Goal: Task Accomplishment & Management: Use online tool/utility

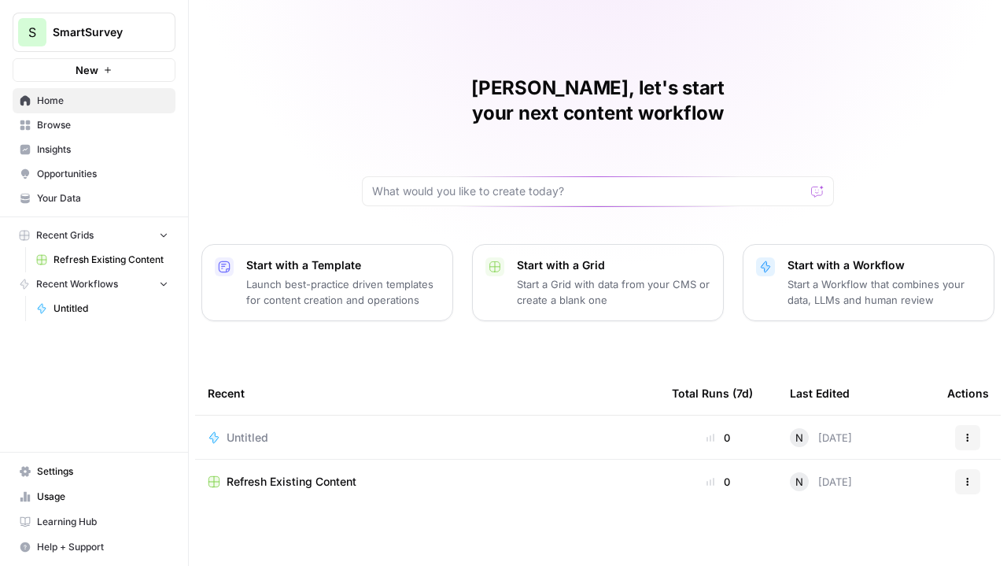
click at [323, 100] on div "Neil, let's start your next content workflow Start with a Template Launch best-…" at bounding box center [598, 283] width 818 height 566
click at [293, 474] on span "Refresh Existing Content" at bounding box center [292, 482] width 130 height 16
click at [580, 276] on p "Start a Grid with data from your CMS or create a blank one" at bounding box center [614, 291] width 194 height 31
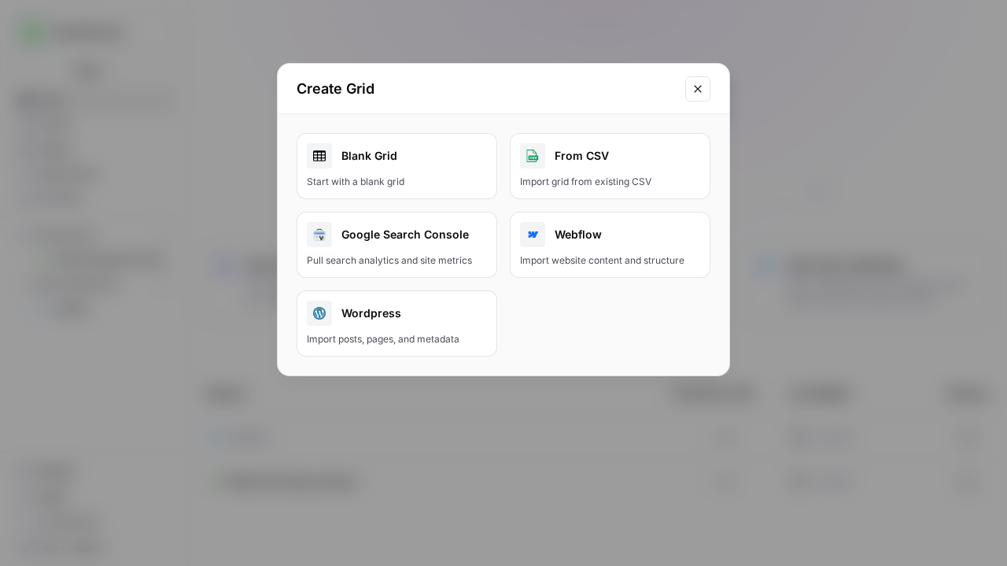
click at [615, 253] on div "Import website content and structure" at bounding box center [610, 260] width 180 height 14
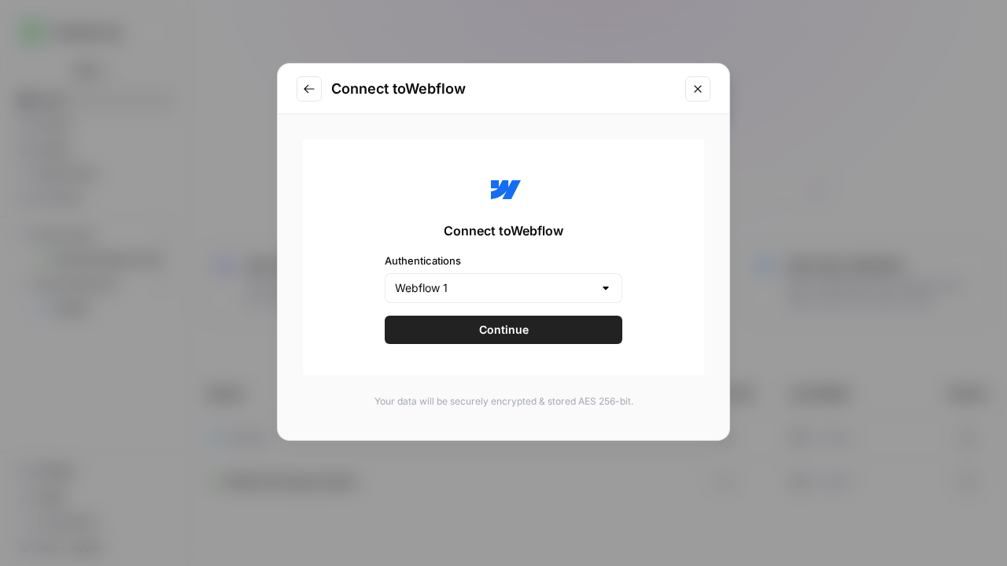
click at [600, 291] on div at bounding box center [606, 288] width 13 height 16
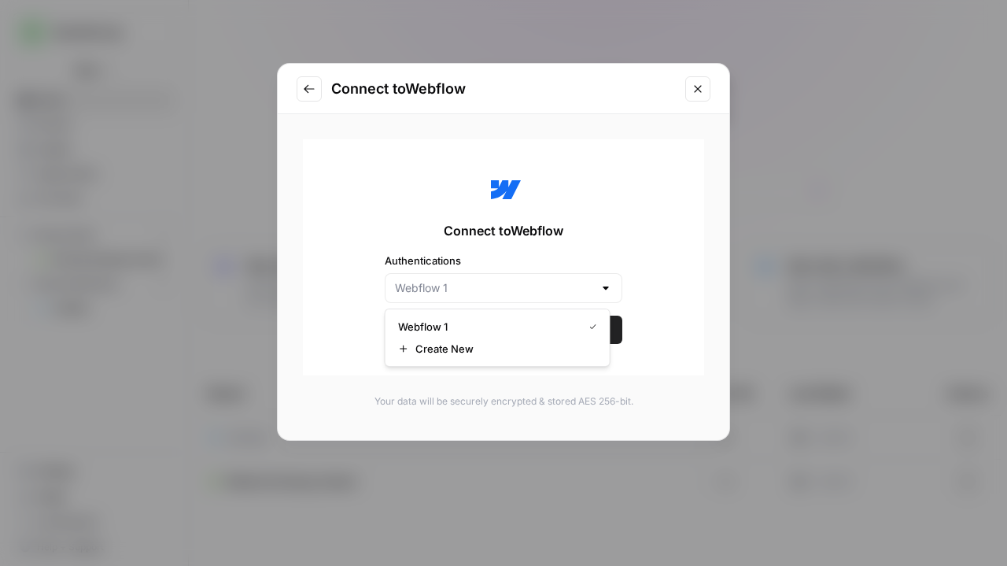
click at [600, 291] on div at bounding box center [606, 288] width 13 height 16
type input "Webflow 1"
click at [692, 323] on div "Connect to Webflow Authentications Webflow 1 Continue Your data will be securel…" at bounding box center [504, 291] width 452 height 354
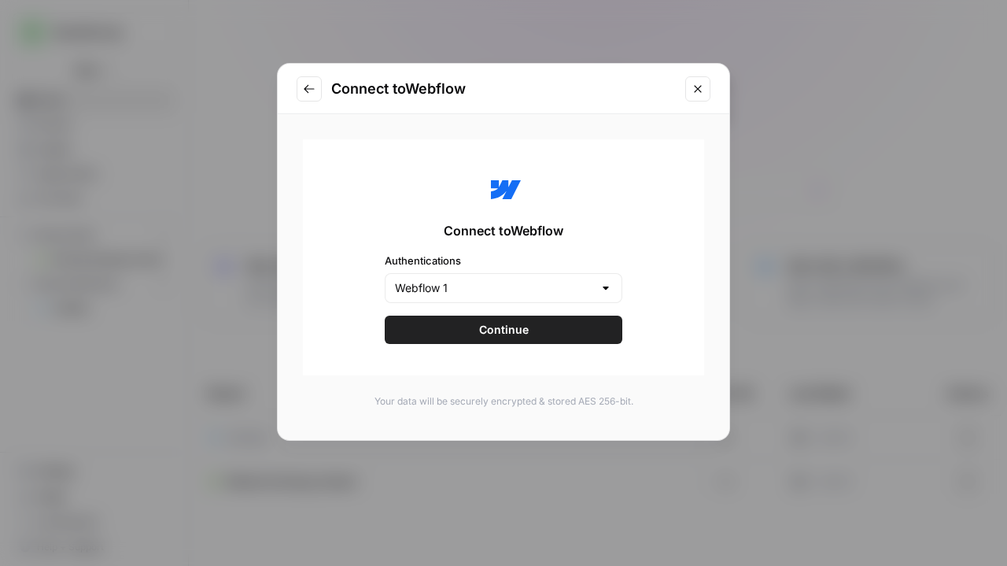
click at [517, 336] on span "Continue" at bounding box center [504, 330] width 50 height 16
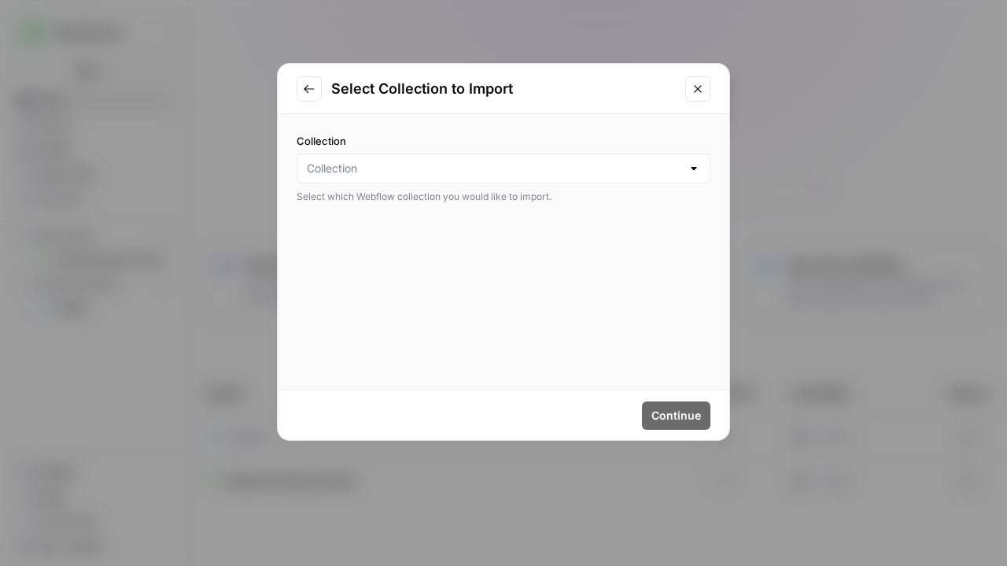
click at [692, 167] on div at bounding box center [694, 169] width 13 height 16
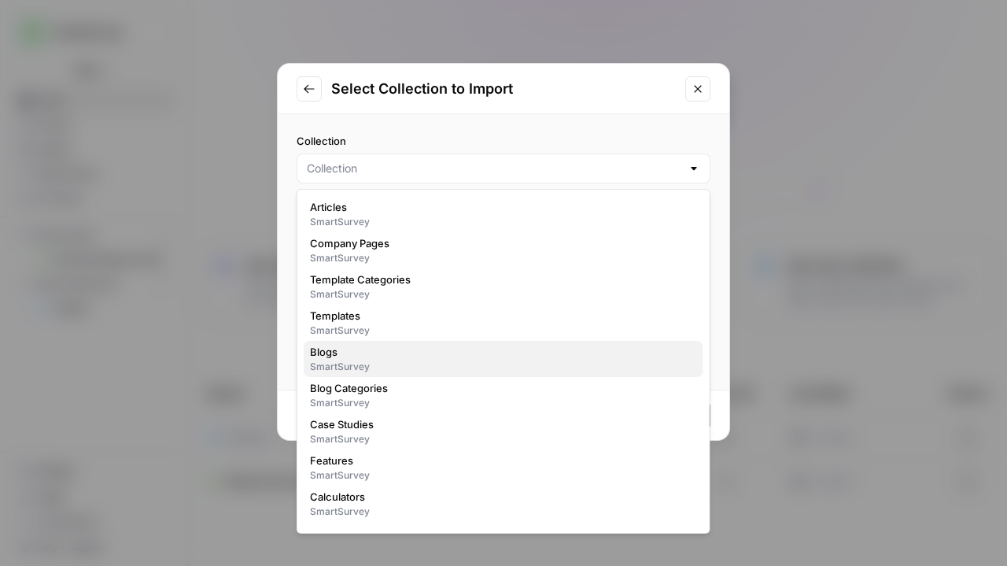
click at [571, 348] on span "Blogs" at bounding box center [500, 352] width 381 height 16
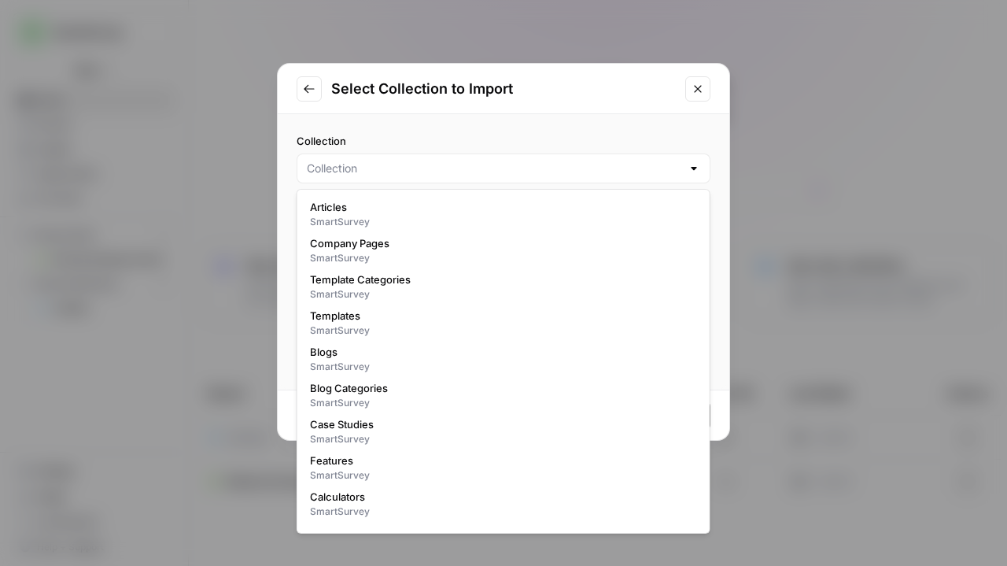
type input "Blogs"
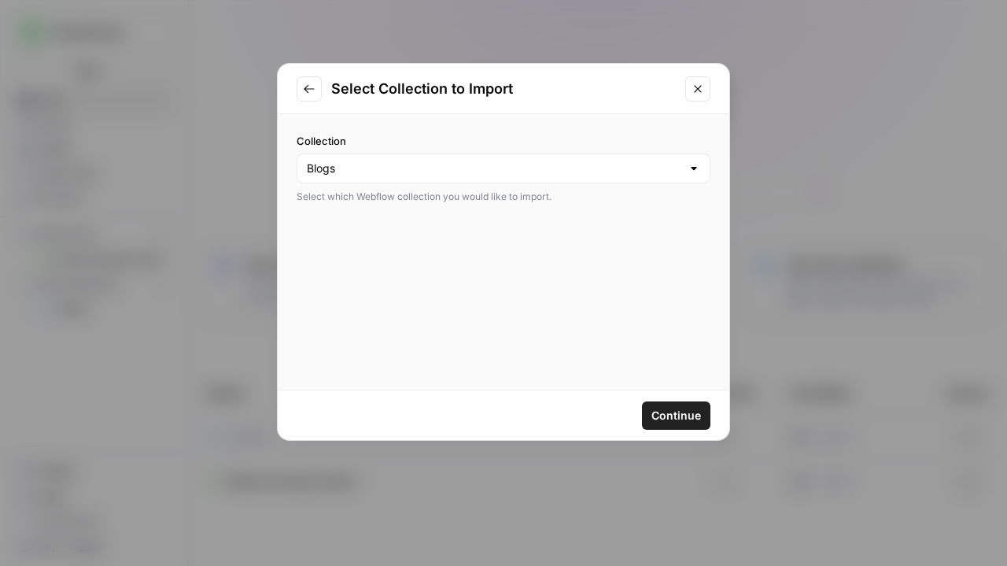
click at [675, 408] on span "Continue" at bounding box center [676, 416] width 50 height 16
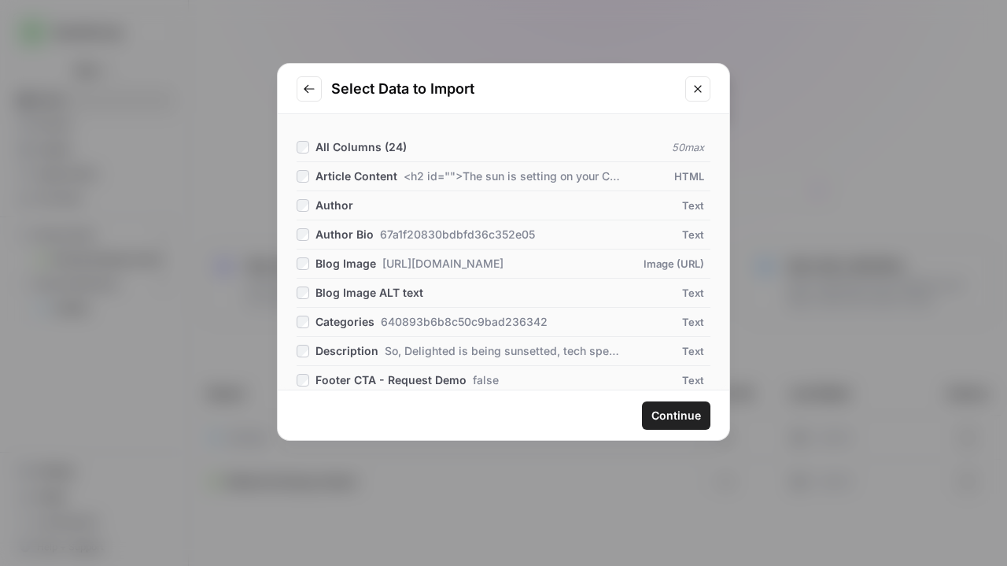
click at [663, 422] on span "Continue" at bounding box center [676, 416] width 50 height 16
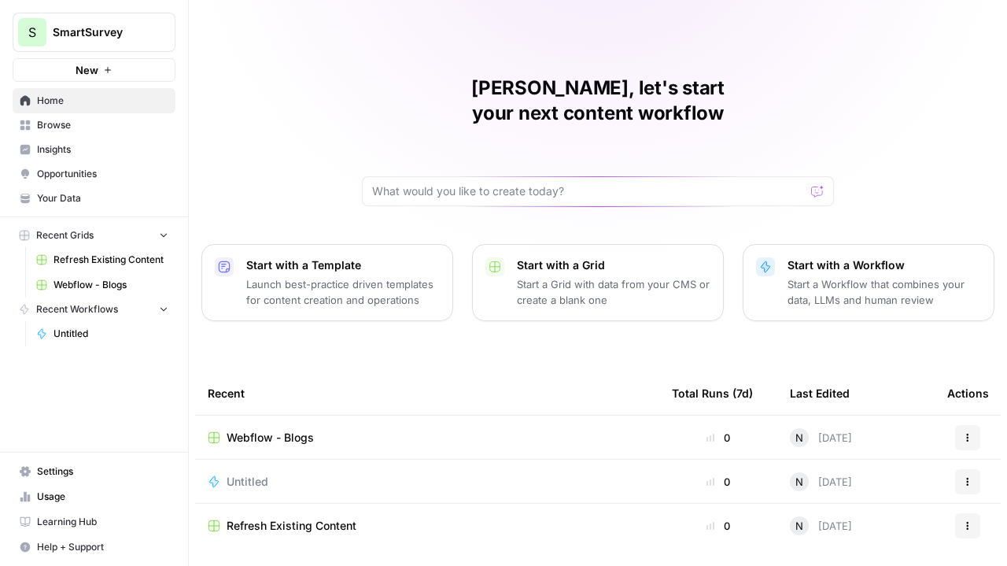
click at [274, 419] on td "Webflow - Blogs" at bounding box center [427, 436] width 464 height 43
click at [260, 430] on span "Webflow - Blogs" at bounding box center [270, 438] width 87 height 16
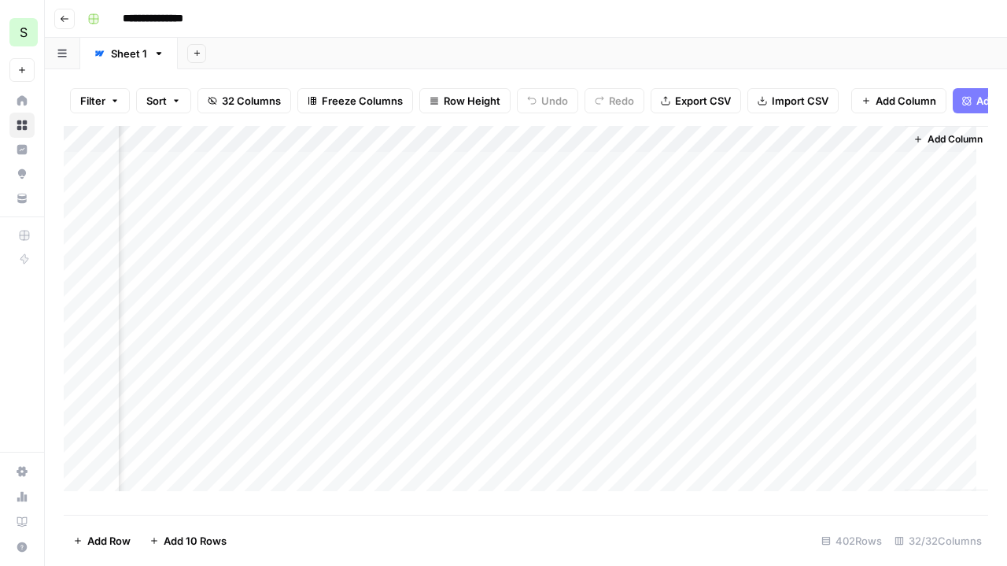
scroll to position [0, 5887]
click at [977, 94] on span "Add Power Agent" at bounding box center [1019, 101] width 86 height 16
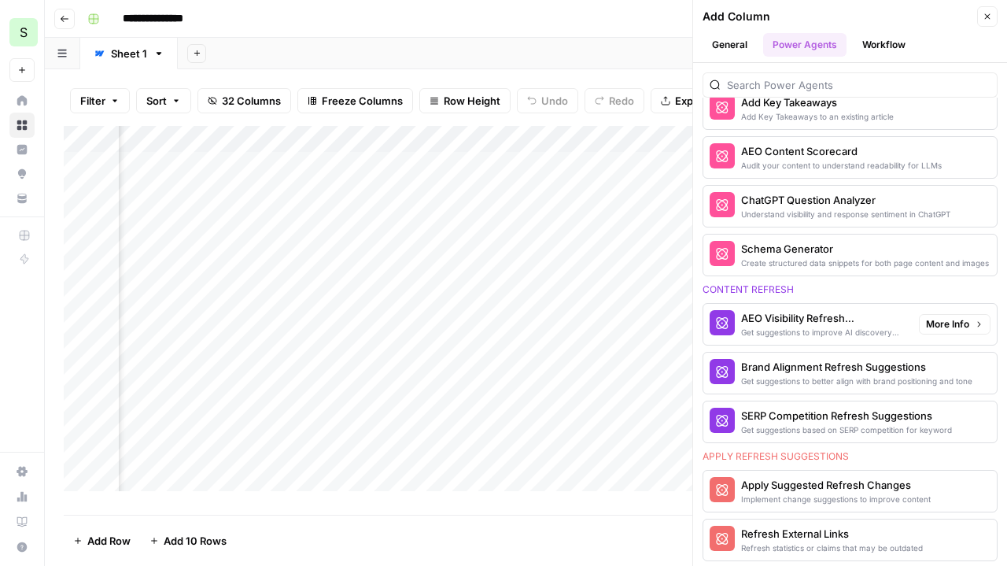
scroll to position [703, 0]
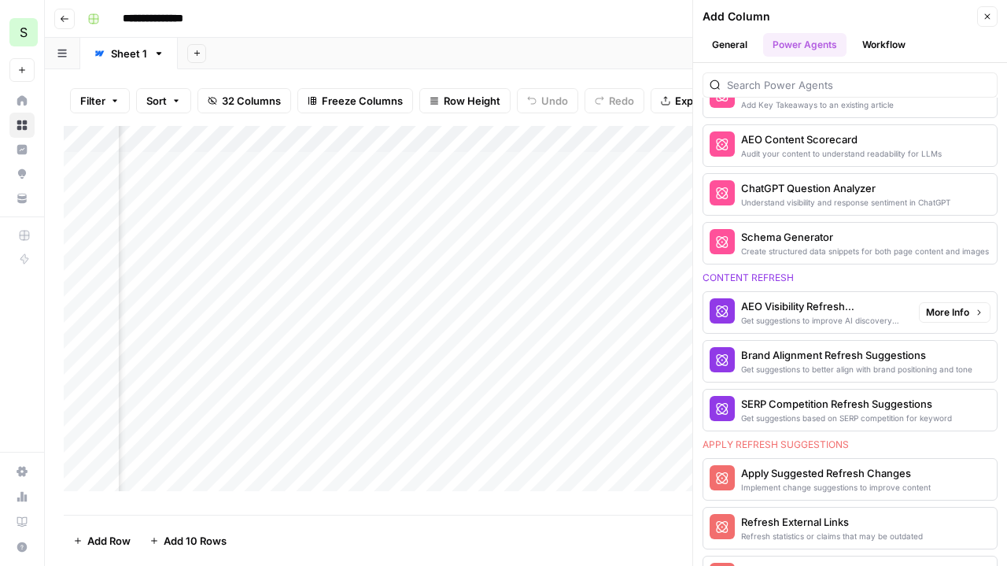
click at [787, 301] on div "AEO Visibility Refresh Suggestions" at bounding box center [823, 306] width 165 height 16
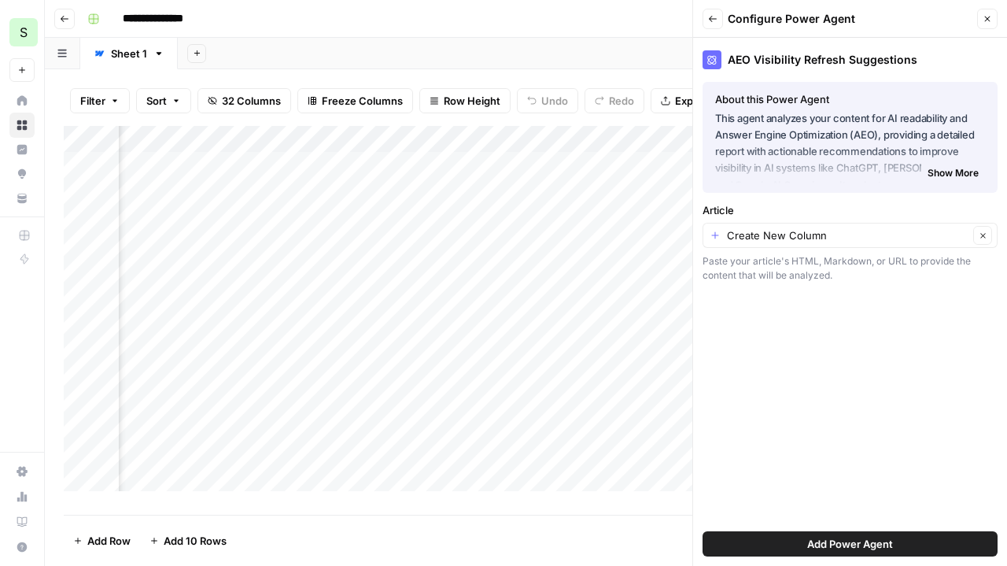
click at [798, 544] on button "Add Power Agent" at bounding box center [850, 543] width 295 height 25
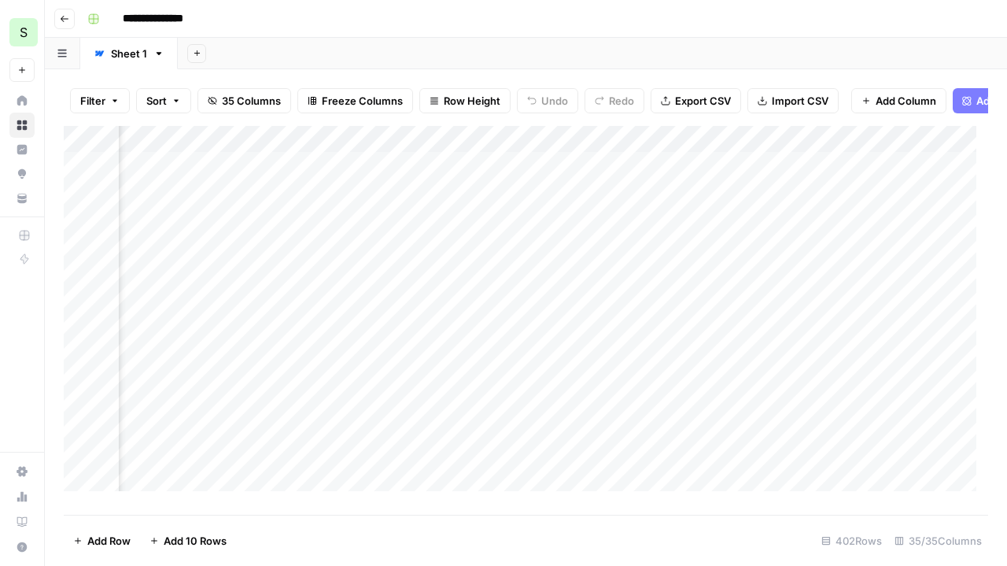
scroll to position [0, 6388]
click at [726, 175] on div "Add Column" at bounding box center [526, 314] width 925 height 377
click at [982, 498] on icon "close" at bounding box center [985, 503] width 11 height 13
drag, startPoint x: 827, startPoint y: 146, endPoint x: 771, endPoint y: 141, distance: 56.1
click at [771, 141] on div "Add Column" at bounding box center [526, 314] width 925 height 377
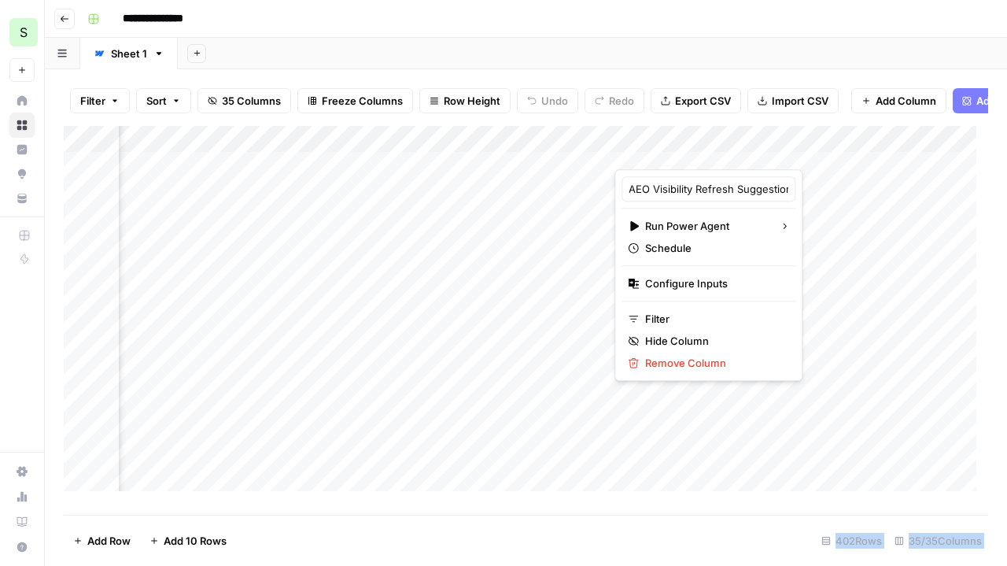
drag, startPoint x: 652, startPoint y: 151, endPoint x: 355, endPoint y: 146, distance: 297.5
click at [355, 146] on body "**********" at bounding box center [503, 283] width 1007 height 566
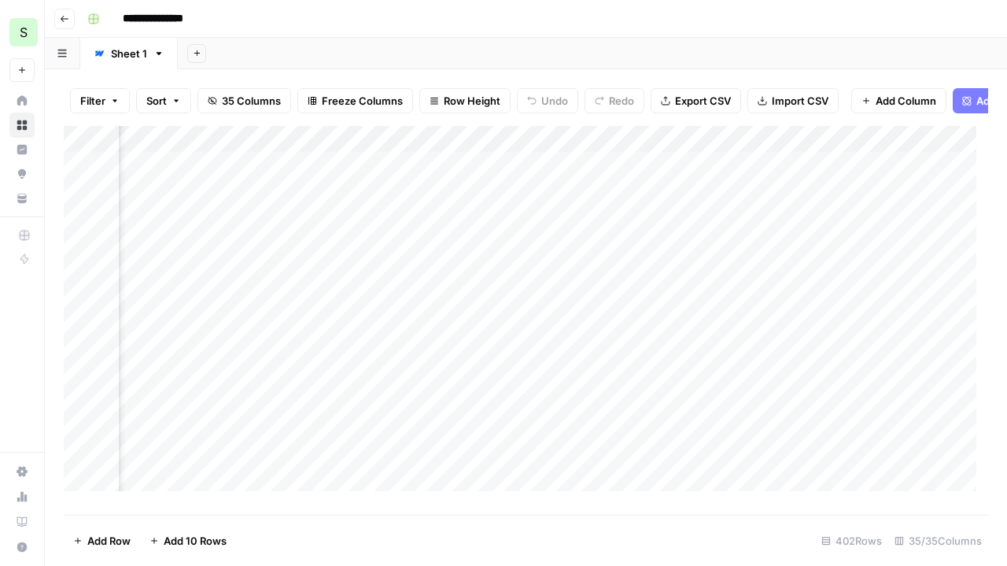
click at [1006, 323] on div "Filter Sort 35 Columns Freeze Columns Row Height Undo Redo Export CSV Import CS…" at bounding box center [526, 317] width 962 height 496
click at [195, 54] on icon "button" at bounding box center [197, 53] width 6 height 6
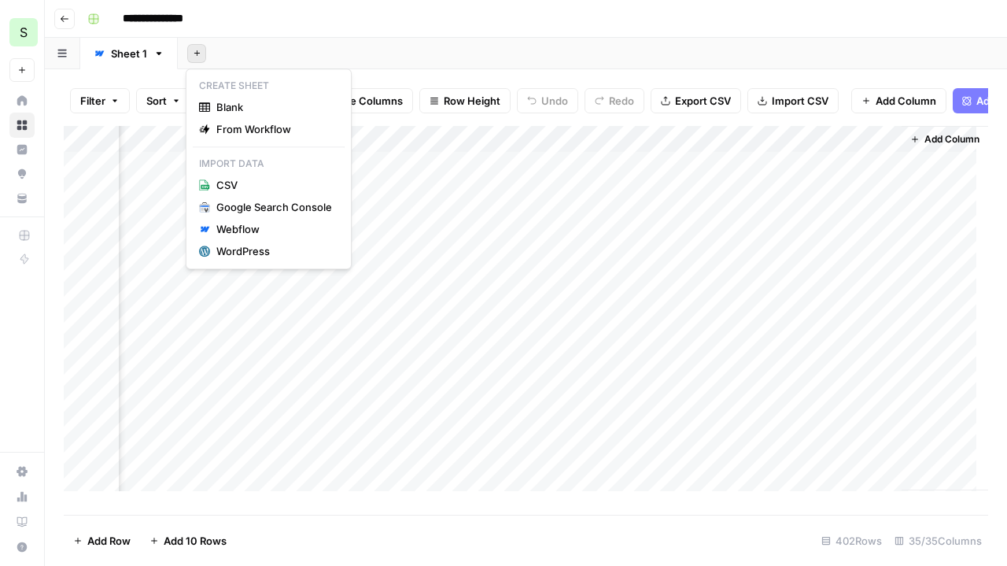
click at [291, 70] on div "Create Sheet Blank From Workflow Import Data CSV Google Search Console Webflow …" at bounding box center [269, 168] width 166 height 201
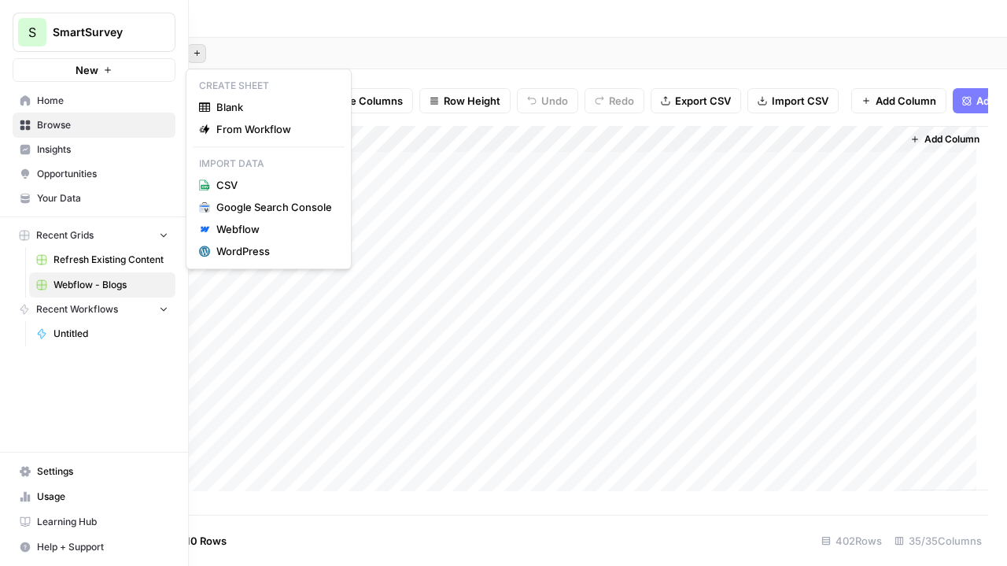
click at [68, 20] on button "S SmartSurvey" at bounding box center [94, 32] width 163 height 39
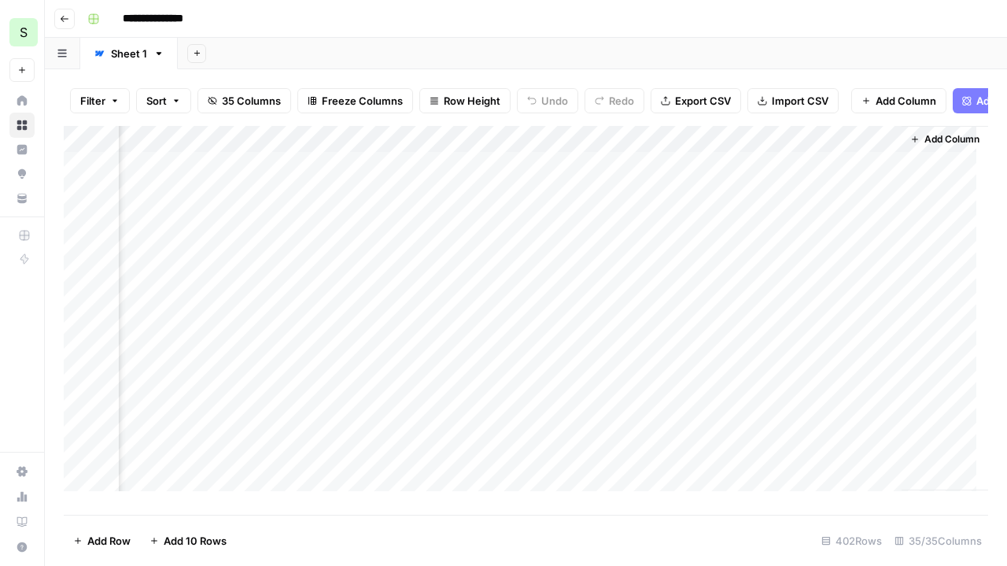
click at [61, 8] on header "**********" at bounding box center [526, 19] width 962 height 38
click at [61, 27] on button "Go back" at bounding box center [64, 19] width 20 height 20
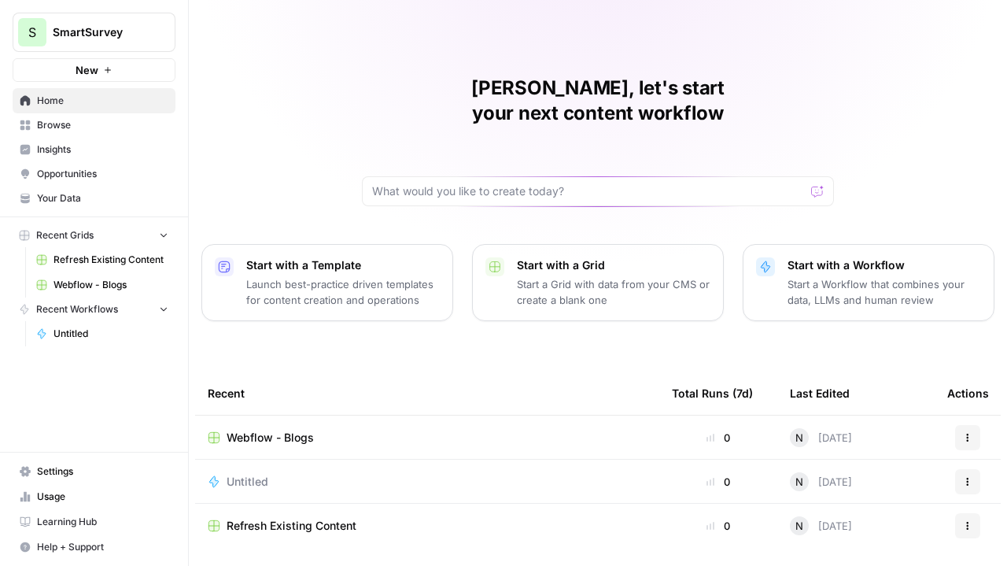
click at [965, 433] on icon "button" at bounding box center [967, 437] width 9 height 9
click at [895, 477] on span "Delete" at bounding box center [898, 484] width 126 height 16
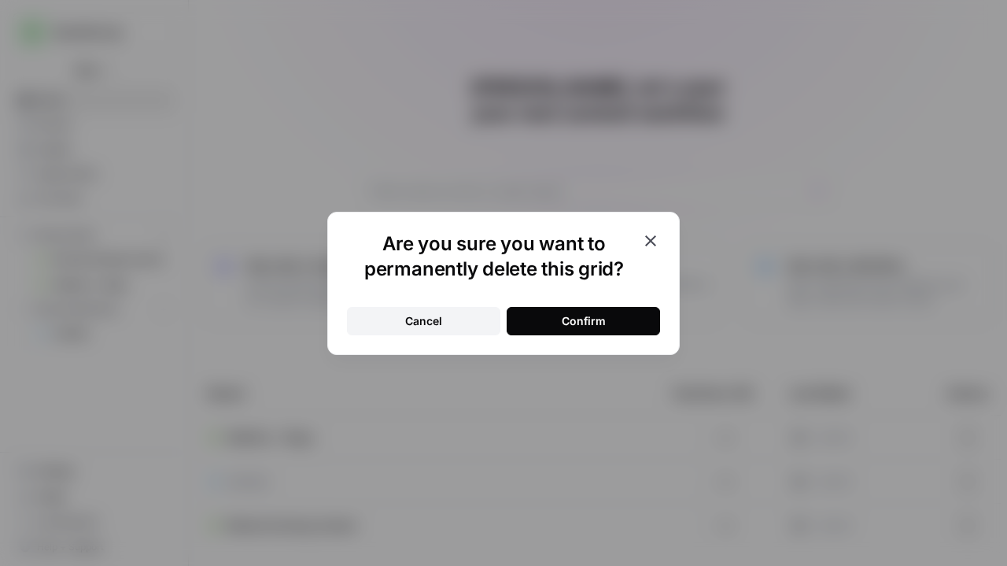
click at [607, 319] on button "Confirm" at bounding box center [583, 321] width 153 height 28
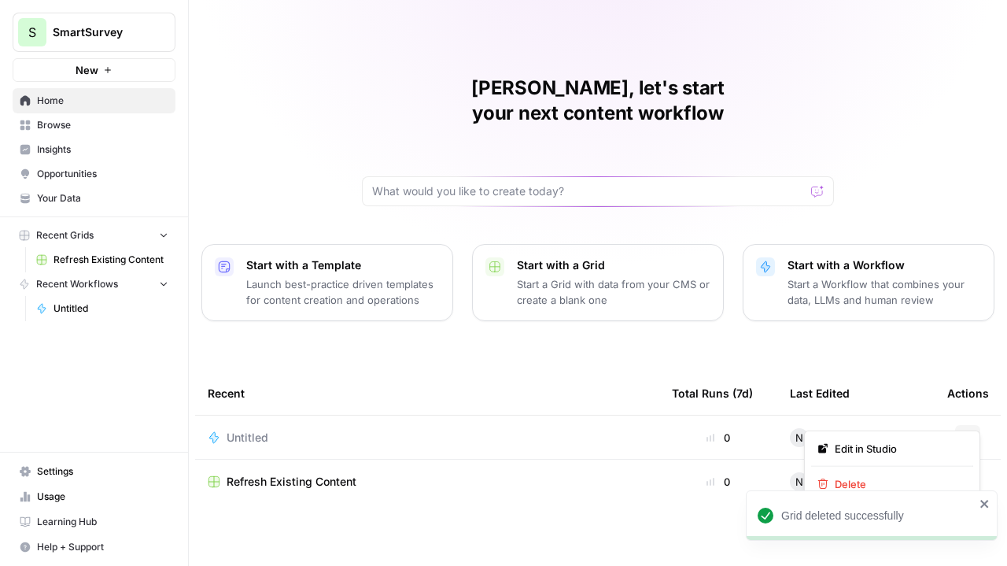
click at [976, 425] on button "Actions" at bounding box center [967, 437] width 25 height 25
click at [862, 476] on span "Delete" at bounding box center [898, 484] width 126 height 16
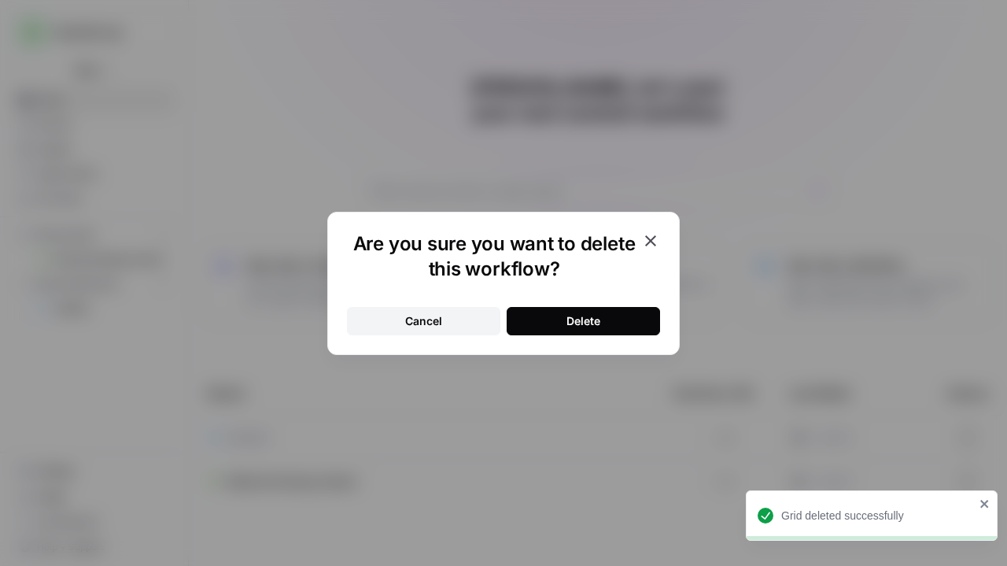
click at [553, 326] on button "Delete" at bounding box center [583, 321] width 153 height 28
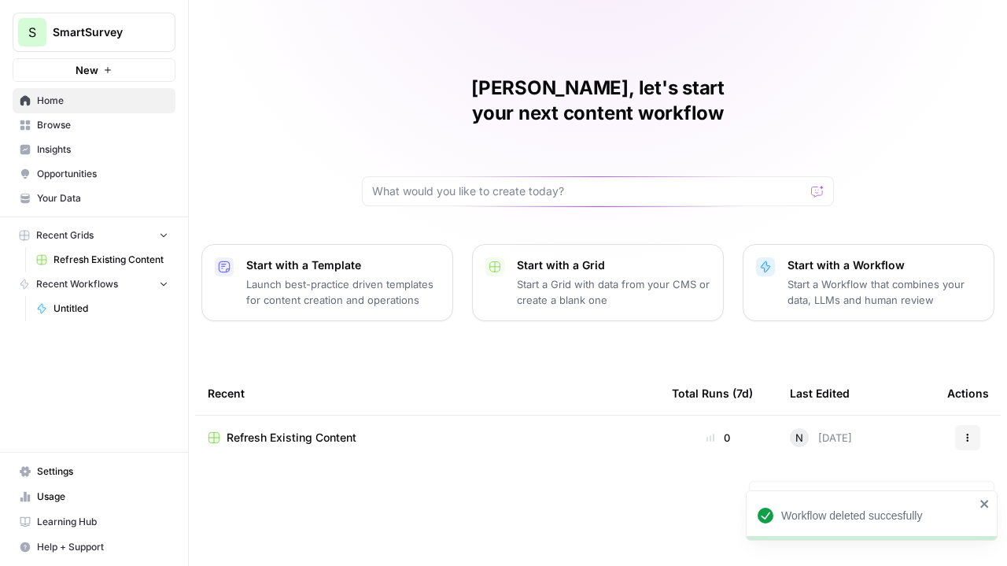
click at [963, 433] on icon "button" at bounding box center [967, 437] width 9 height 9
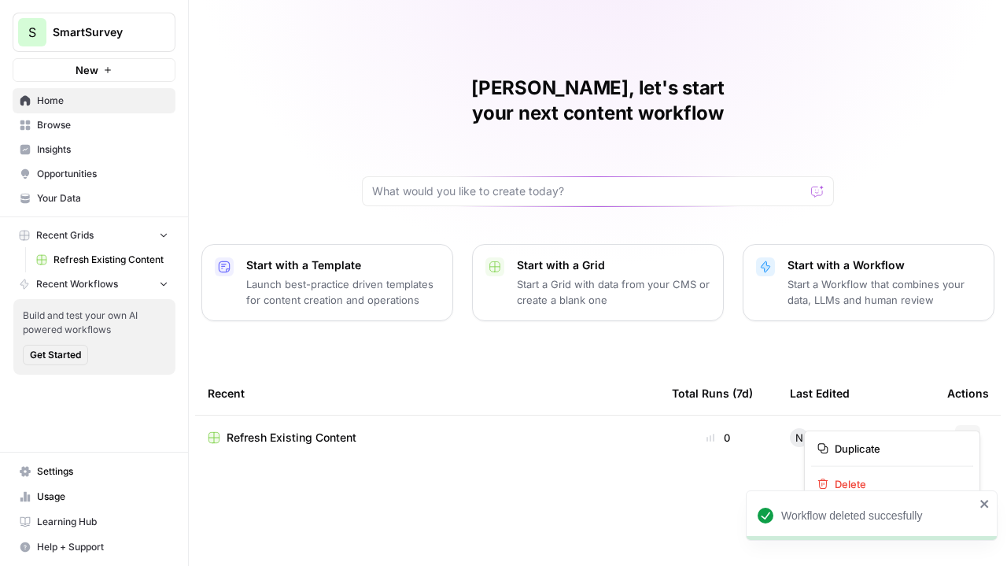
click at [988, 506] on icon "close" at bounding box center [985, 503] width 11 height 13
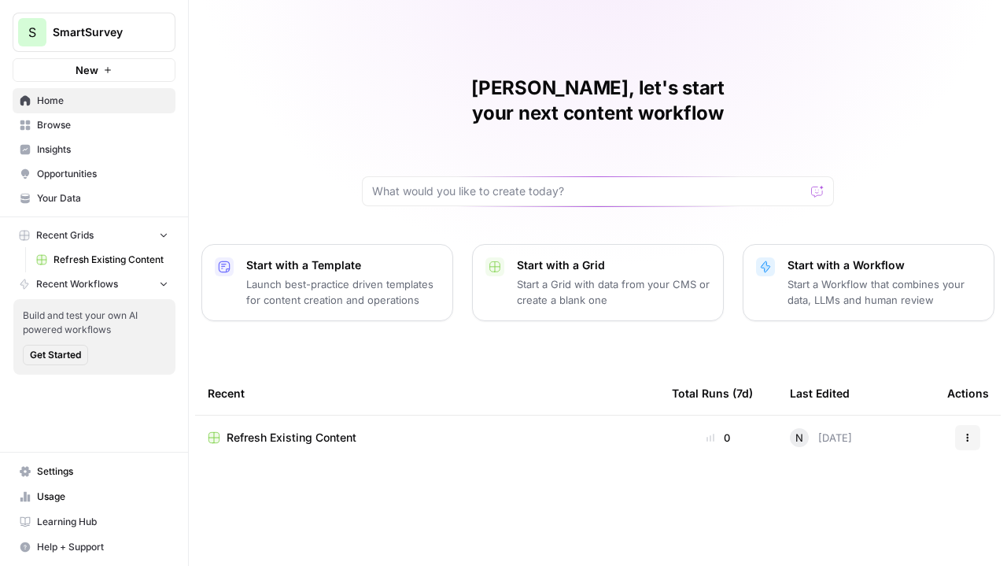
click at [985, 425] on div "Actions" at bounding box center [967, 437] width 41 height 25
click at [973, 425] on button "Actions" at bounding box center [967, 437] width 25 height 25
click at [856, 489] on span "Delete" at bounding box center [898, 484] width 126 height 16
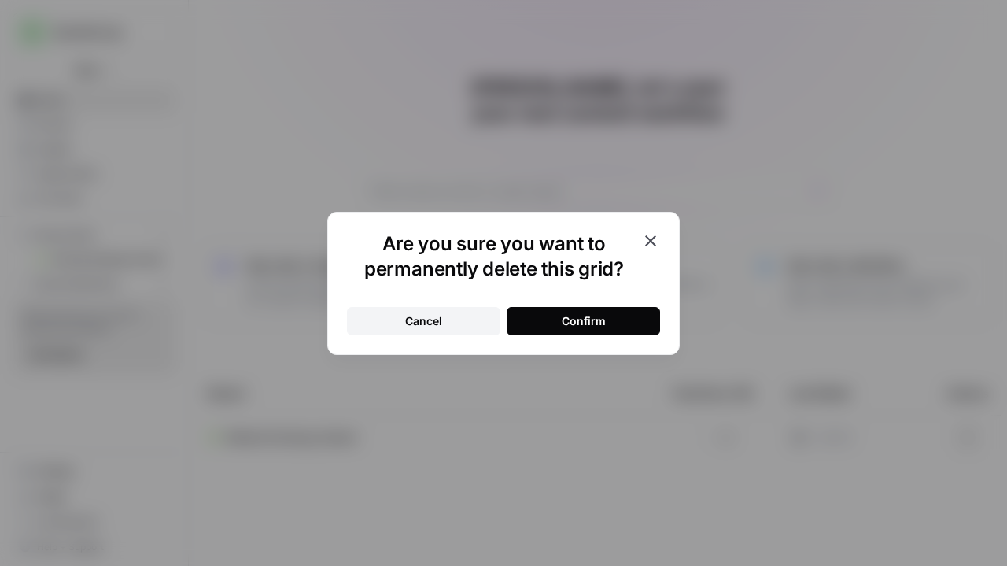
click at [578, 327] on div "Confirm" at bounding box center [584, 321] width 44 height 16
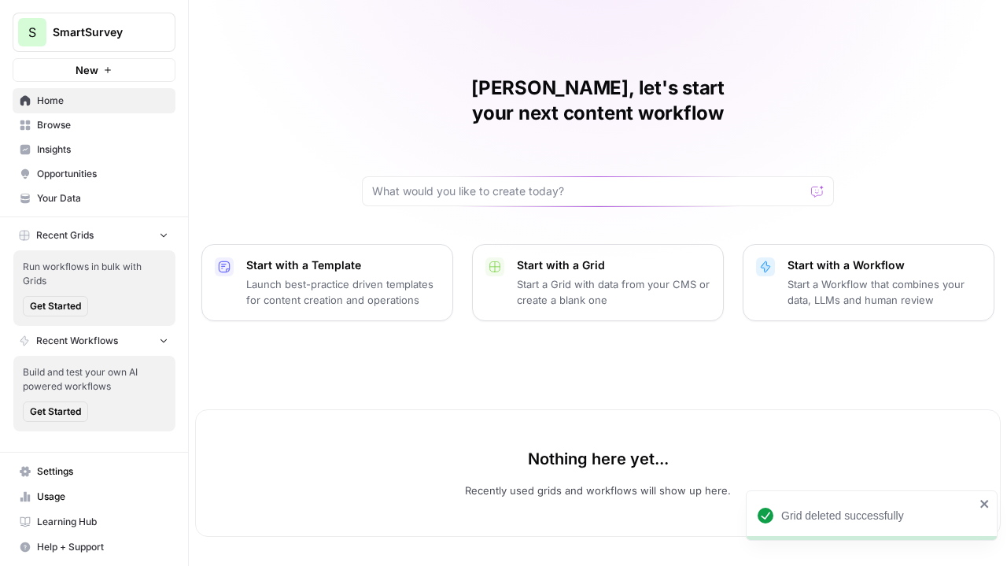
click at [56, 146] on span "Insights" at bounding box center [102, 149] width 131 height 14
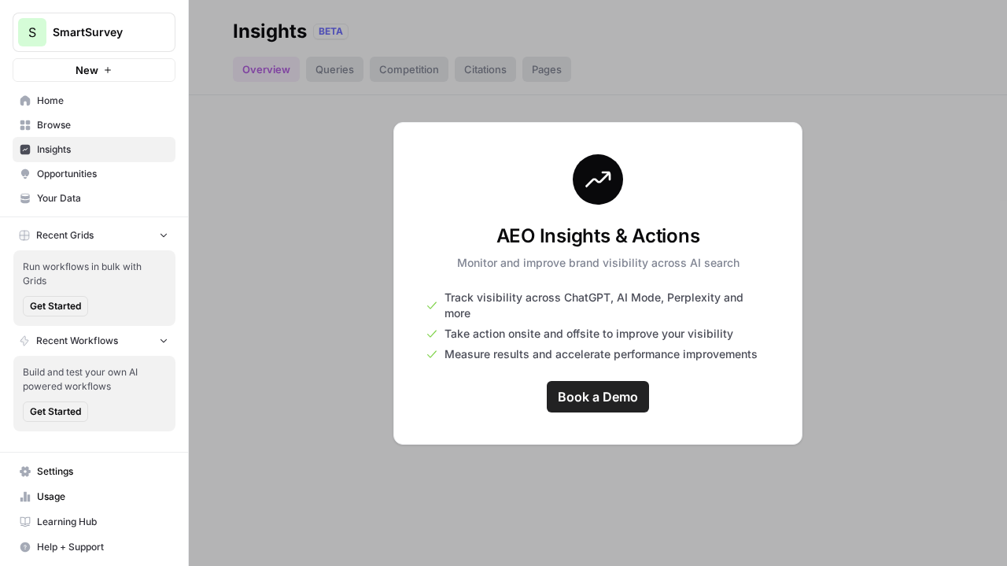
click at [55, 100] on span "Home" at bounding box center [102, 101] width 131 height 14
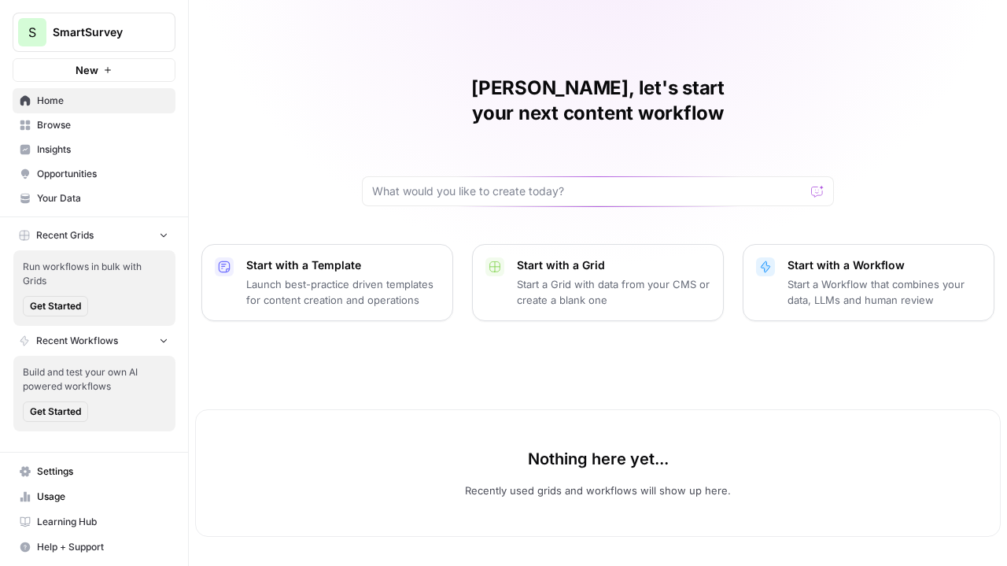
click at [846, 276] on p "Start a Workflow that combines your data, LLMs and human review" at bounding box center [885, 291] width 194 height 31
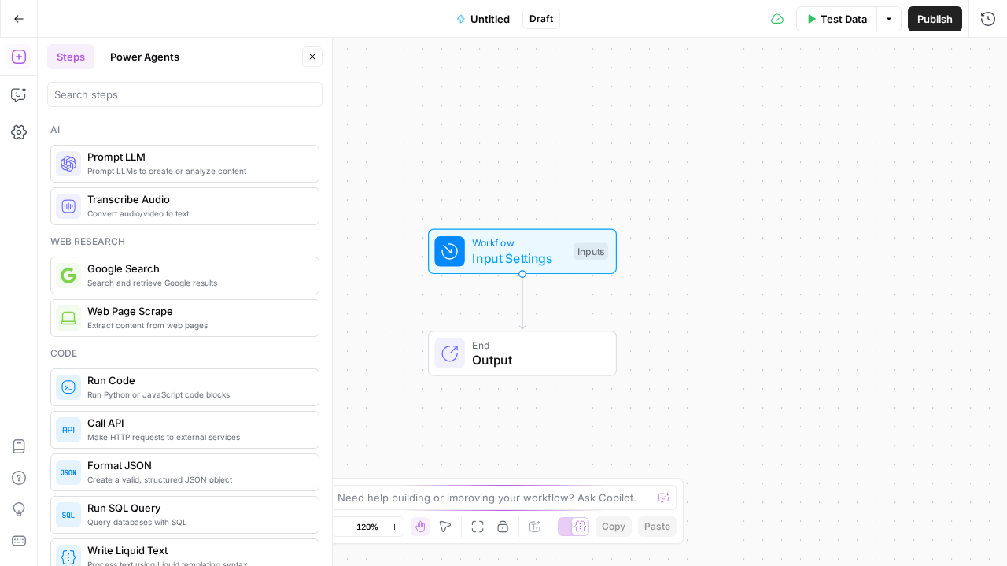
click at [123, 57] on button "Power Agents" at bounding box center [145, 56] width 88 height 25
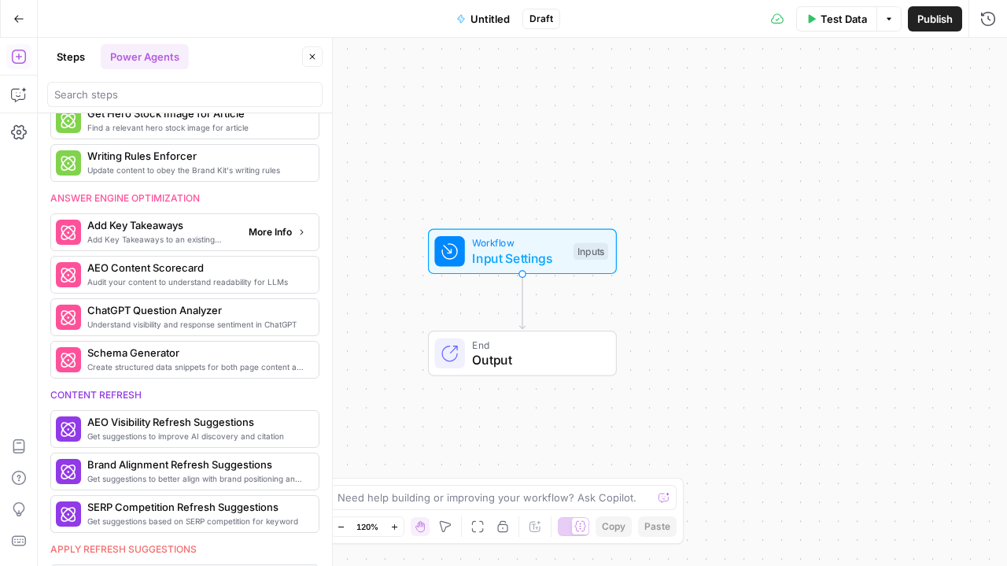
scroll to position [484, 0]
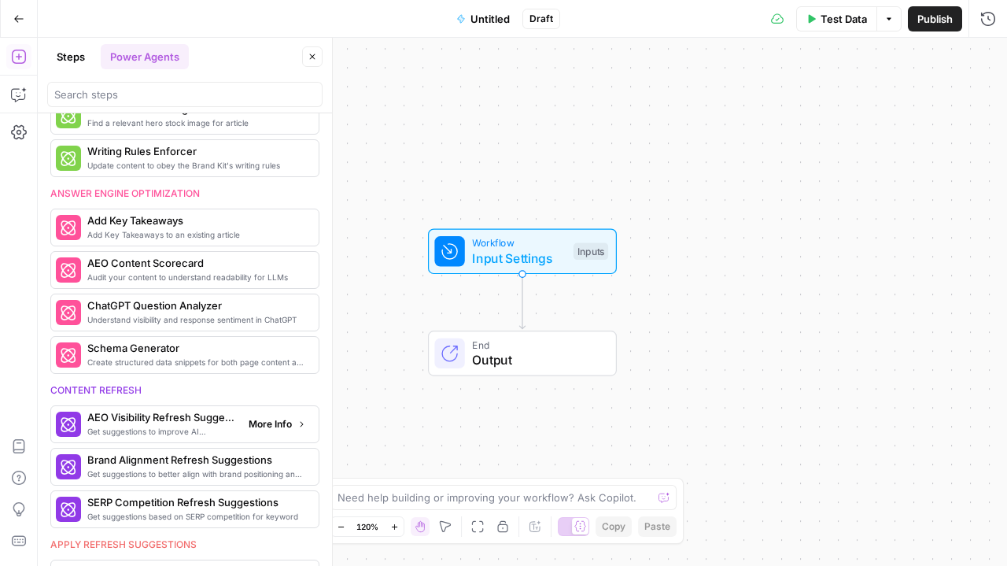
click at [184, 425] on span "Get suggestions to improve AI discovery and citation" at bounding box center [161, 431] width 149 height 13
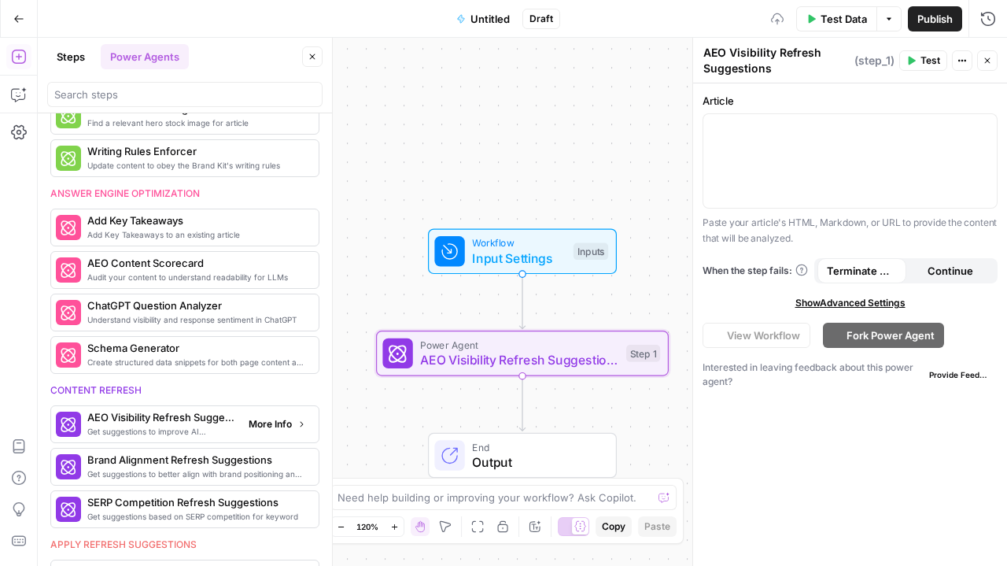
click at [174, 425] on span "Get suggestions to improve AI discovery and citation" at bounding box center [161, 431] width 149 height 13
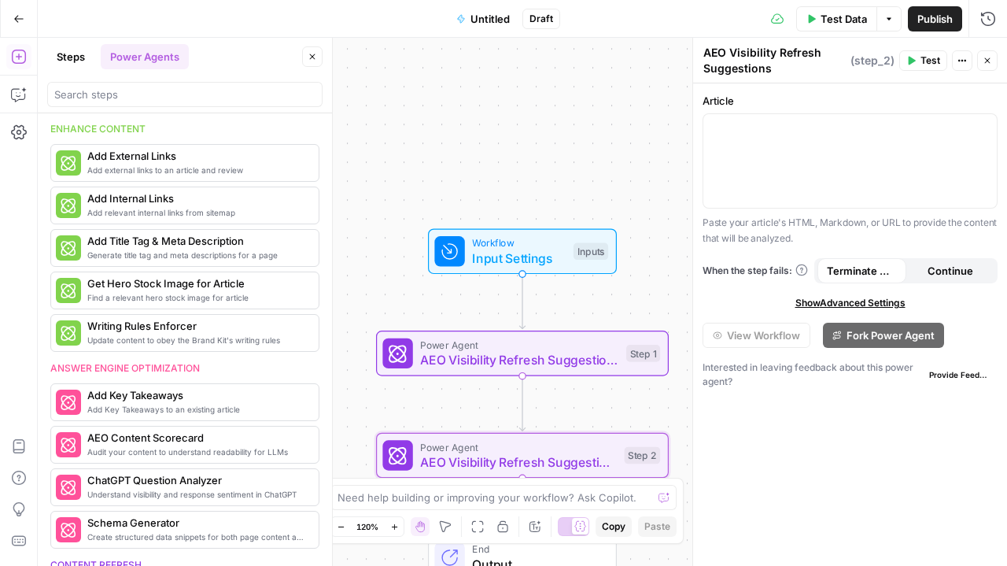
scroll to position [656, 0]
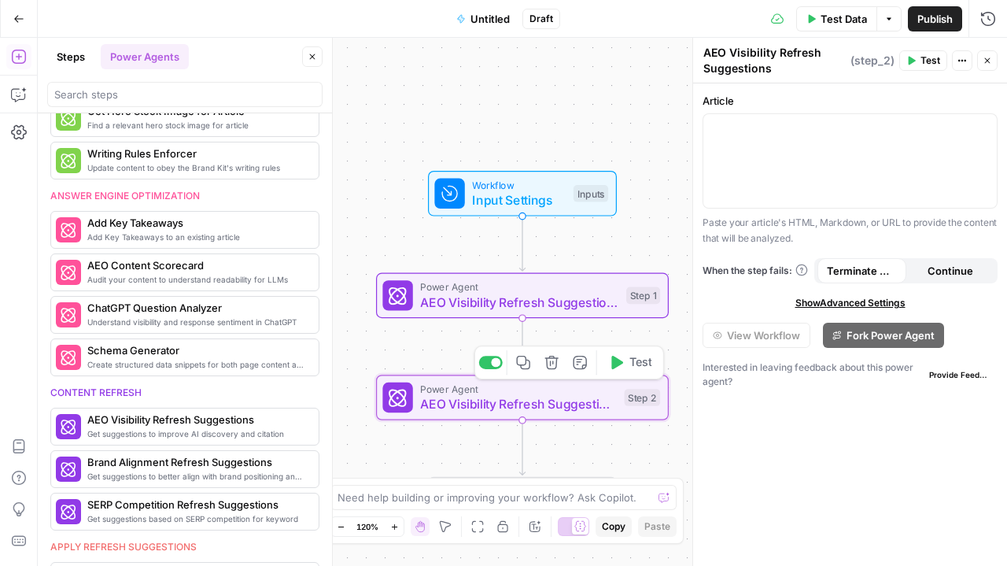
click at [554, 369] on icon "button" at bounding box center [550, 362] width 13 height 13
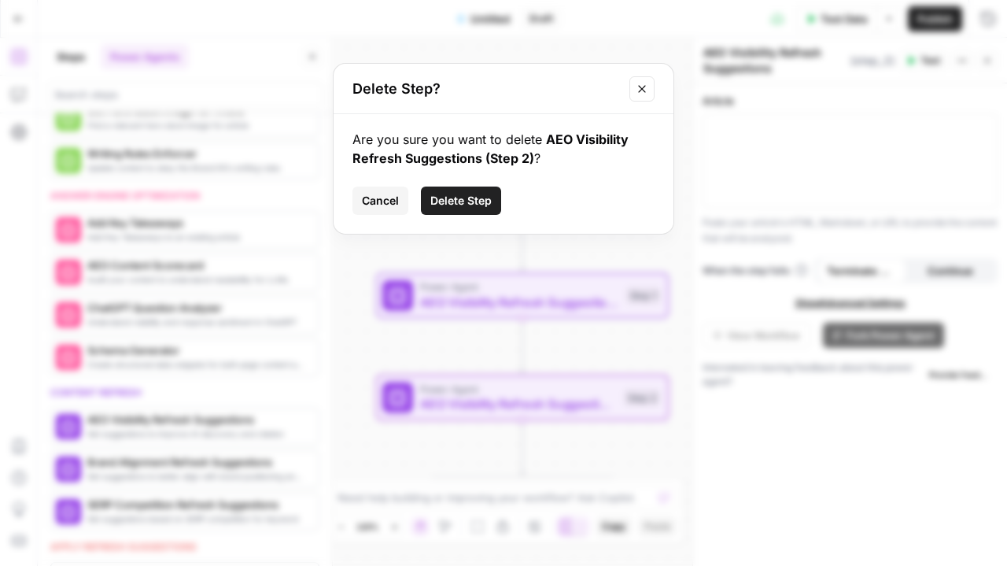
click at [474, 202] on span "Delete Step" at bounding box center [460, 201] width 61 height 16
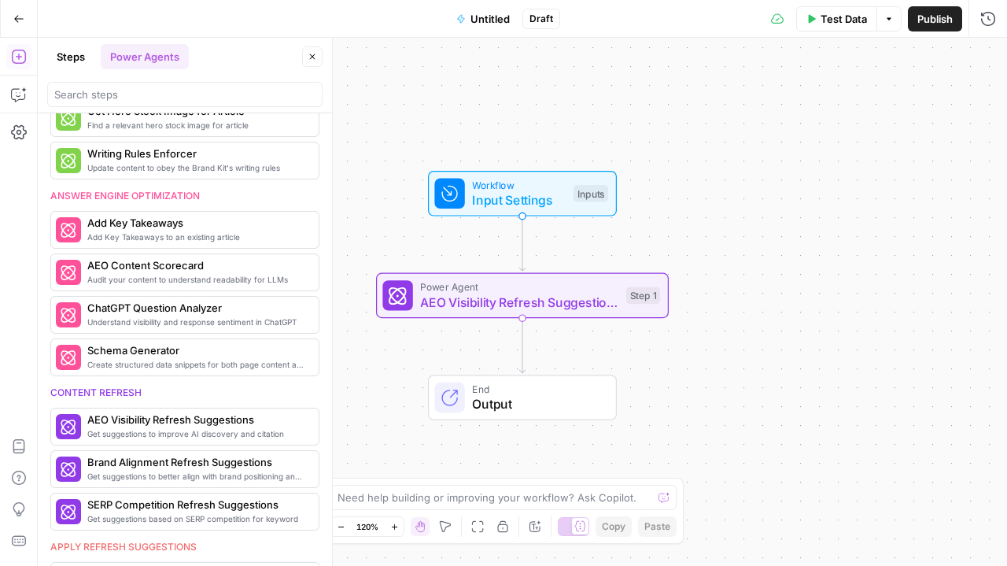
scroll to position [484, 0]
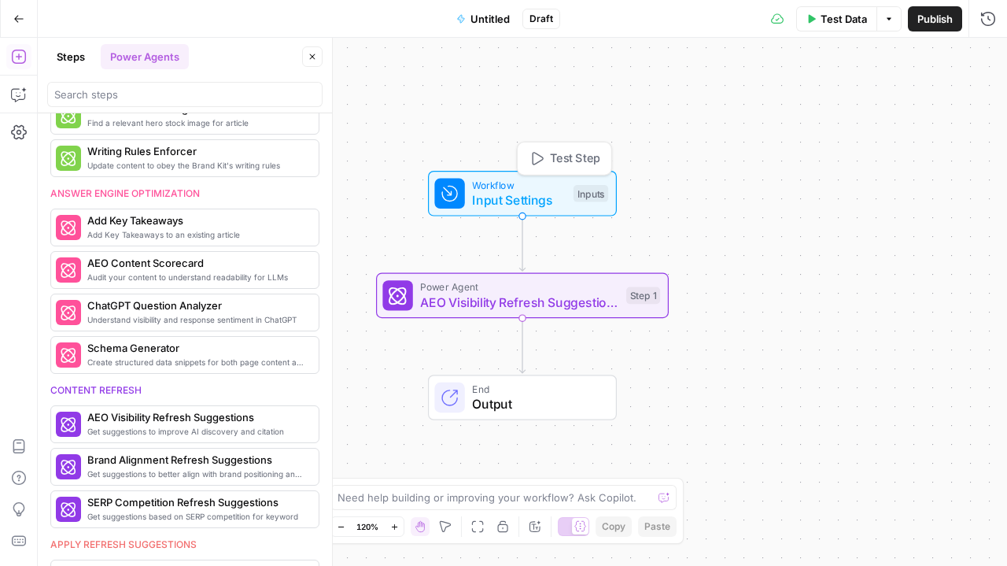
click at [510, 183] on span "Workflow" at bounding box center [519, 184] width 94 height 15
click at [878, 104] on button "Add Field" at bounding box center [837, 106] width 262 height 25
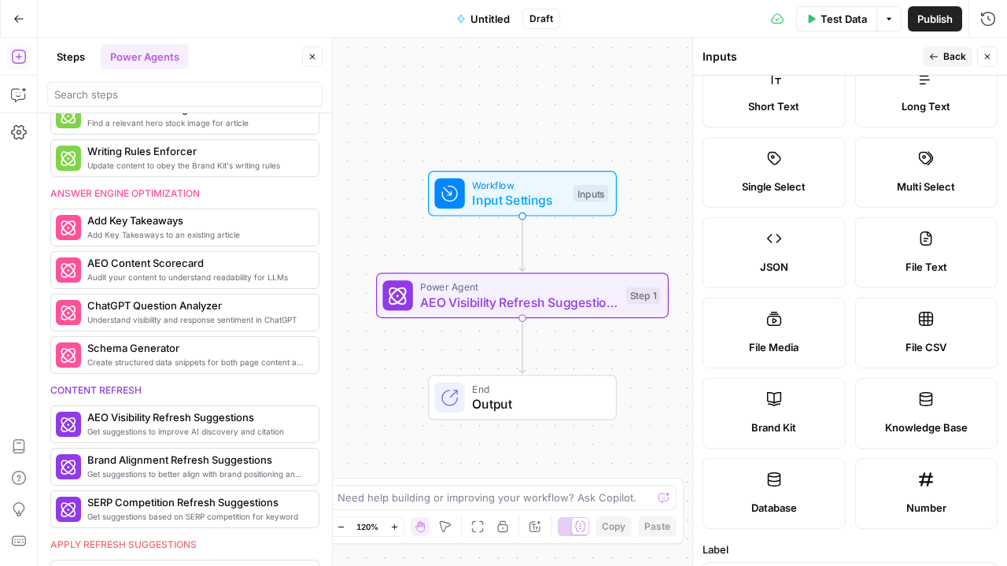
scroll to position [0, 0]
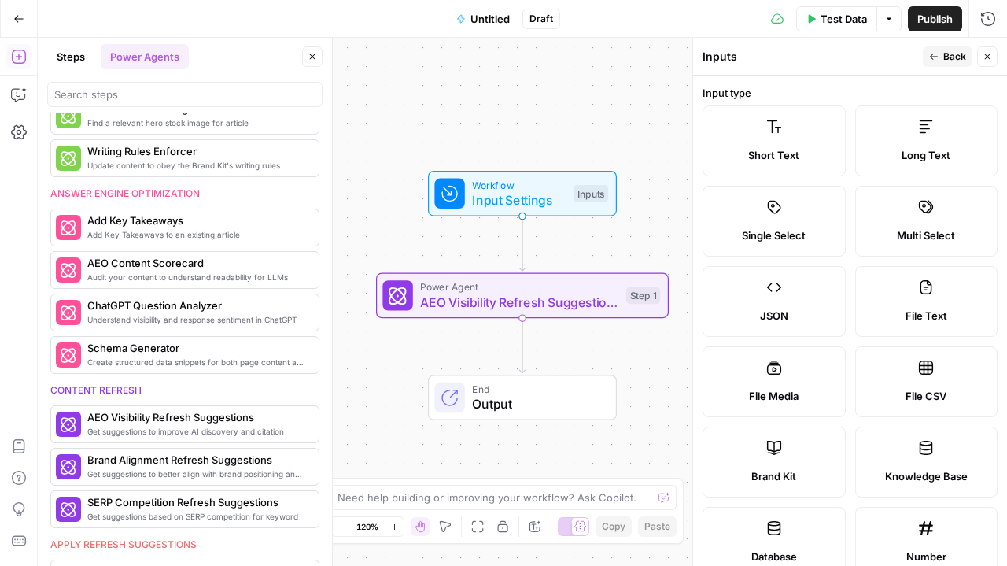
click at [774, 131] on icon at bounding box center [774, 126] width 14 height 13
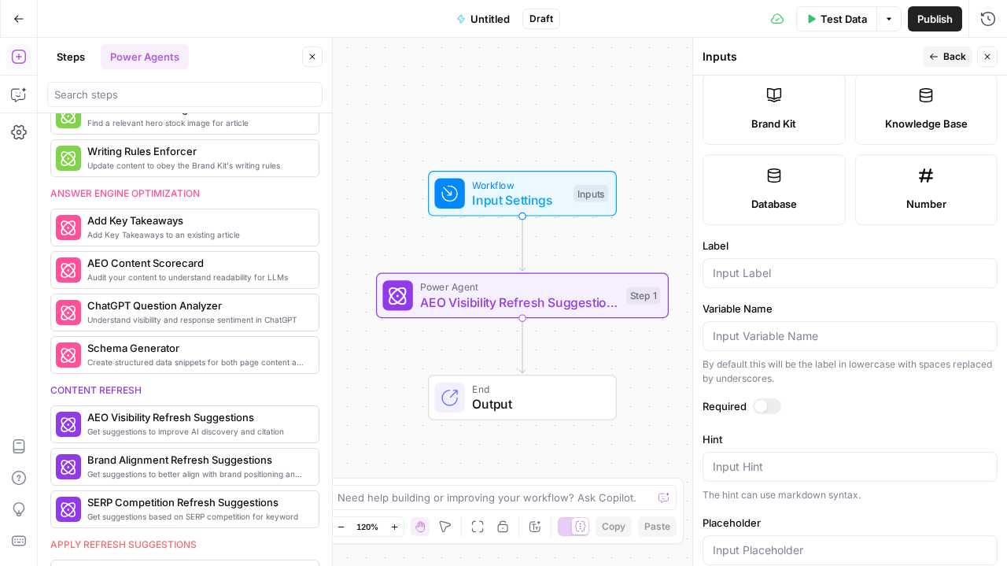
scroll to position [378, 0]
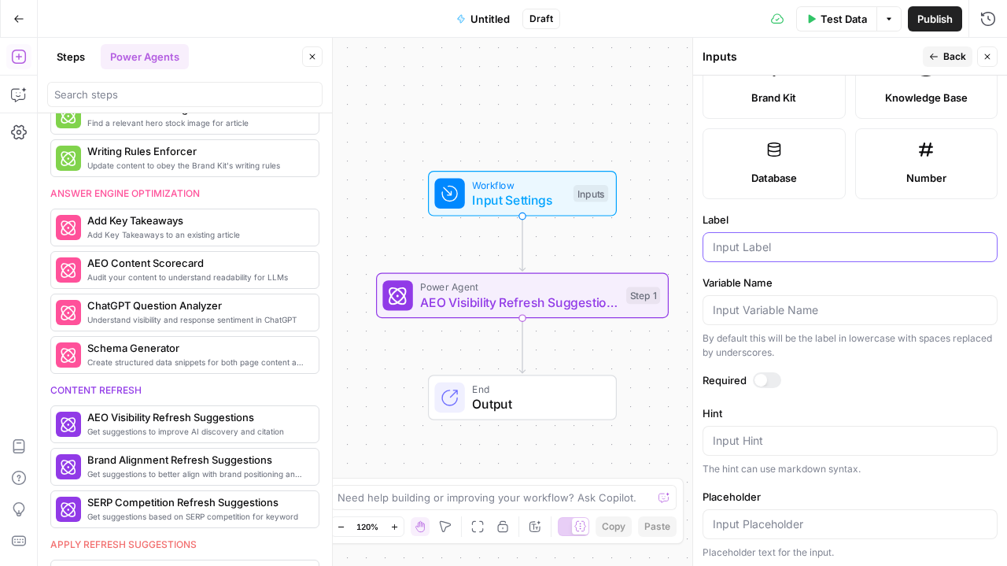
click at [751, 245] on input "Label" at bounding box center [850, 247] width 275 height 16
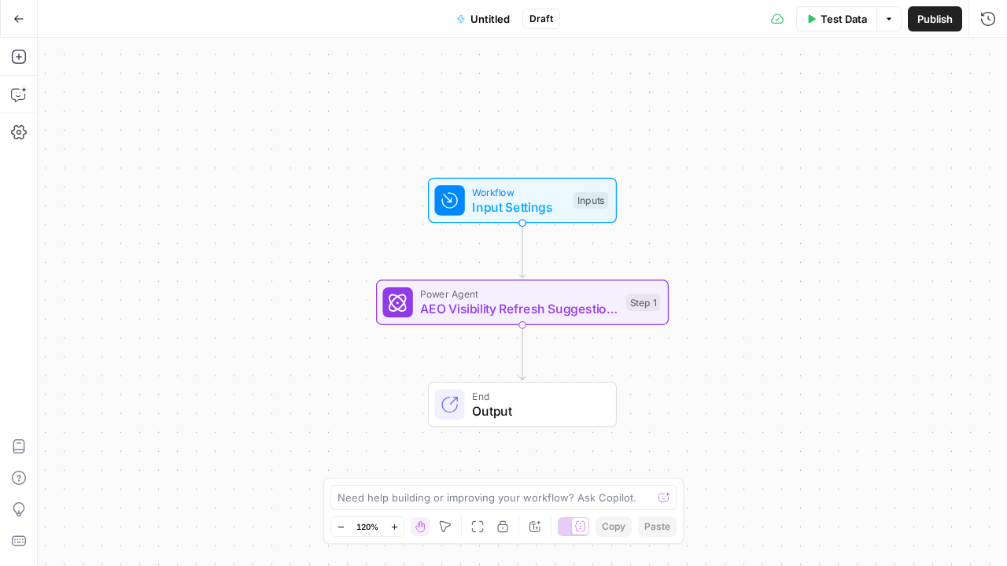
click at [524, 203] on span "Input Settings" at bounding box center [519, 206] width 94 height 19
click at [821, 105] on span "Add Field" at bounding box center [830, 107] width 46 height 16
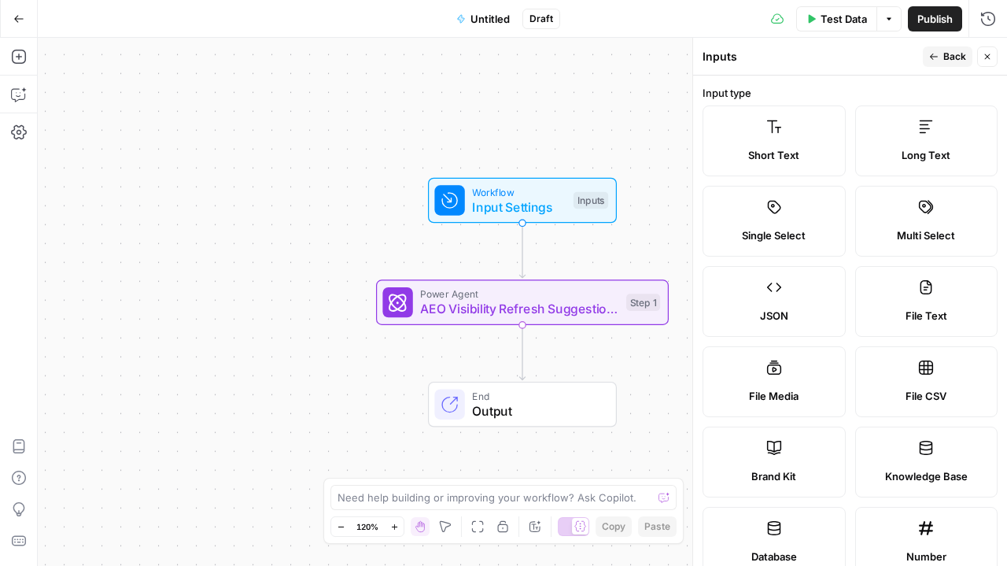
click at [797, 134] on label "Short Text" at bounding box center [774, 140] width 143 height 71
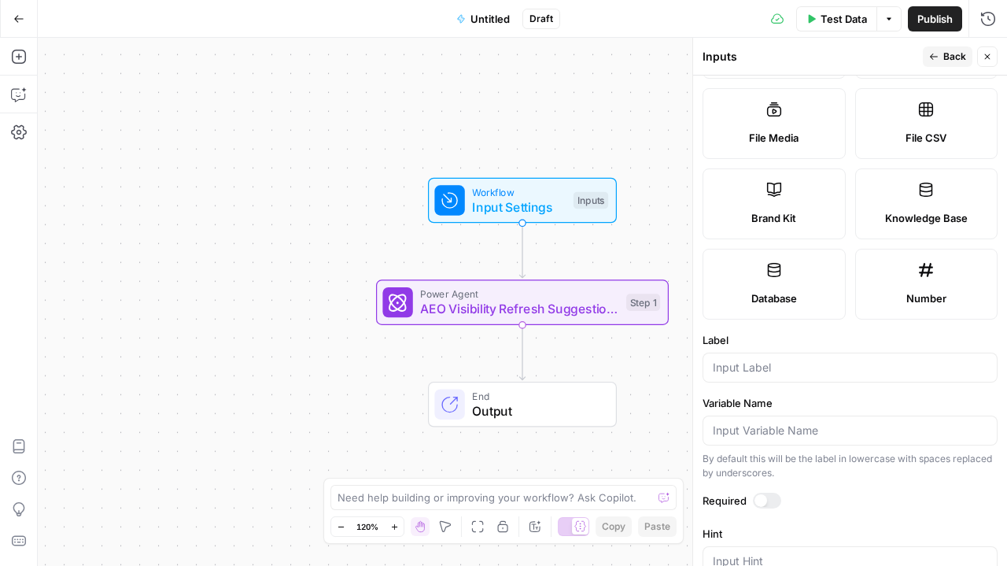
scroll to position [371, 0]
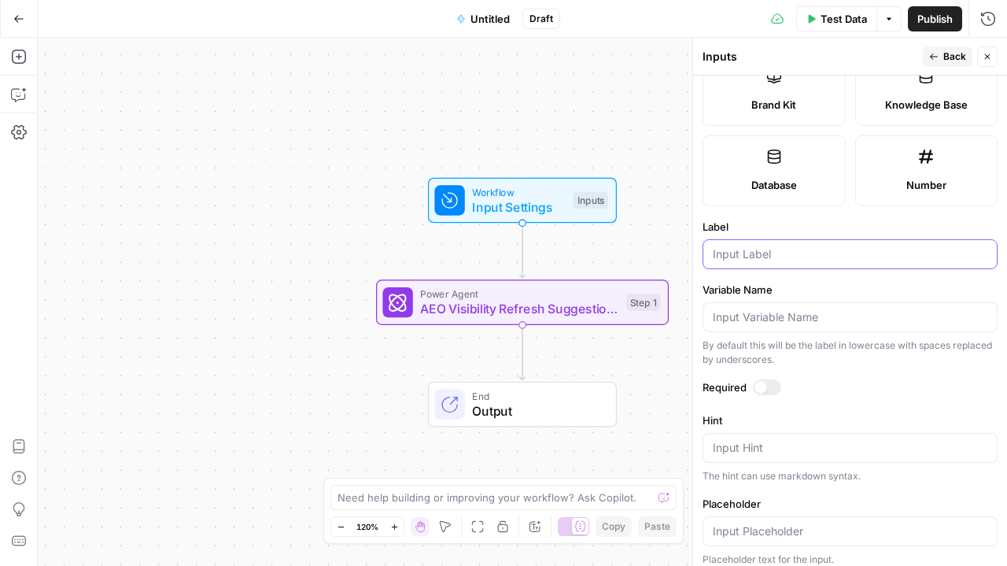
click at [760, 259] on input "Label" at bounding box center [850, 254] width 275 height 16
type input "URL"
click at [771, 384] on div at bounding box center [767, 387] width 28 height 16
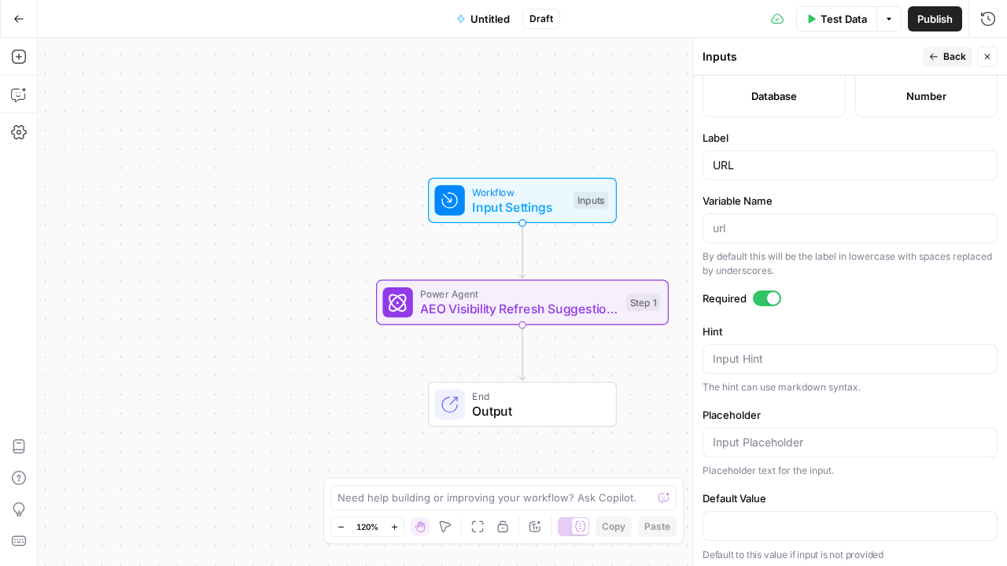
click at [954, 53] on span "Back" at bounding box center [954, 57] width 23 height 14
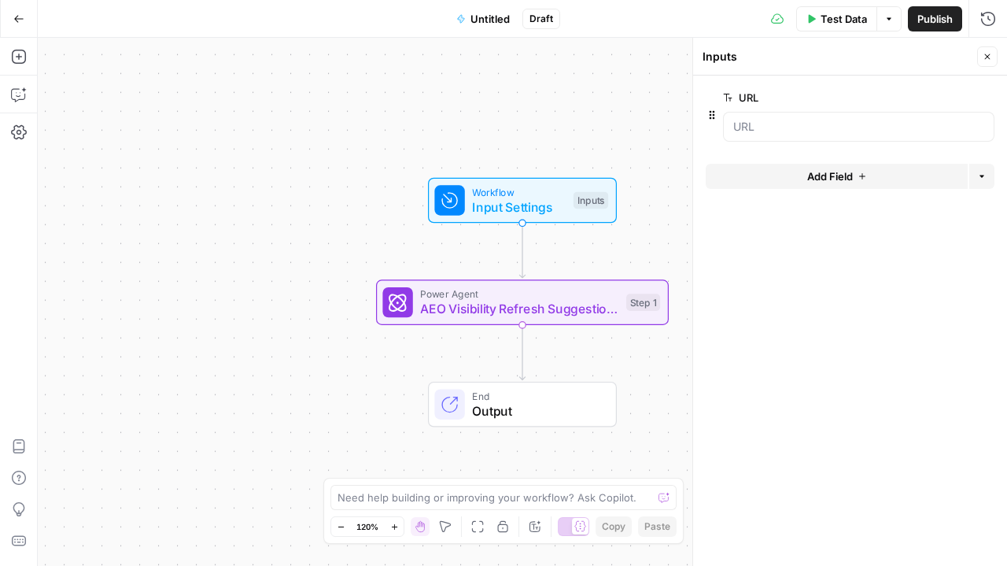
click at [825, 176] on span "Add Field" at bounding box center [830, 176] width 46 height 16
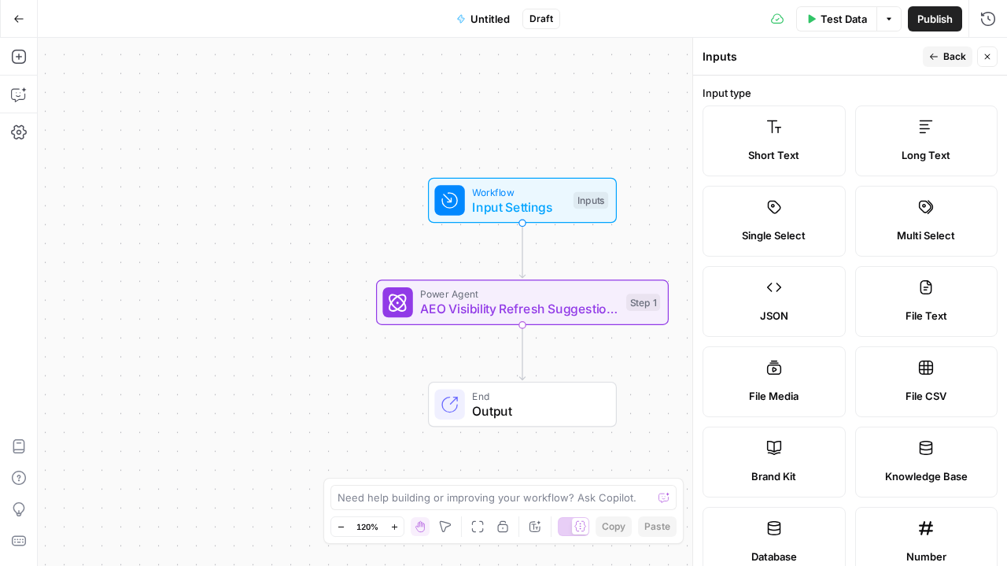
click at [767, 136] on label "Short Text" at bounding box center [774, 140] width 143 height 71
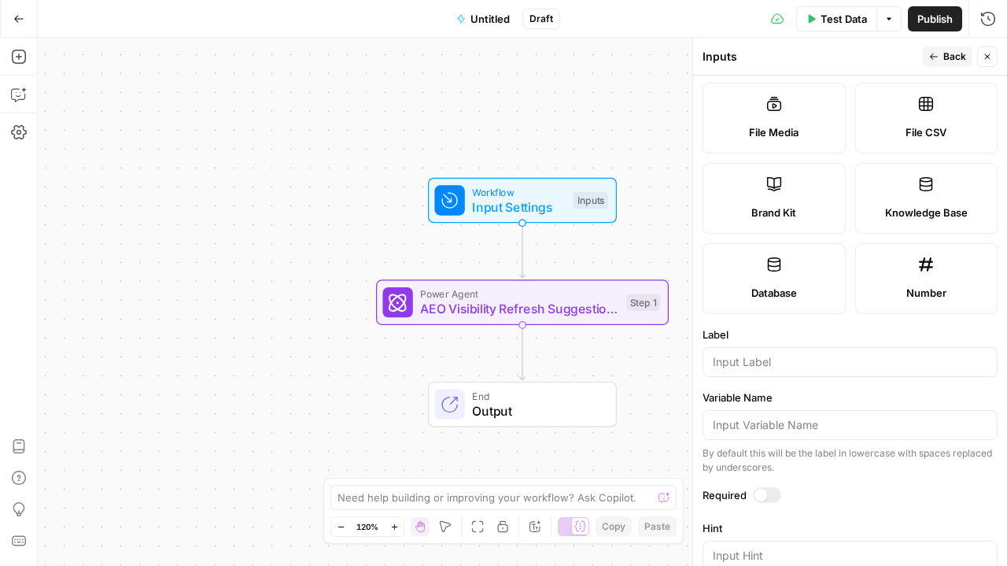
scroll to position [264, 0]
click at [748, 365] on input "Label" at bounding box center [850, 361] width 275 height 16
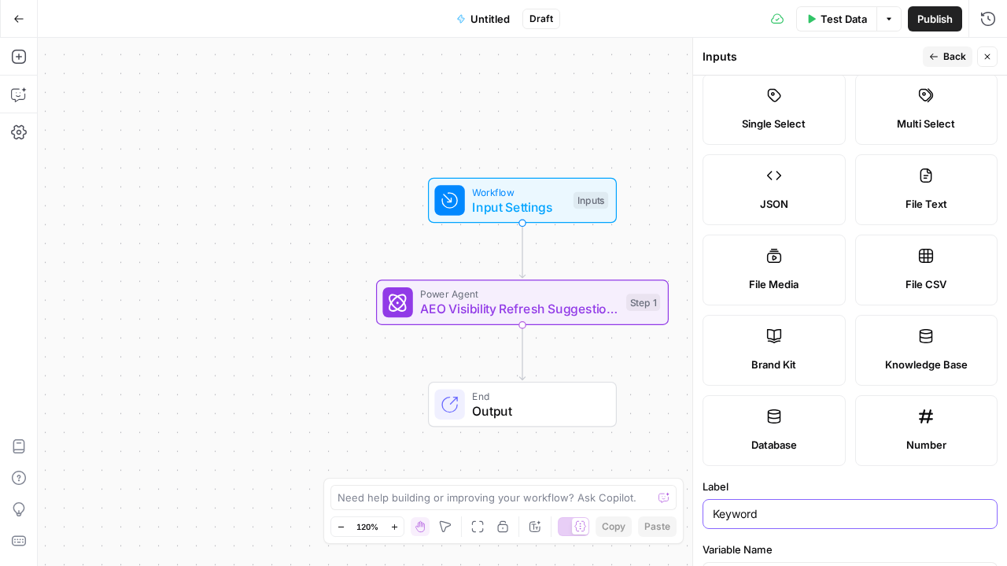
scroll to position [0, 0]
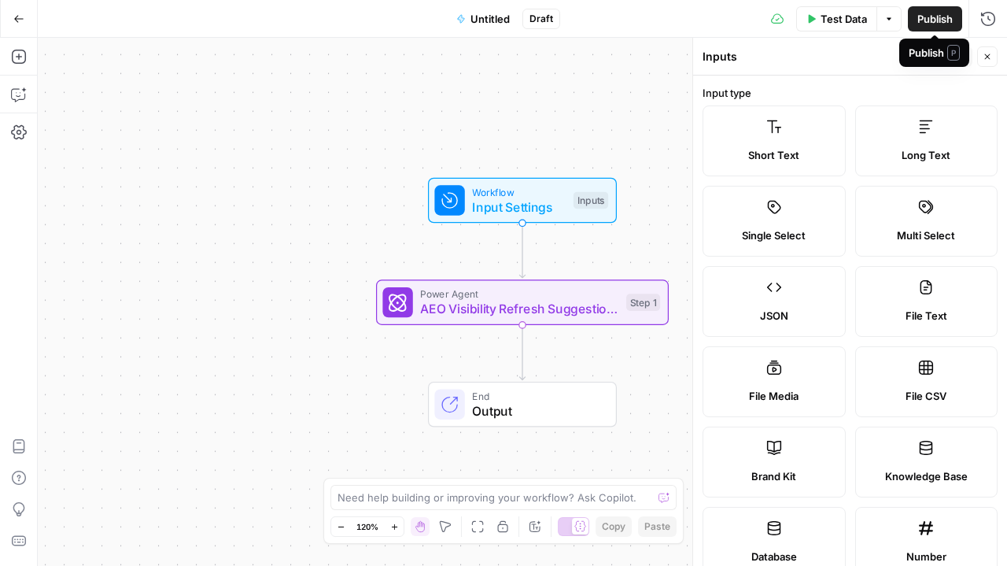
type input "Keyword"
drag, startPoint x: 936, startPoint y: 57, endPoint x: 828, endPoint y: 57, distance: 107.8
click at [828, 57] on div "Inputs" at bounding box center [811, 57] width 216 height 16
click at [947, 54] on span "Back" at bounding box center [954, 57] width 23 height 14
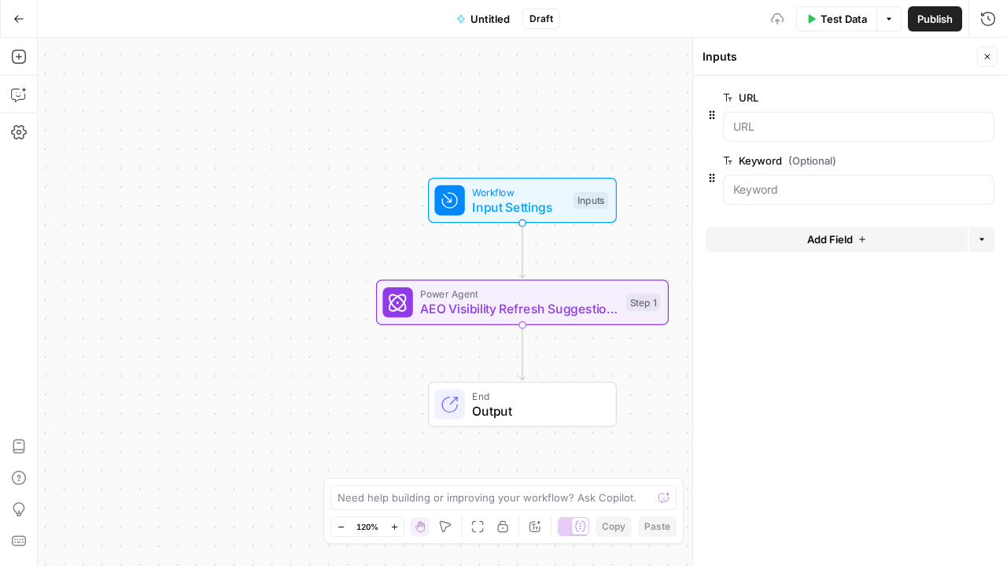
click at [549, 303] on span "AEO Visibility Refresh Suggestions" at bounding box center [519, 309] width 198 height 19
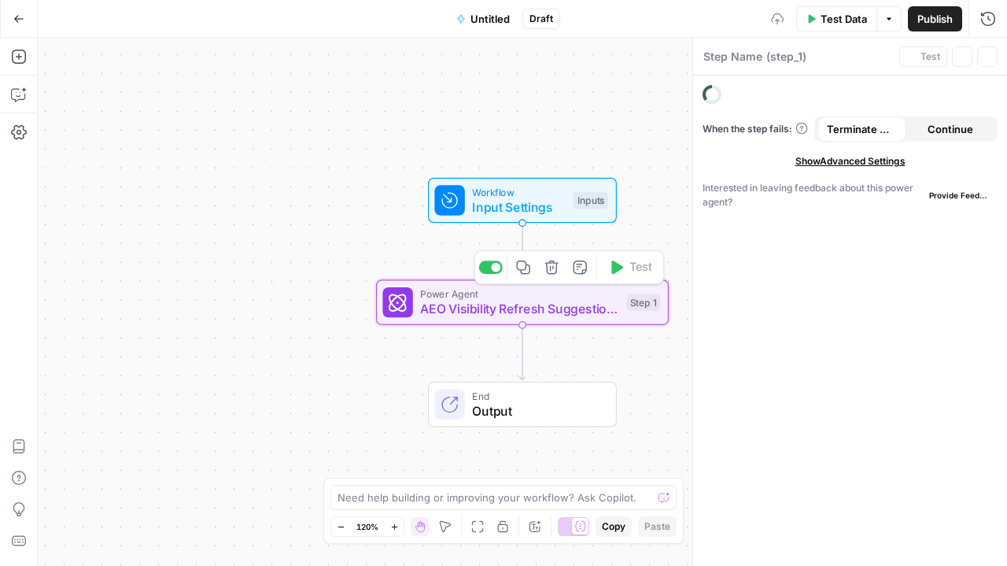
type textarea "AEO Visibility Refresh Suggestions"
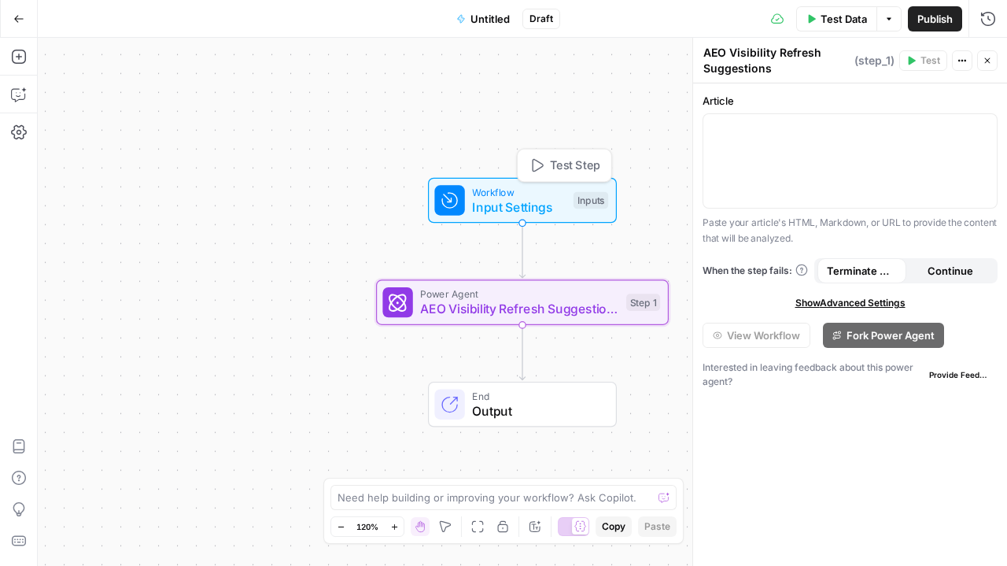
click at [523, 174] on button "Test Step" at bounding box center [565, 165] width 86 height 24
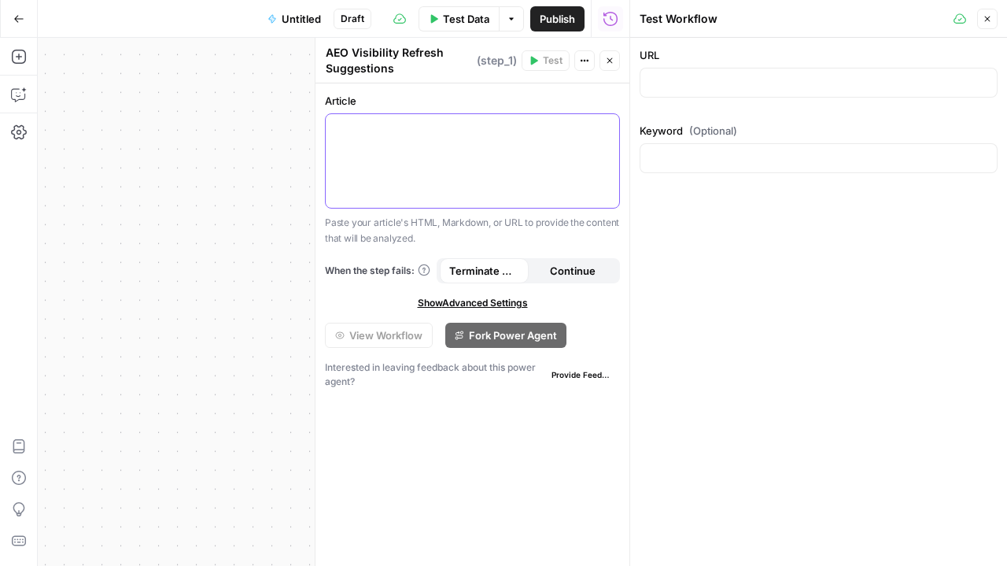
click at [485, 197] on div at bounding box center [472, 161] width 293 height 94
drag, startPoint x: 991, startPoint y: 26, endPoint x: 261, endPoint y: 40, distance: 729.5
click at [261, 40] on div "Workflow Input Settings Inputs Power Agent AEO Visibility Refresh Suggestions S…" at bounding box center [334, 302] width 592 height 528
click at [990, 12] on button "Close" at bounding box center [987, 19] width 20 height 20
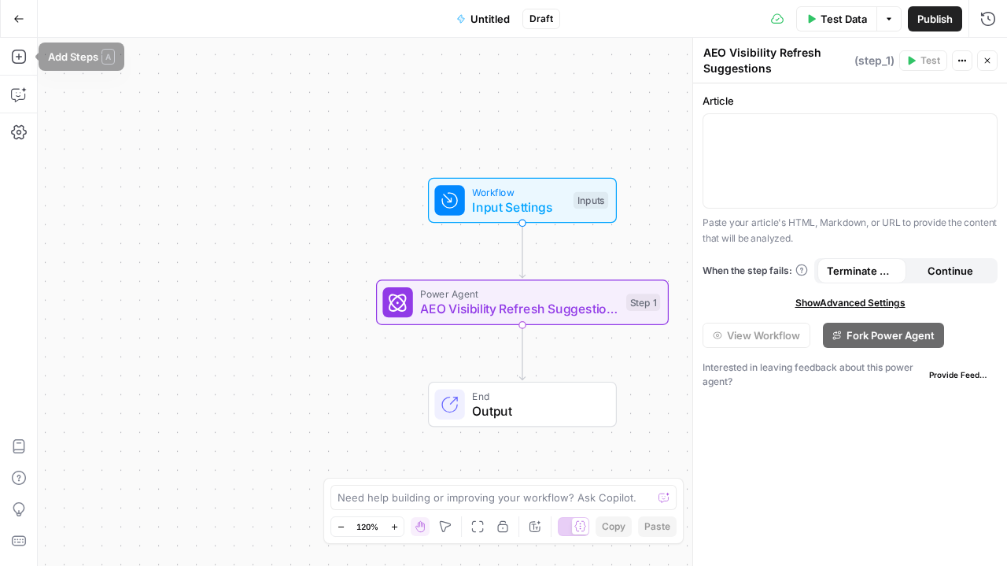
click at [6, 68] on div "Add Steps Copilot Settings AirOps Academy Help Give Feedback Shortcuts" at bounding box center [19, 302] width 38 height 528
click at [20, 58] on icon "button" at bounding box center [19, 57] width 16 height 16
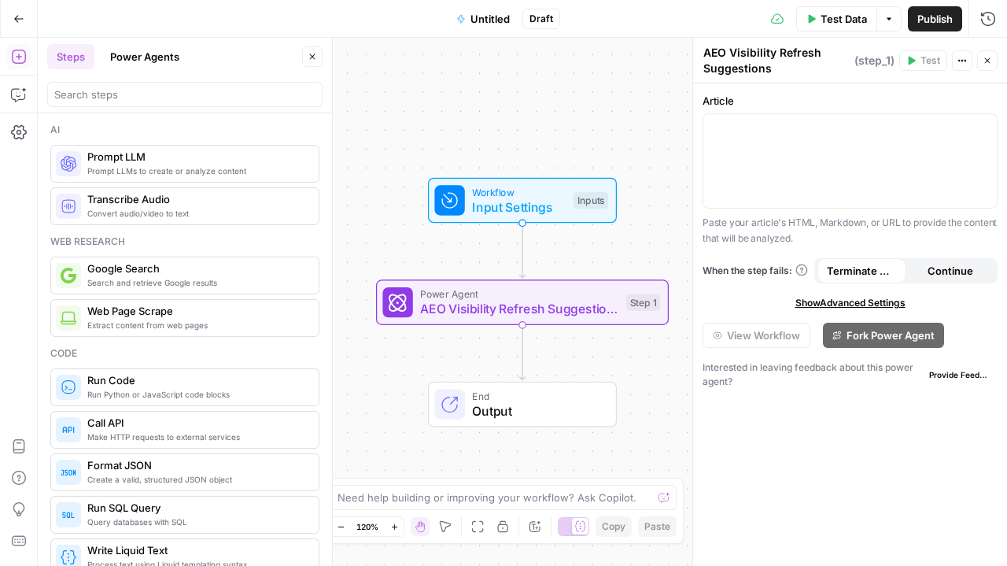
click at [124, 319] on span "Extract content from web pages" at bounding box center [196, 325] width 219 height 13
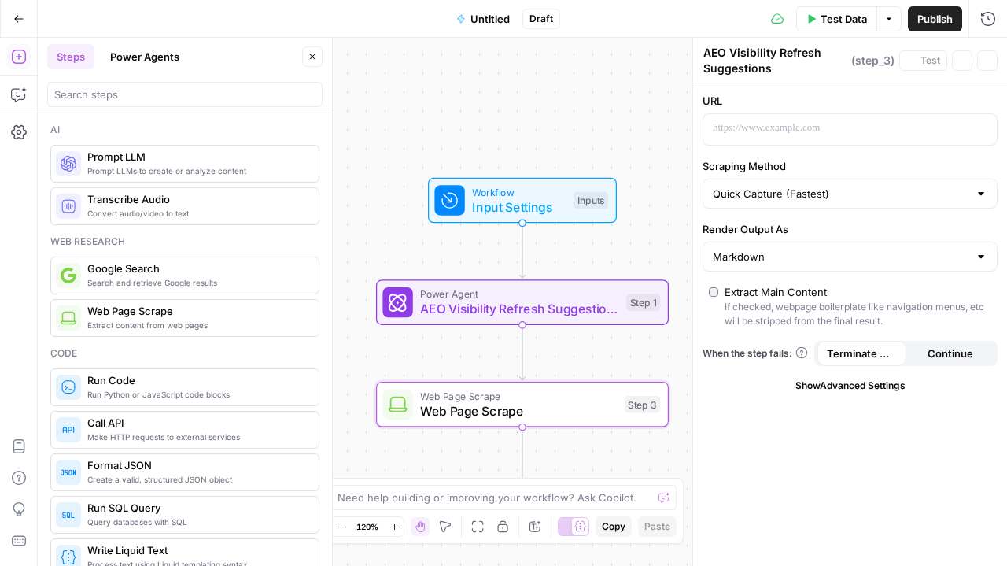
type textarea "Web Page Scrape"
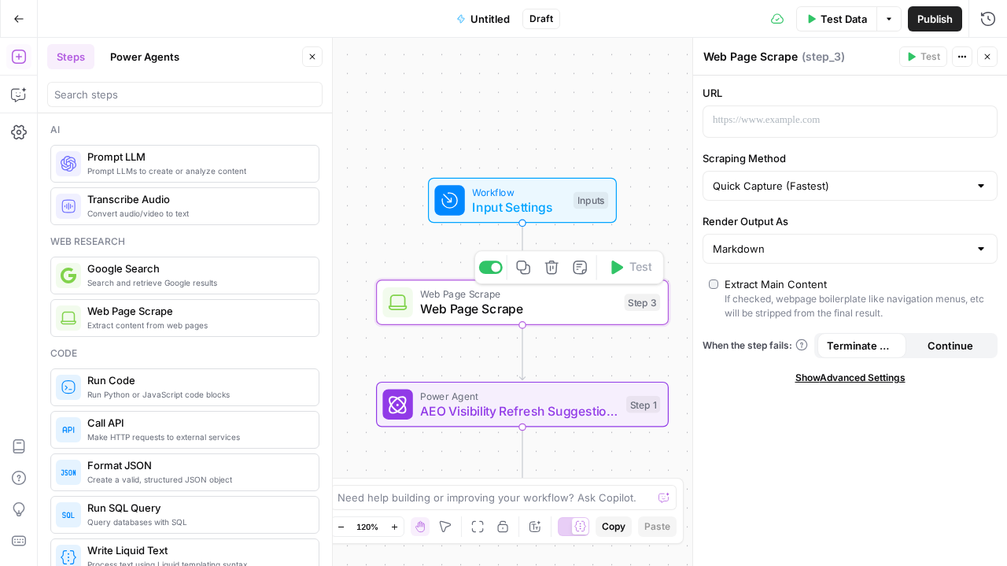
click at [653, 306] on div "Step 3" at bounding box center [643, 301] width 36 height 17
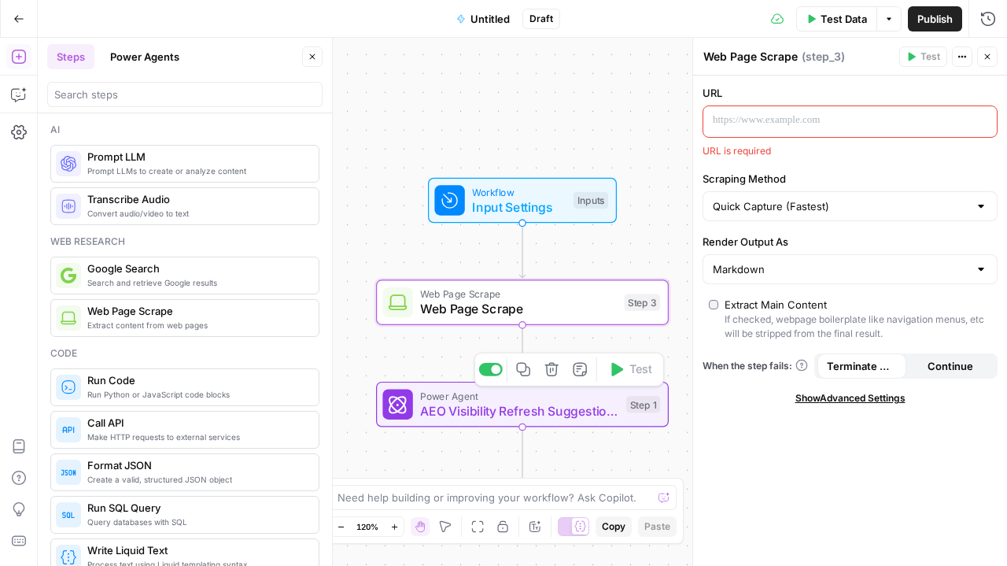
click at [556, 368] on icon "button" at bounding box center [551, 369] width 15 height 15
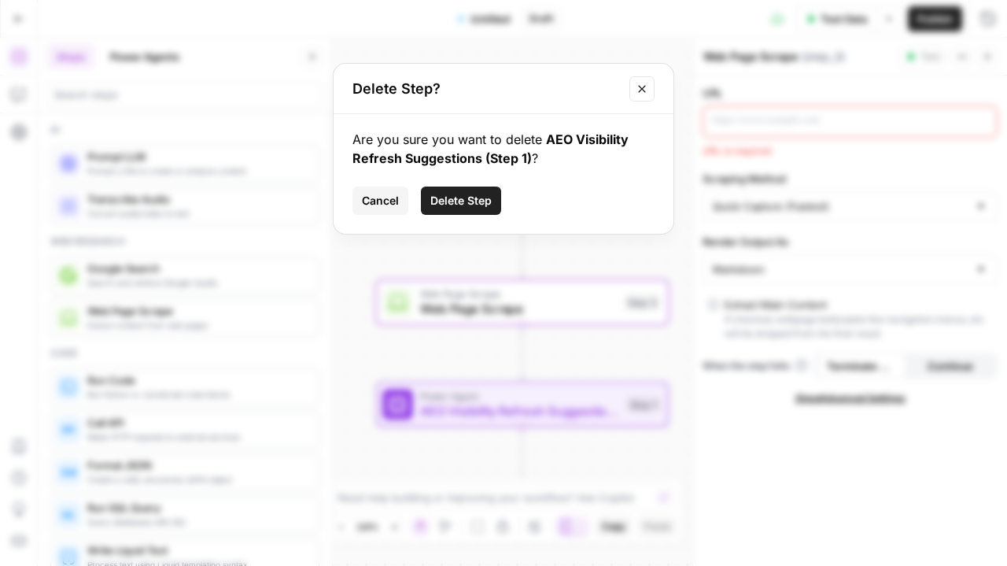
click at [462, 196] on span "Delete Step" at bounding box center [460, 201] width 61 height 16
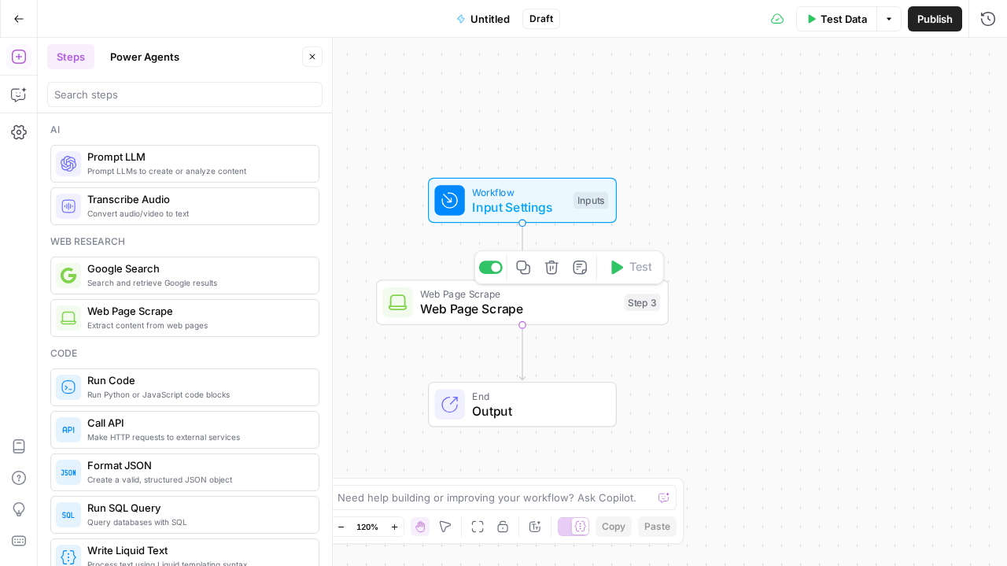
click at [605, 308] on span "Web Page Scrape" at bounding box center [518, 309] width 197 height 19
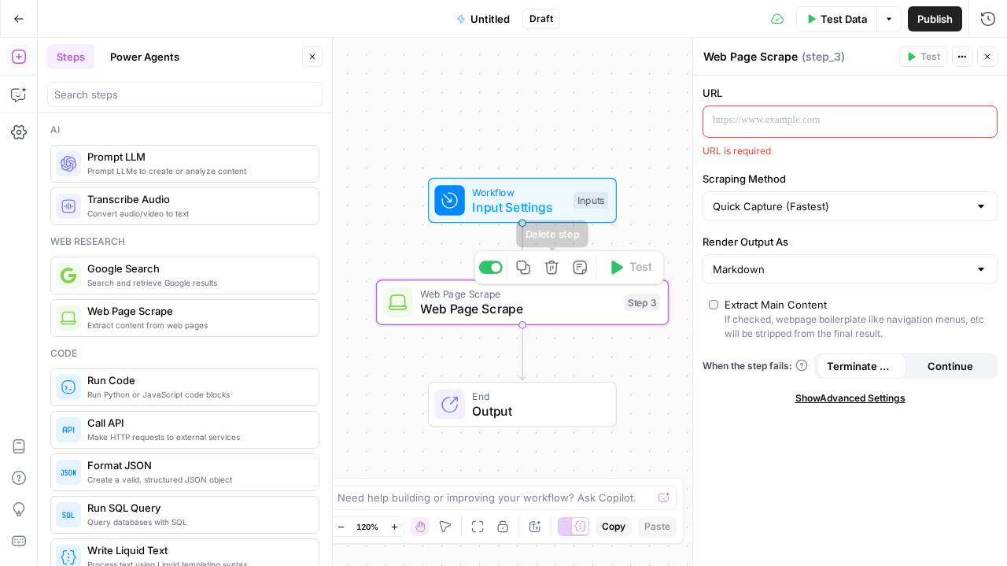
click at [555, 274] on icon "button" at bounding box center [550, 266] width 13 height 13
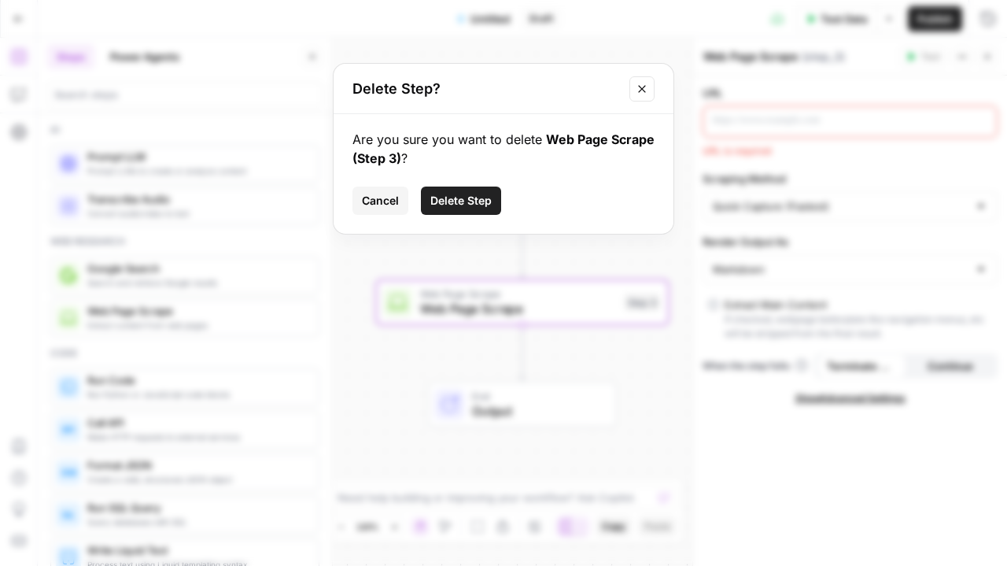
click at [437, 203] on span "Delete Step" at bounding box center [460, 201] width 61 height 16
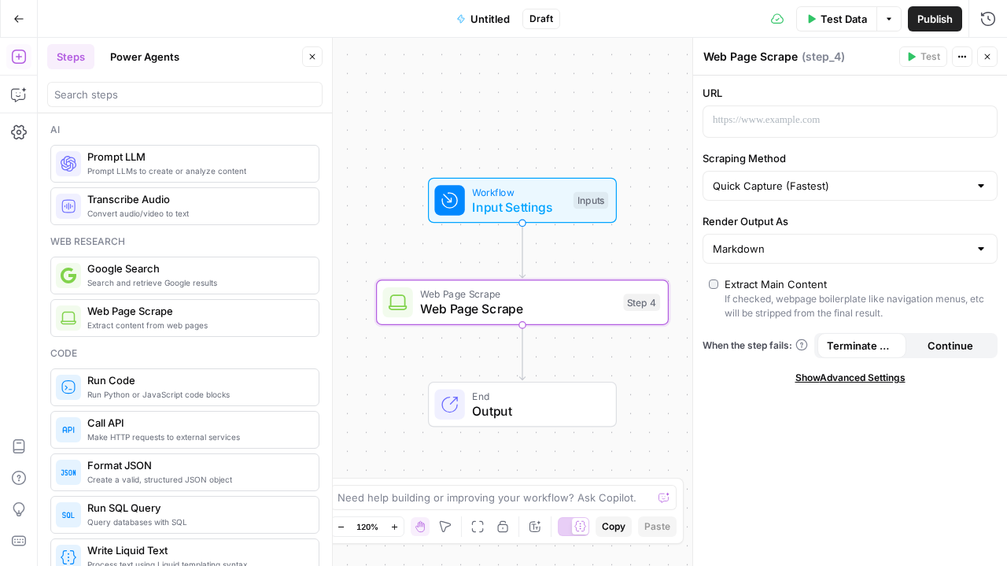
click at [824, 53] on span "( step_4 )" at bounding box center [823, 57] width 43 height 16
click at [974, 55] on div "Test Actions Close" at bounding box center [948, 56] width 98 height 20
click at [956, 58] on button "Actions" at bounding box center [962, 56] width 20 height 20
click at [888, 128] on span "Delete Step" at bounding box center [916, 127] width 76 height 16
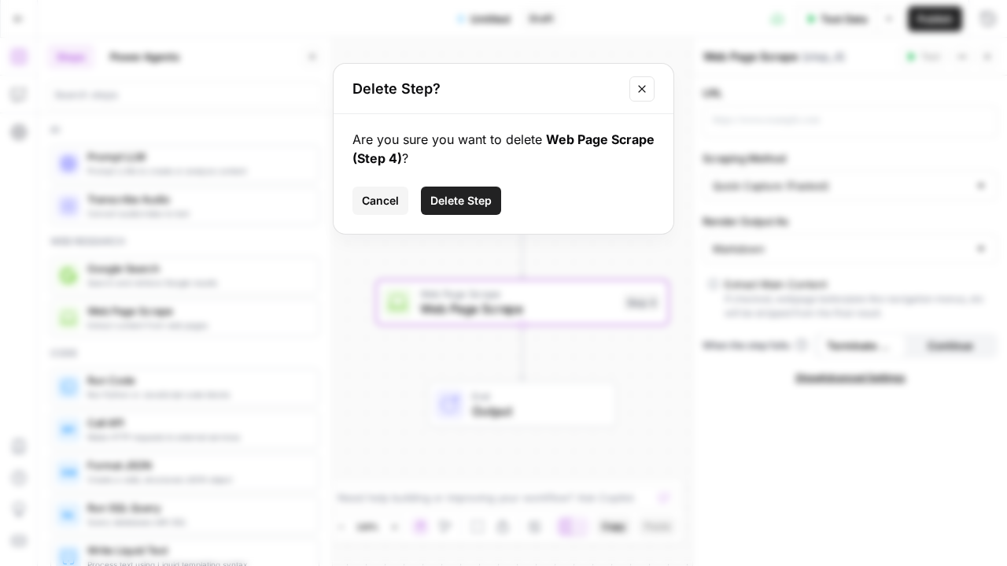
click at [471, 185] on div "Are you sure you want to delete Web Page Scrape (Step 4) ? Cancel Delete Step" at bounding box center [504, 174] width 340 height 120
click at [456, 212] on button "Delete Step" at bounding box center [461, 200] width 80 height 28
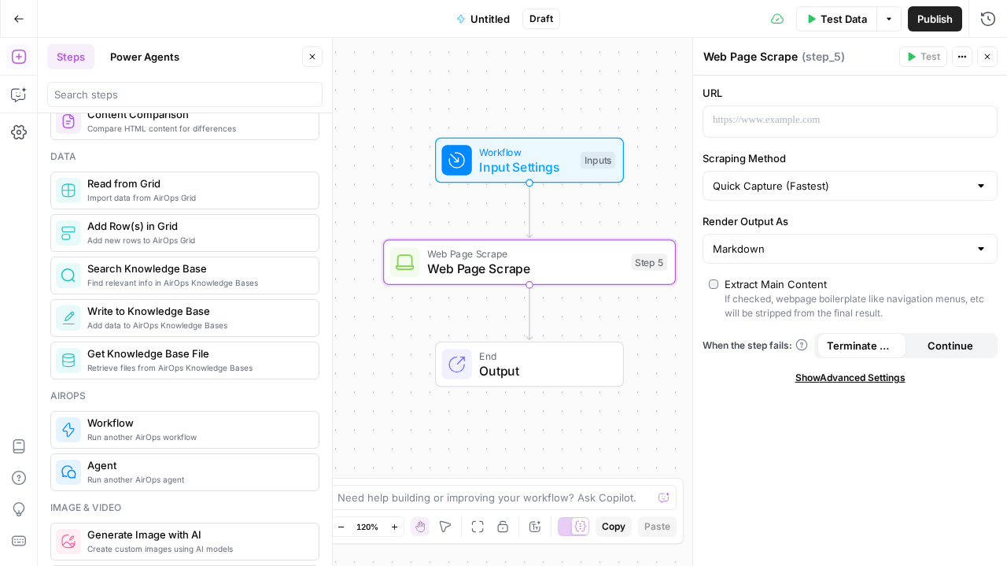
scroll to position [718, 0]
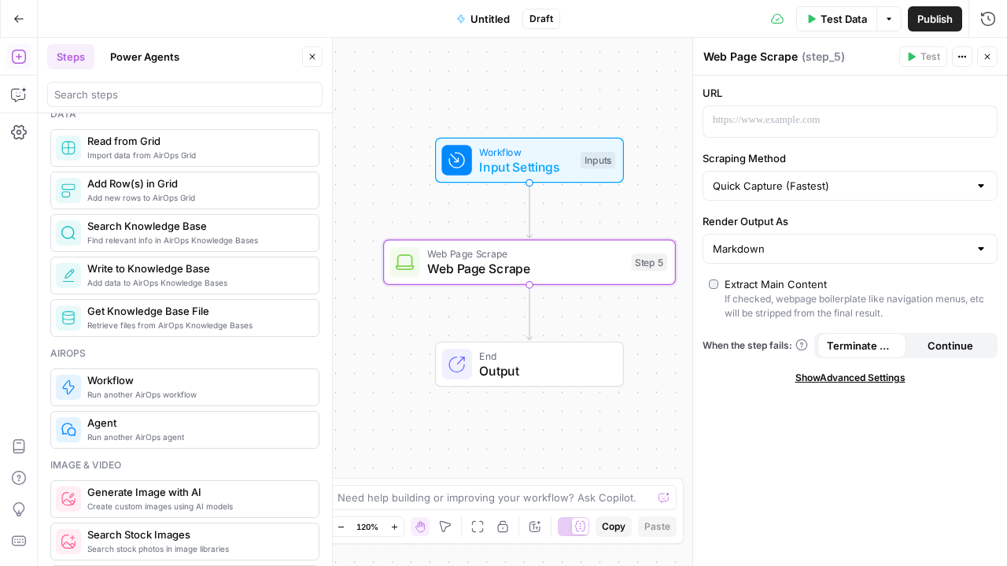
click at [145, 53] on button "Power Agents" at bounding box center [145, 56] width 88 height 25
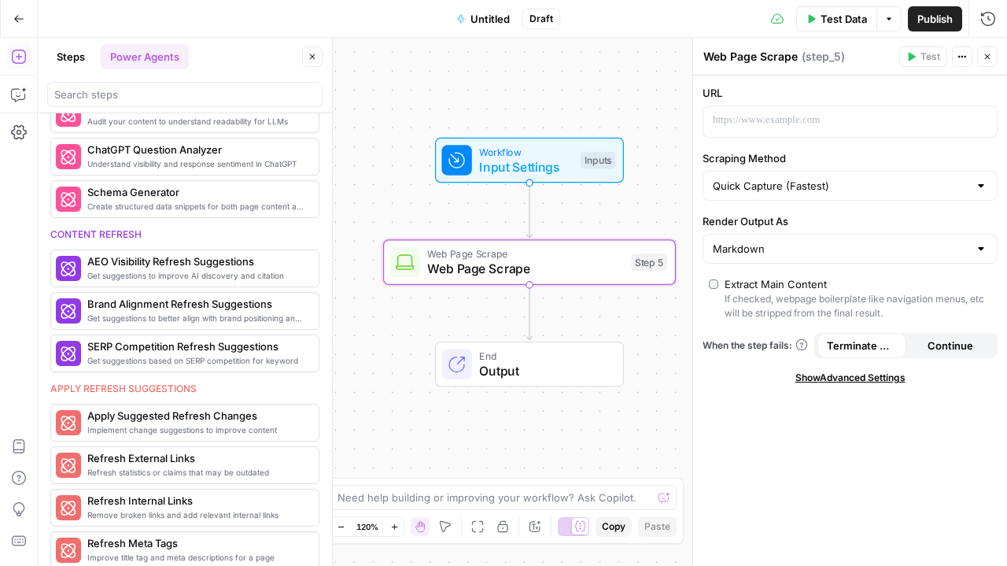
scroll to position [635, 0]
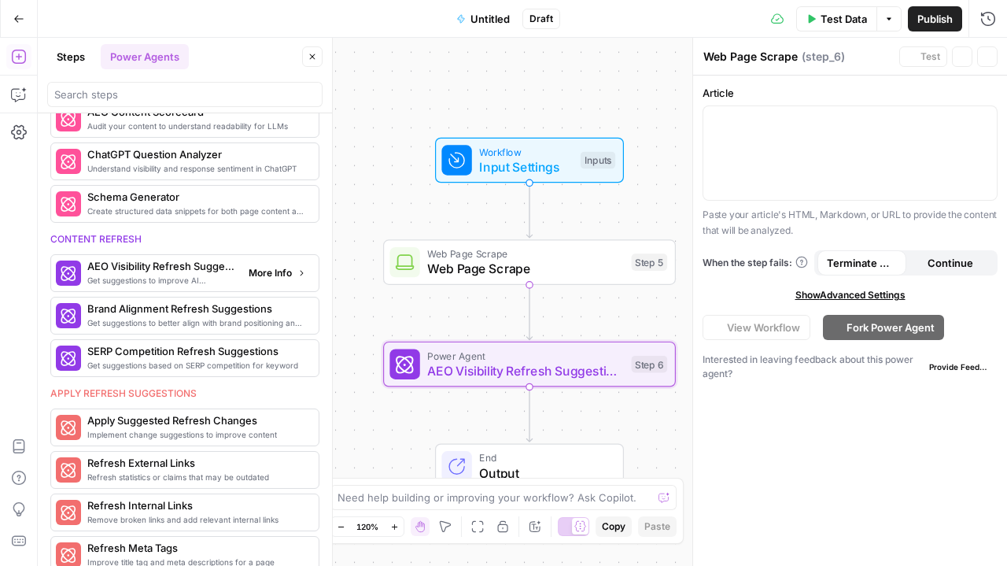
type textarea "AEO Visibility Refresh Suggestions"
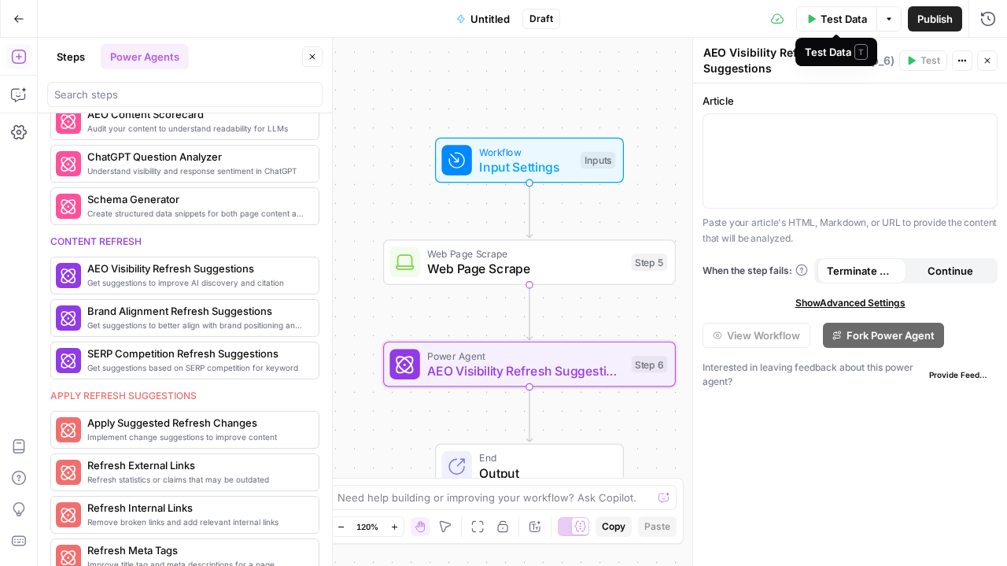
click at [836, 16] on span "Test Data" at bounding box center [844, 19] width 46 height 16
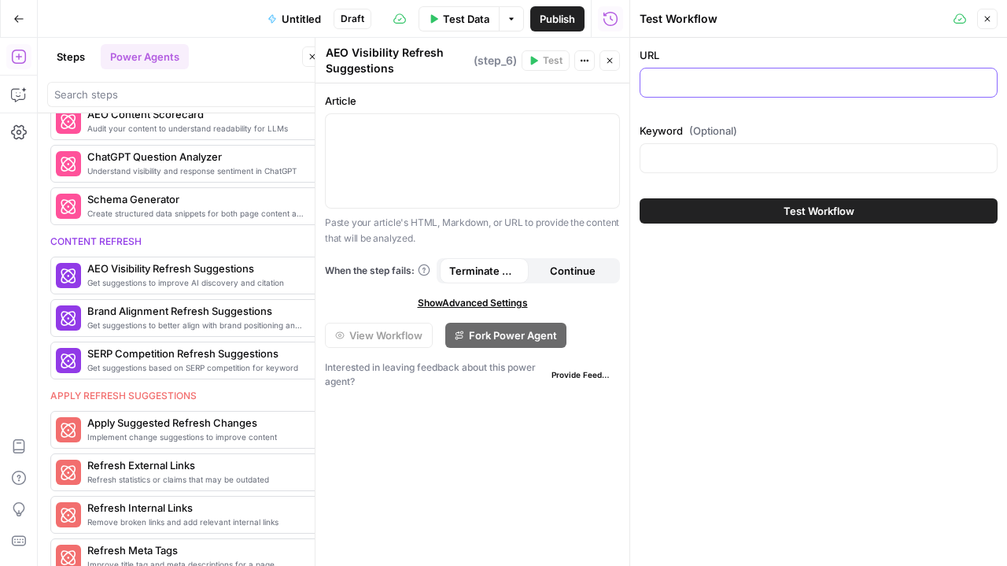
click at [756, 89] on input "URL" at bounding box center [819, 83] width 338 height 16
paste input "[URL][DOMAIN_NAME]"
type input "[URL][DOMAIN_NAME]"
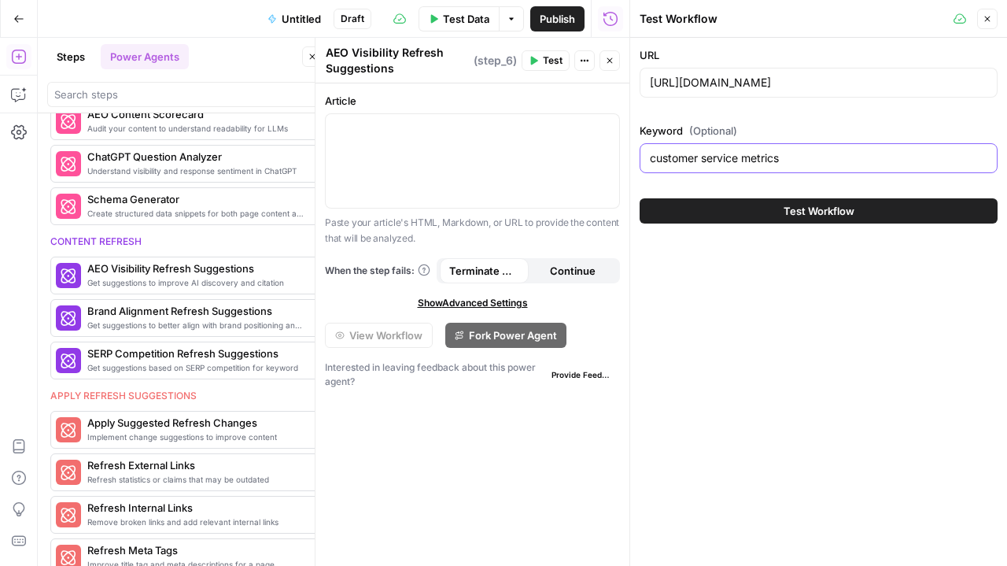
type input "customer service metrics"
click at [759, 208] on button "Test Workflow" at bounding box center [819, 210] width 358 height 25
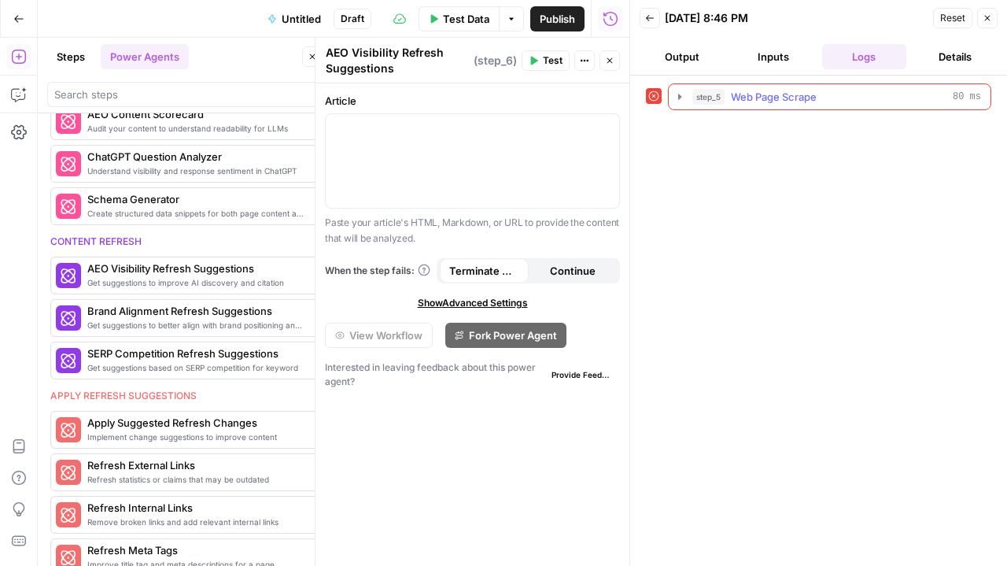
click at [679, 94] on icon "button" at bounding box center [679, 97] width 3 height 6
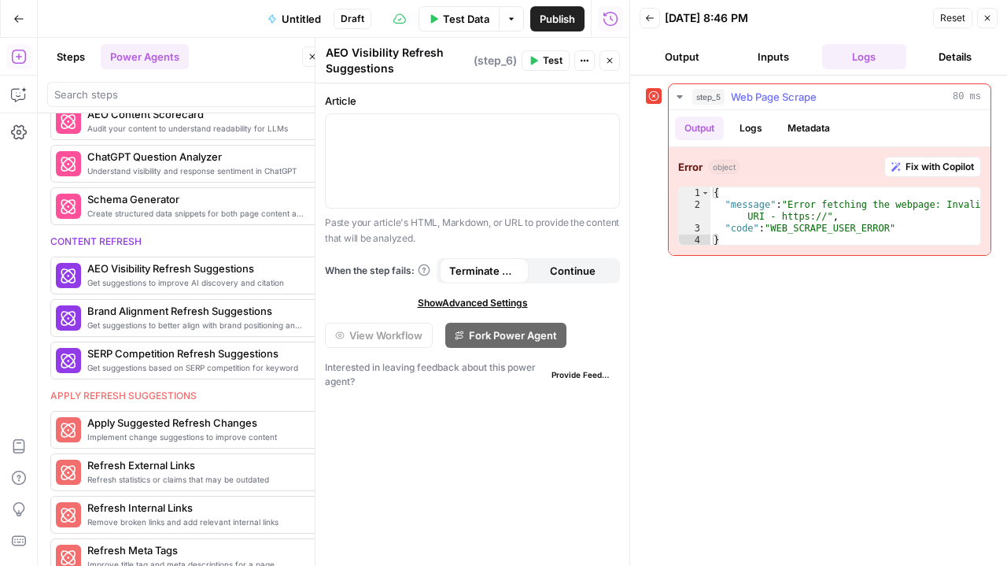
click at [922, 165] on span "Fix with Copilot" at bounding box center [940, 167] width 68 height 14
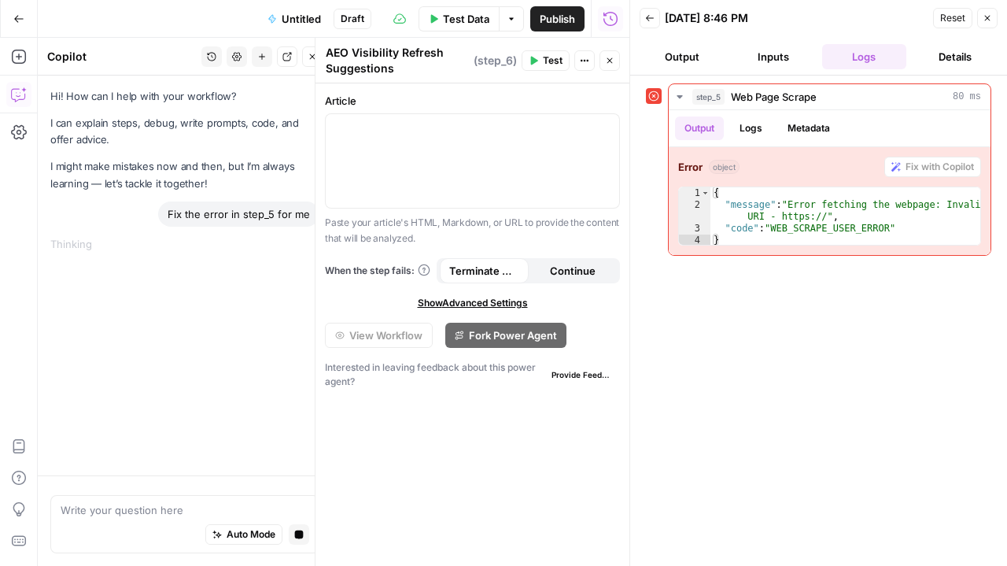
click at [524, 358] on div "Article Paste your article's HTML, Markdown, or URL to provide the content that…" at bounding box center [473, 324] width 314 height 482
click at [656, 8] on button "Back" at bounding box center [650, 18] width 20 height 20
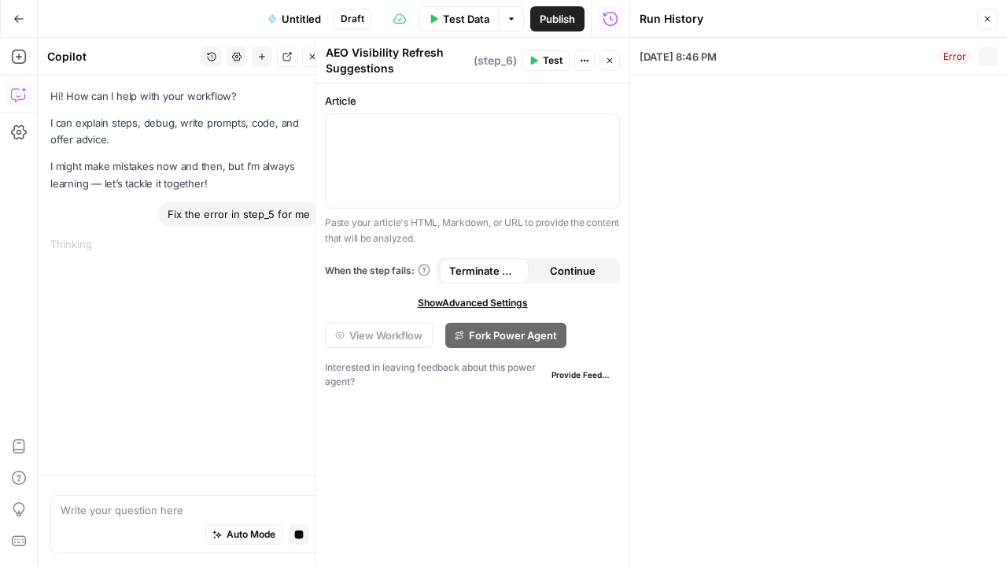
type input "[URL][DOMAIN_NAME]"
type input "customer service metrics"
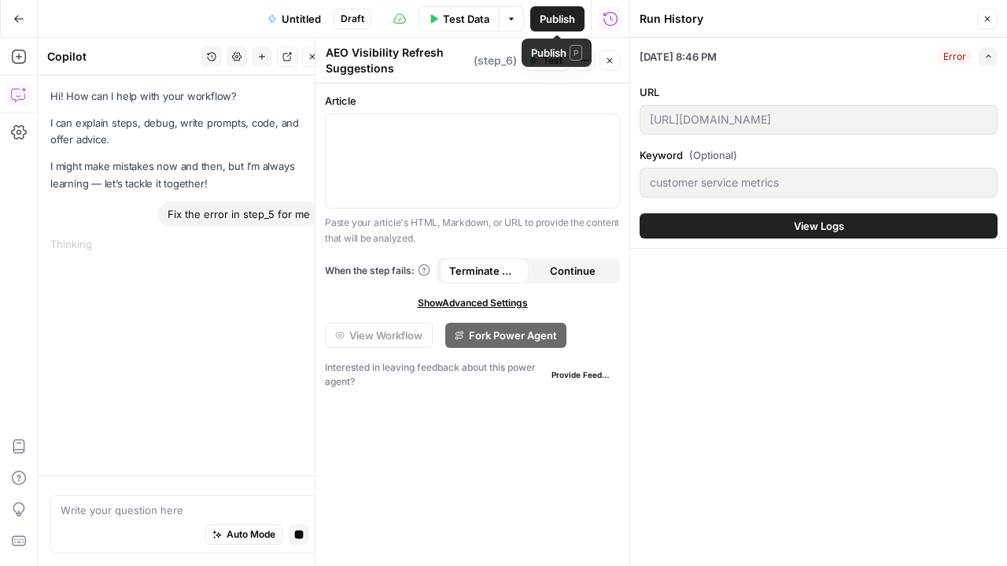
click at [466, 21] on span "Test Data" at bounding box center [466, 19] width 46 height 16
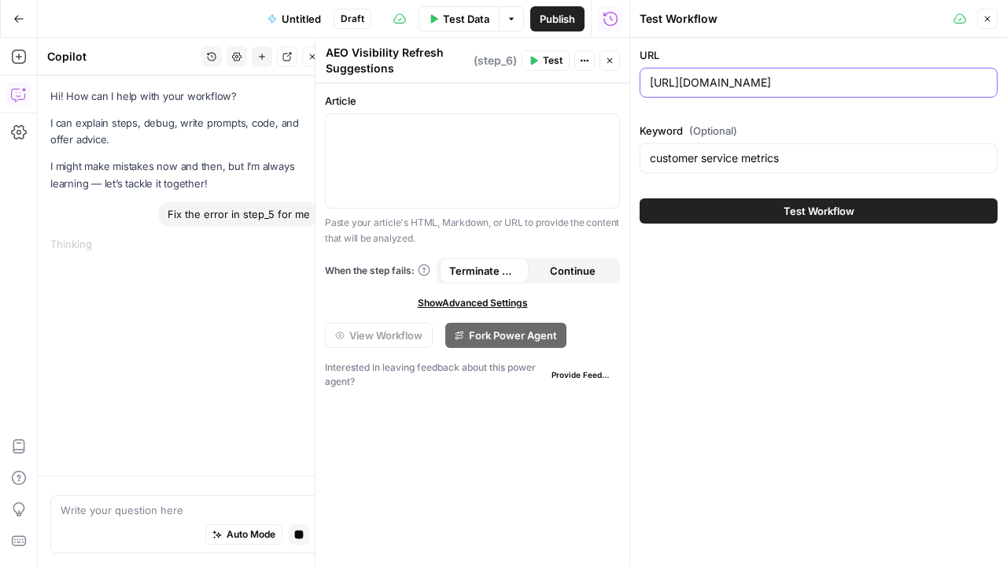
drag, startPoint x: 716, startPoint y: 86, endPoint x: 573, endPoint y: 74, distance: 143.7
click at [573, 74] on body "S SmartSurvey New Home Browse Insights Opportunities Your Data Recent Grids Run…" at bounding box center [503, 283] width 1007 height 566
click at [711, 83] on input "[URL][DOMAIN_NAME]" at bounding box center [819, 83] width 338 height 16
drag, startPoint x: 714, startPoint y: 83, endPoint x: 676, endPoint y: 76, distance: 39.3
click at [676, 76] on input "[URL][DOMAIN_NAME]" at bounding box center [819, 83] width 338 height 16
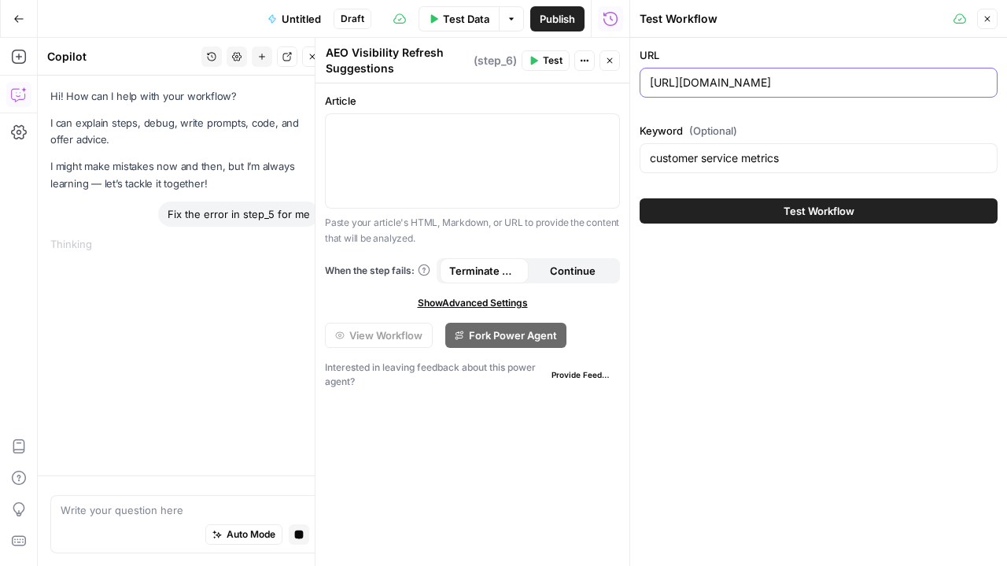
click at [688, 86] on input "[URL][DOMAIN_NAME]" at bounding box center [819, 83] width 338 height 16
drag, startPoint x: 716, startPoint y: 83, endPoint x: 664, endPoint y: 84, distance: 51.9
click at [664, 84] on input "[URL][DOMAIN_NAME]" at bounding box center [819, 83] width 338 height 16
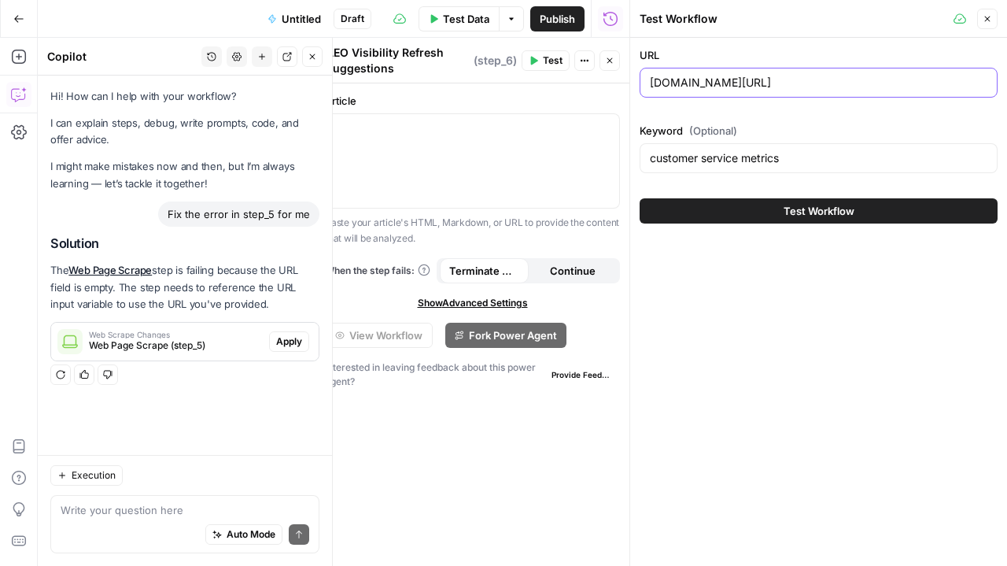
type input "[DOMAIN_NAME][URL]"
click at [285, 339] on span "Apply" at bounding box center [289, 341] width 26 height 14
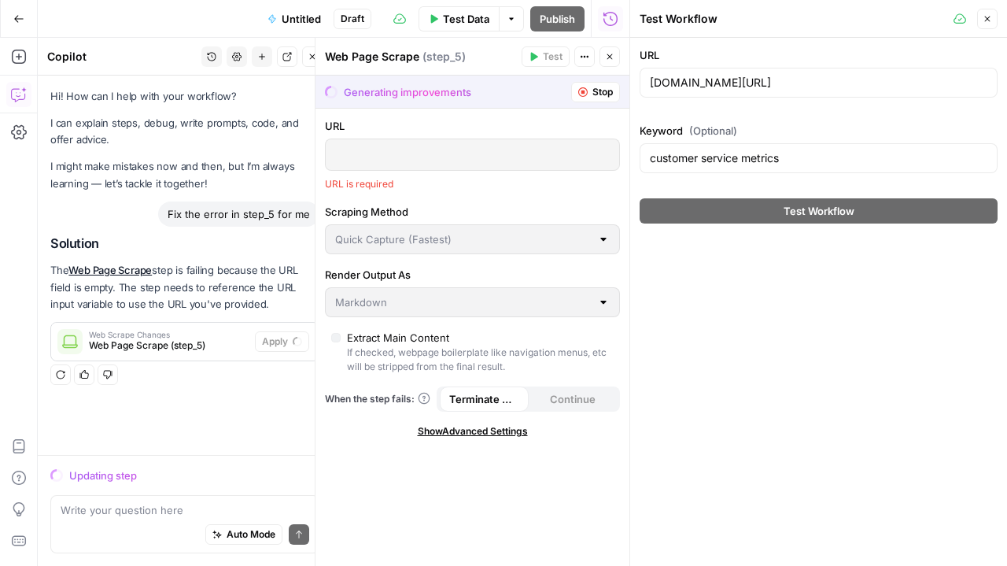
click at [425, 157] on p at bounding box center [472, 154] width 275 height 16
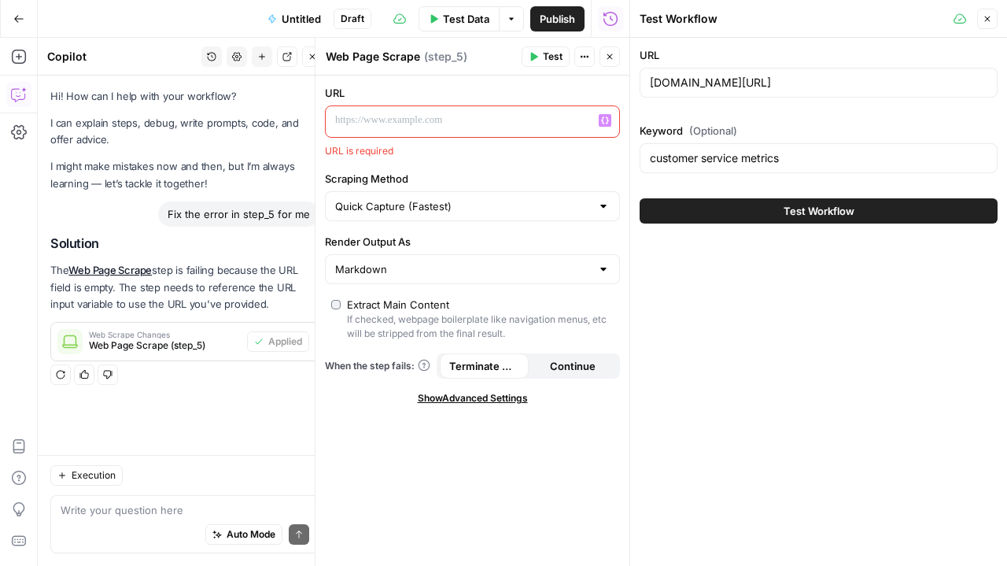
click at [370, 116] on p at bounding box center [459, 121] width 249 height 16
click at [194, 17] on div "Go Back Untitled Draft Test Data Options Publish Run History" at bounding box center [314, 18] width 629 height 37
click at [393, 108] on div at bounding box center [460, 121] width 268 height 31
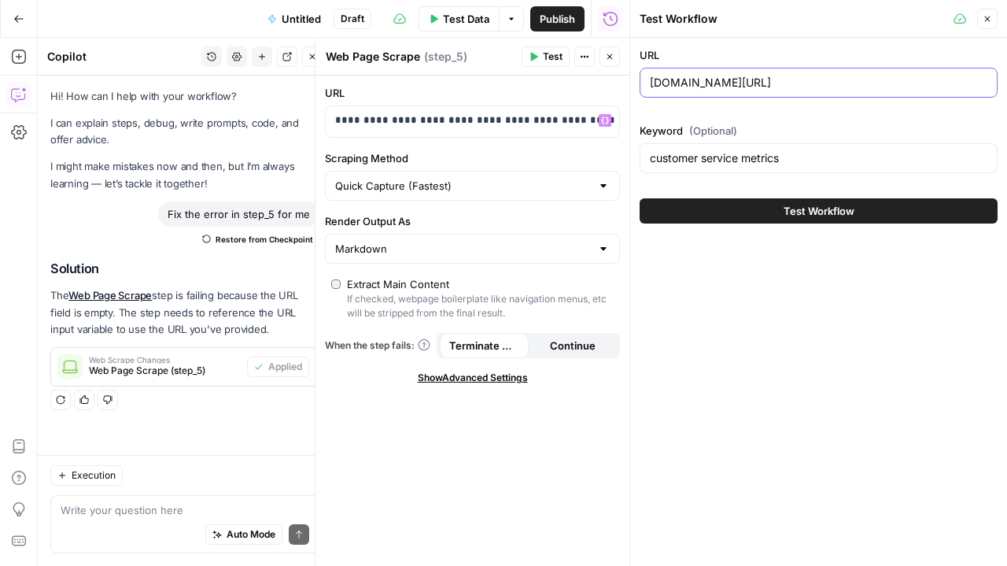
click at [917, 83] on input "[DOMAIN_NAME][URL]" at bounding box center [819, 83] width 338 height 16
click at [696, 204] on button "Test Workflow" at bounding box center [819, 210] width 358 height 25
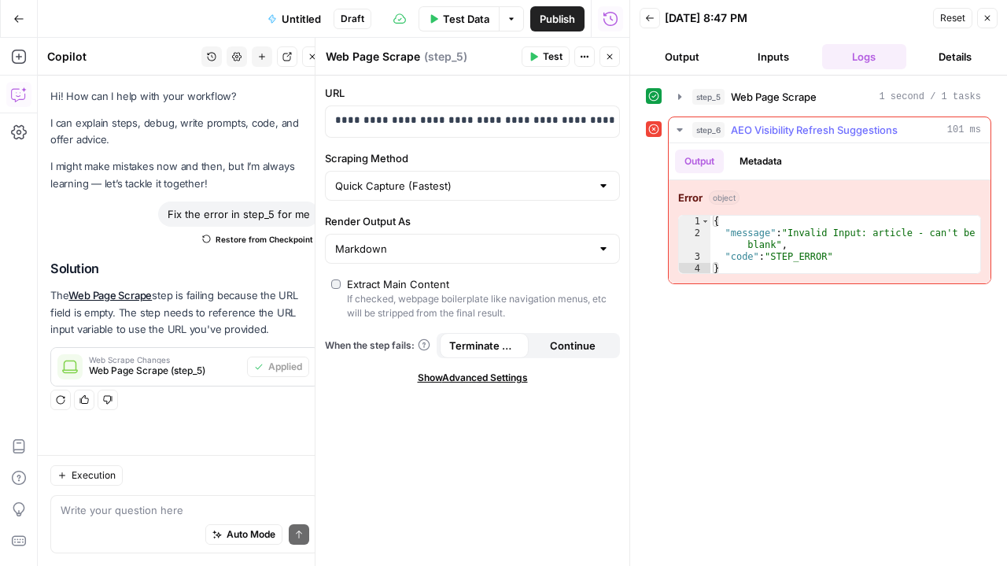
type textarea "**********"
click at [875, 242] on div "{ "message" : "Invalid Input: article - can't be blank" , "code" : "STEP_ERROR"…" at bounding box center [846, 257] width 271 height 83
click at [793, 125] on span "AEO Visibility Refresh Suggestions" at bounding box center [814, 130] width 167 height 16
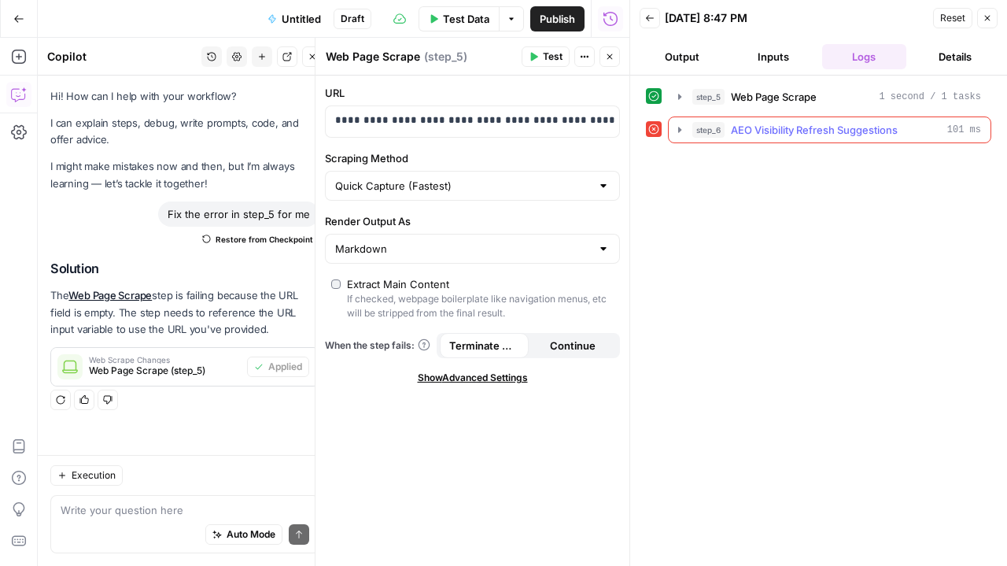
click at [793, 125] on span "AEO Visibility Refresh Suggestions" at bounding box center [814, 130] width 167 height 16
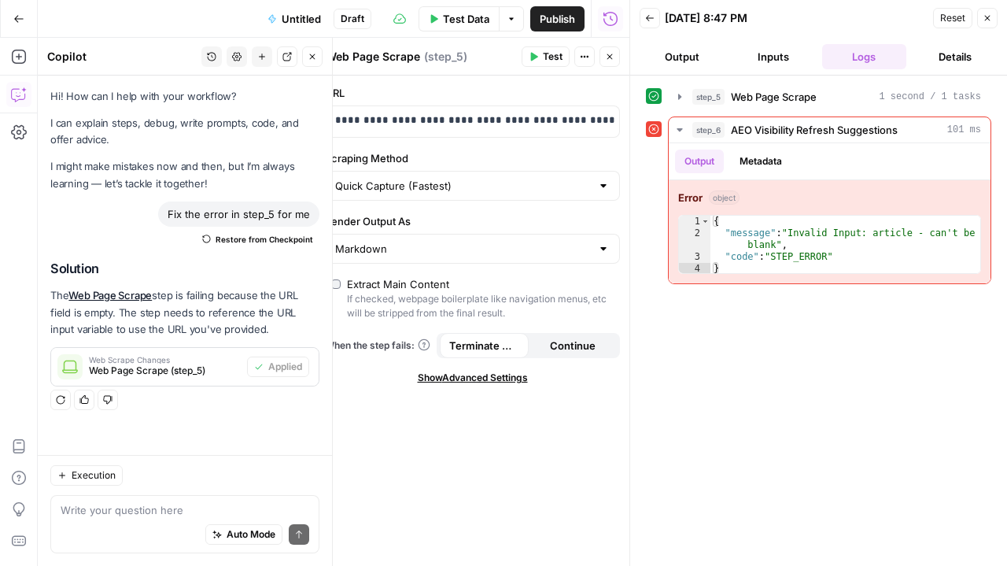
click at [130, 547] on div "Auto Mode Send" at bounding box center [185, 535] width 249 height 35
click at [122, 531] on div "Auto Mode Send" at bounding box center [185, 535] width 249 height 35
click at [791, 61] on button "Inputs" at bounding box center [773, 56] width 85 height 25
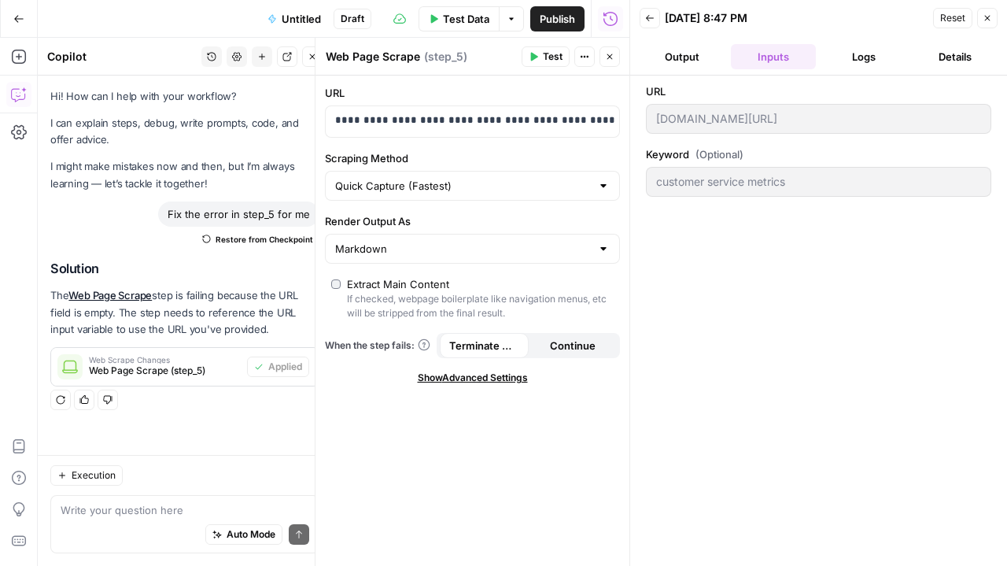
click at [691, 57] on button "Output" at bounding box center [682, 56] width 85 height 25
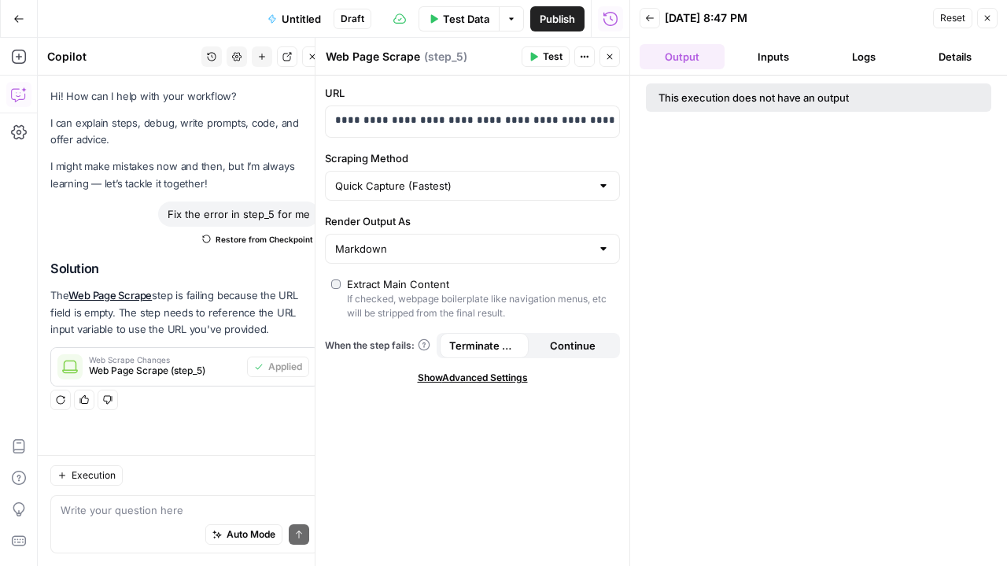
click at [785, 55] on button "Inputs" at bounding box center [773, 56] width 85 height 25
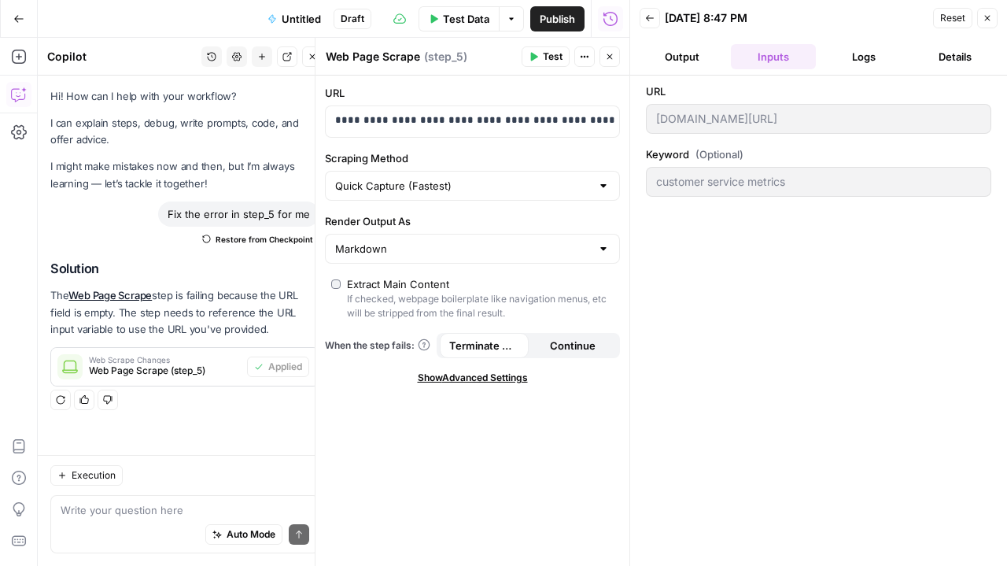
click at [859, 64] on button "Logs" at bounding box center [864, 56] width 85 height 25
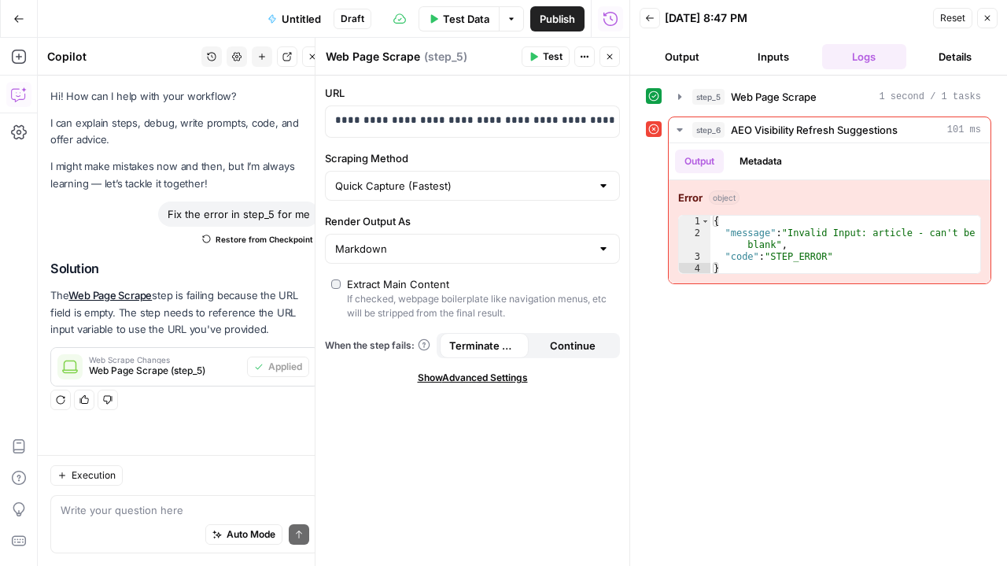
click at [963, 62] on button "Details" at bounding box center [955, 56] width 85 height 25
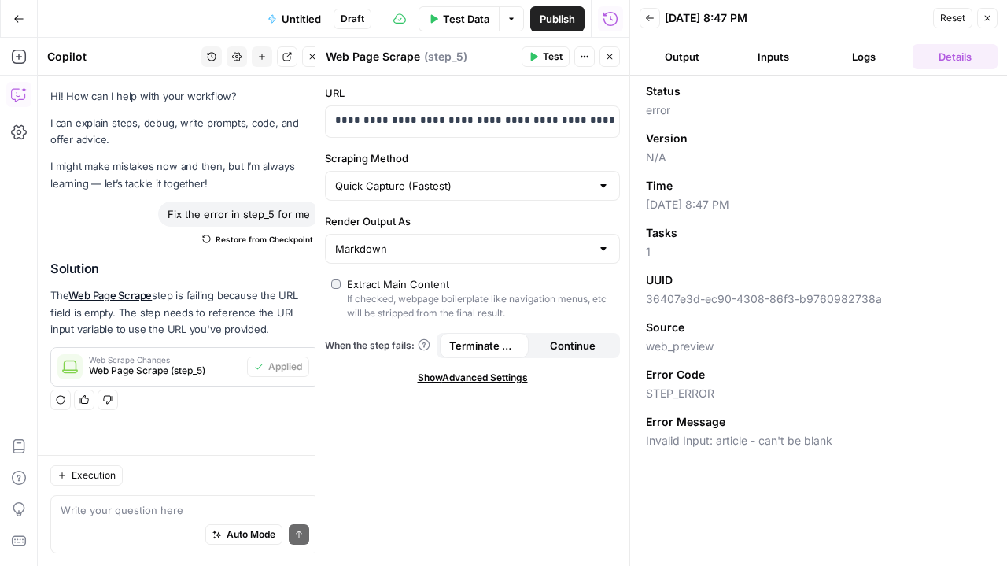
click at [681, 54] on button "Output" at bounding box center [682, 56] width 85 height 25
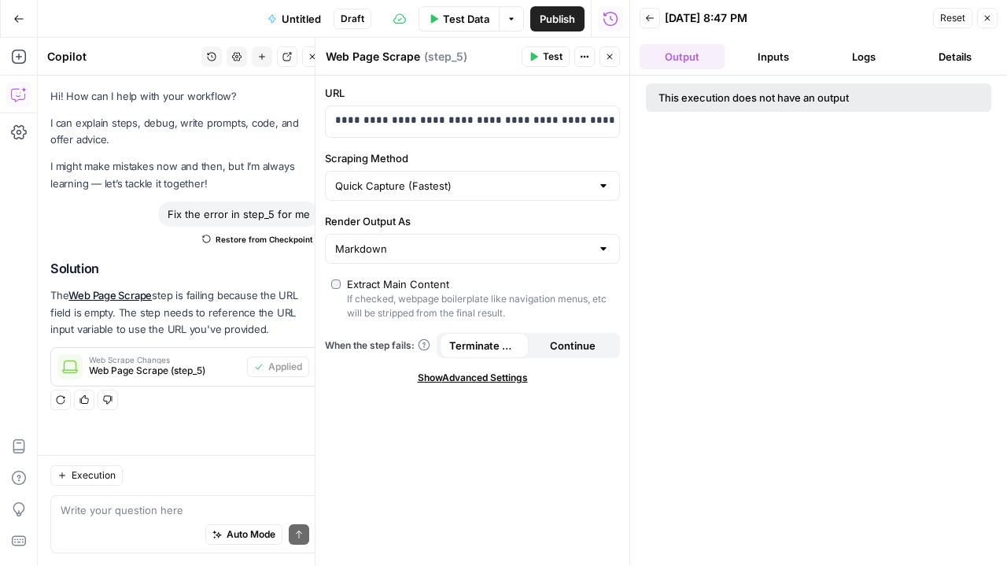
click at [980, 24] on button "Close" at bounding box center [987, 18] width 20 height 20
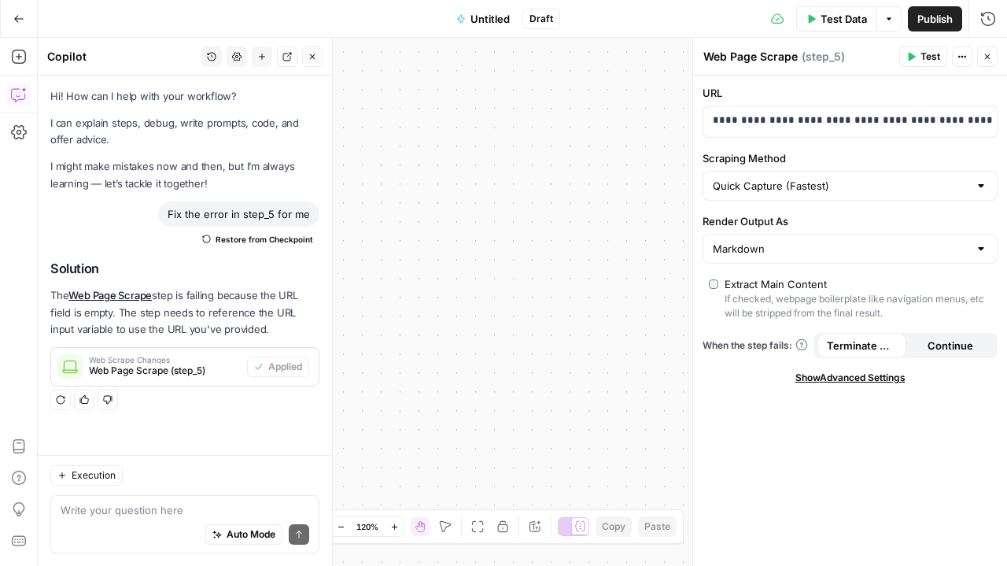
click at [319, 54] on button "Close" at bounding box center [312, 56] width 20 height 20
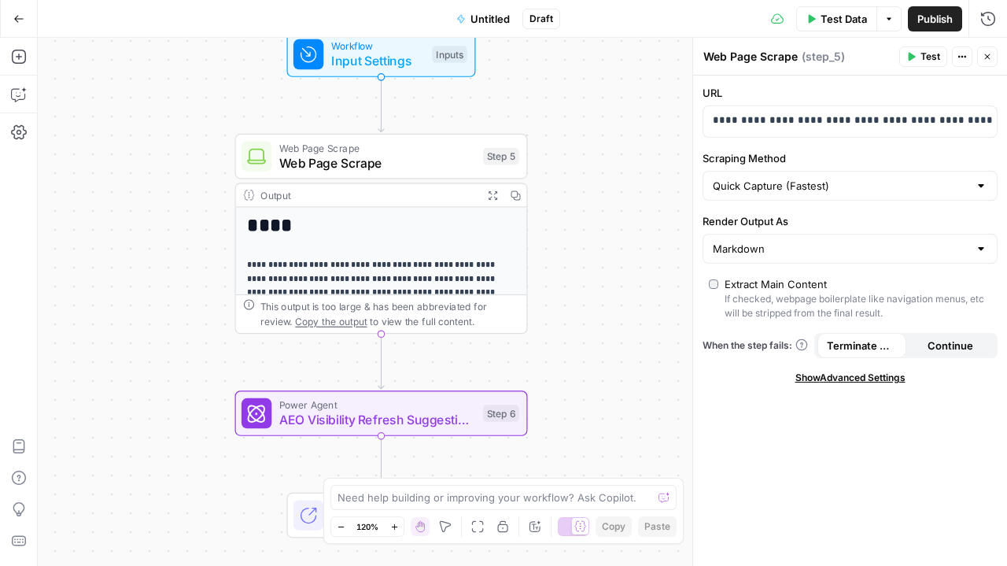
click at [989, 57] on icon "button" at bounding box center [987, 56] width 9 height 9
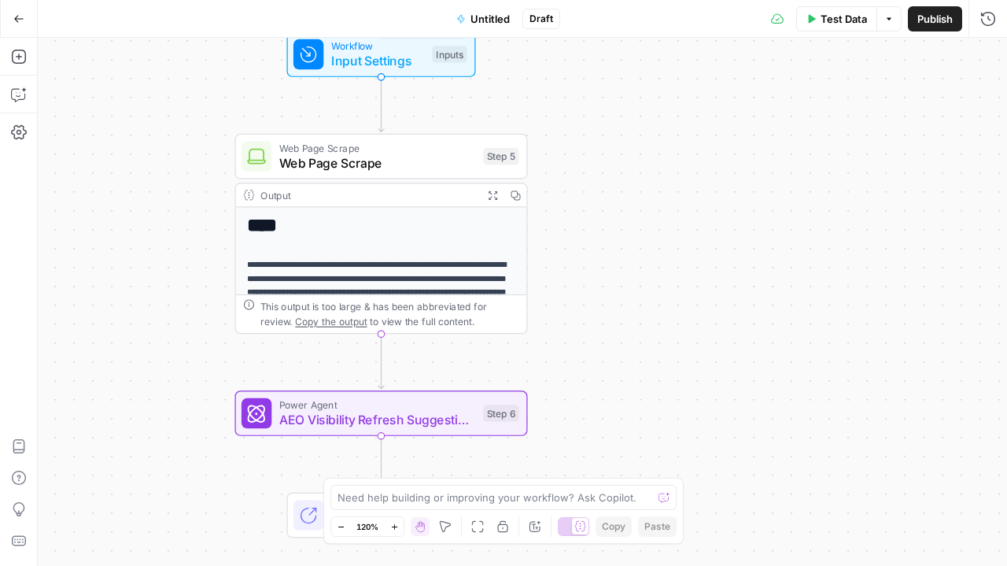
click at [351, 67] on span "Input Settings" at bounding box center [378, 60] width 94 height 19
click at [773, 124] on input "URL" at bounding box center [858, 127] width 251 height 16
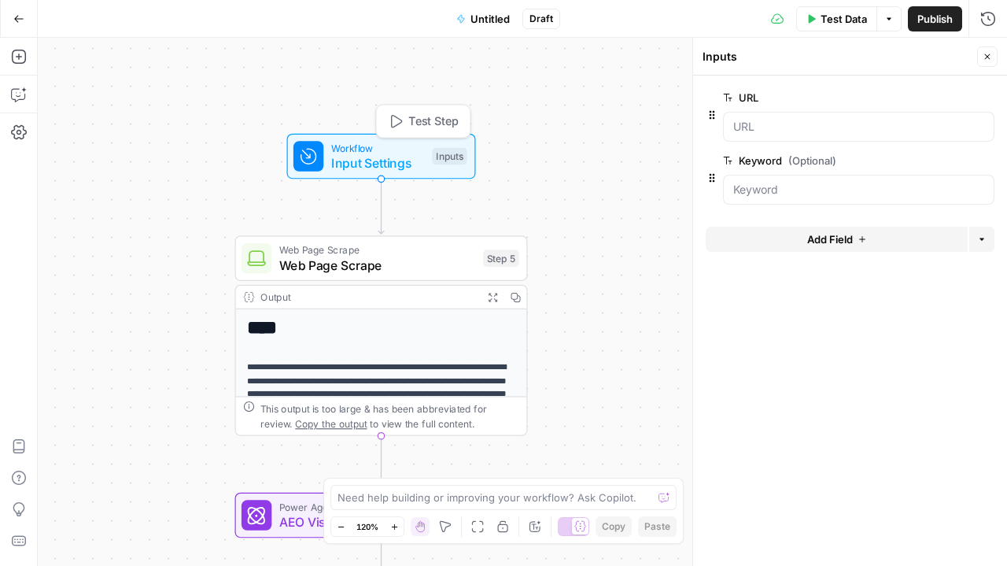
click at [371, 141] on span "Workflow" at bounding box center [378, 147] width 94 height 15
click at [784, 126] on input "URL" at bounding box center [858, 127] width 251 height 16
click at [714, 109] on icon "button" at bounding box center [712, 115] width 13 height 13
click at [751, 97] on label "URL" at bounding box center [814, 98] width 183 height 16
click at [751, 119] on input "URL" at bounding box center [858, 127] width 251 height 16
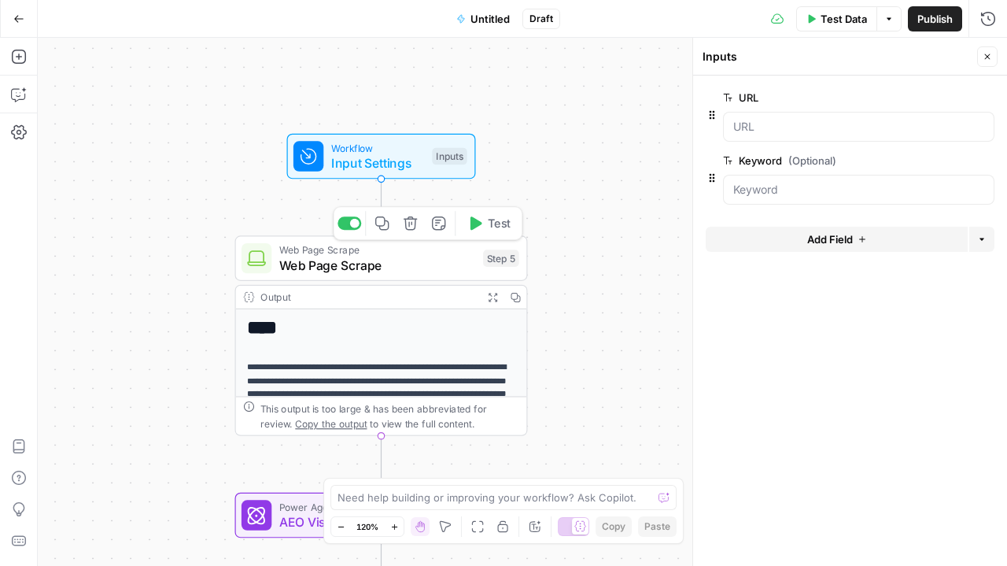
click at [382, 266] on span "Web Page Scrape" at bounding box center [377, 265] width 197 height 19
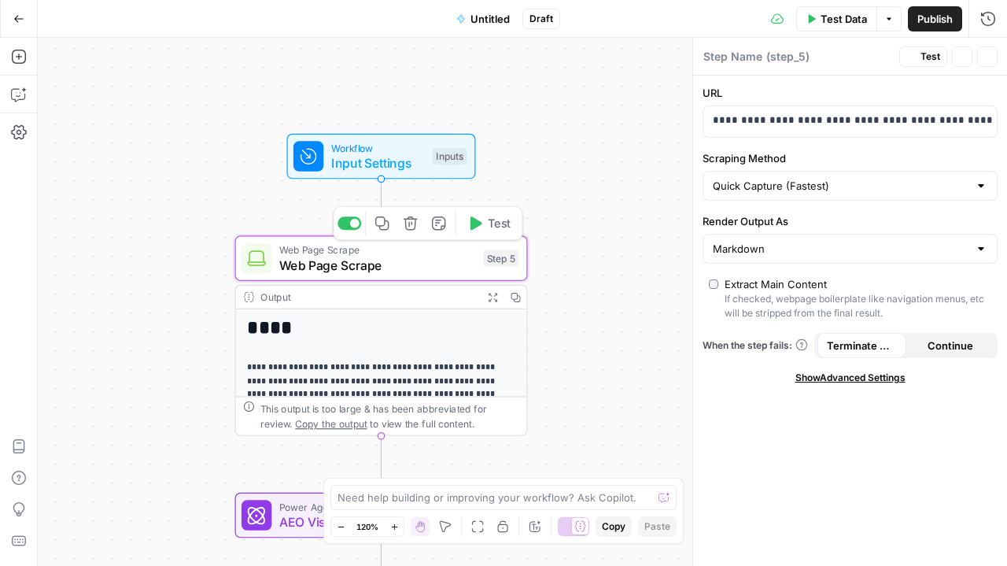
type textarea "Web Page Scrape"
click at [882, 122] on p "**********" at bounding box center [838, 121] width 250 height 16
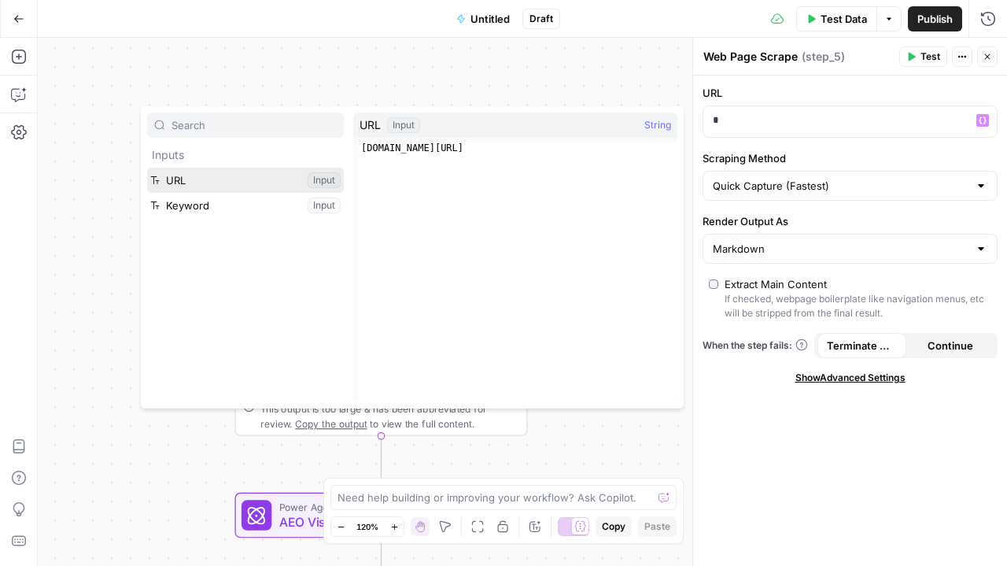
click at [266, 185] on button "Select variable URL" at bounding box center [245, 180] width 197 height 25
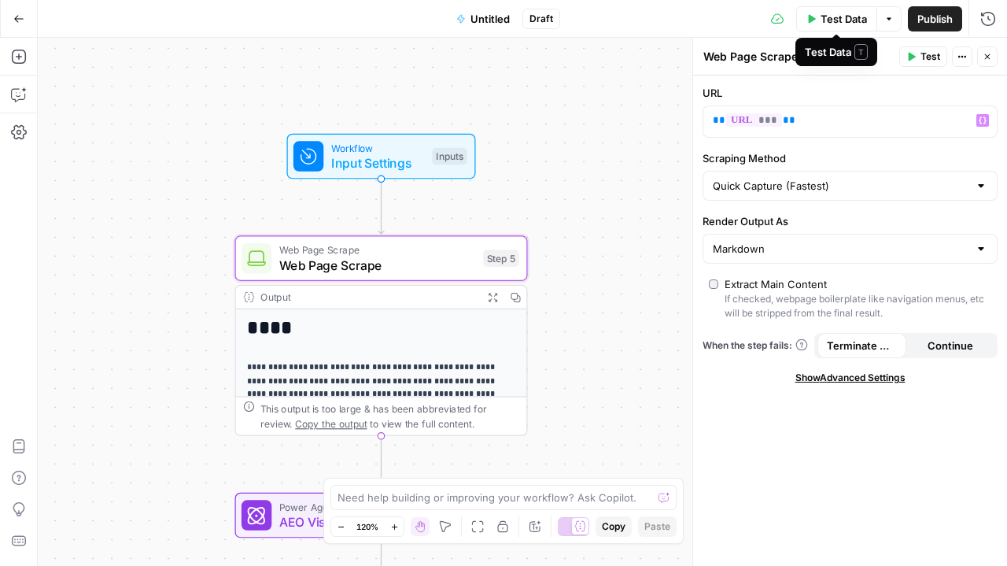
click at [837, 15] on span "Test Data" at bounding box center [844, 19] width 46 height 16
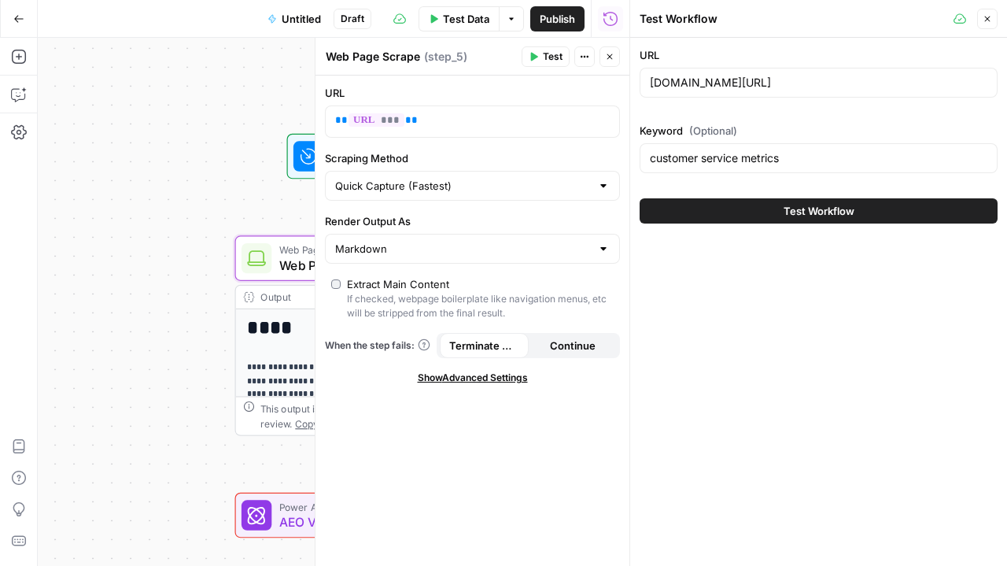
click at [777, 215] on button "Test Workflow" at bounding box center [819, 210] width 358 height 25
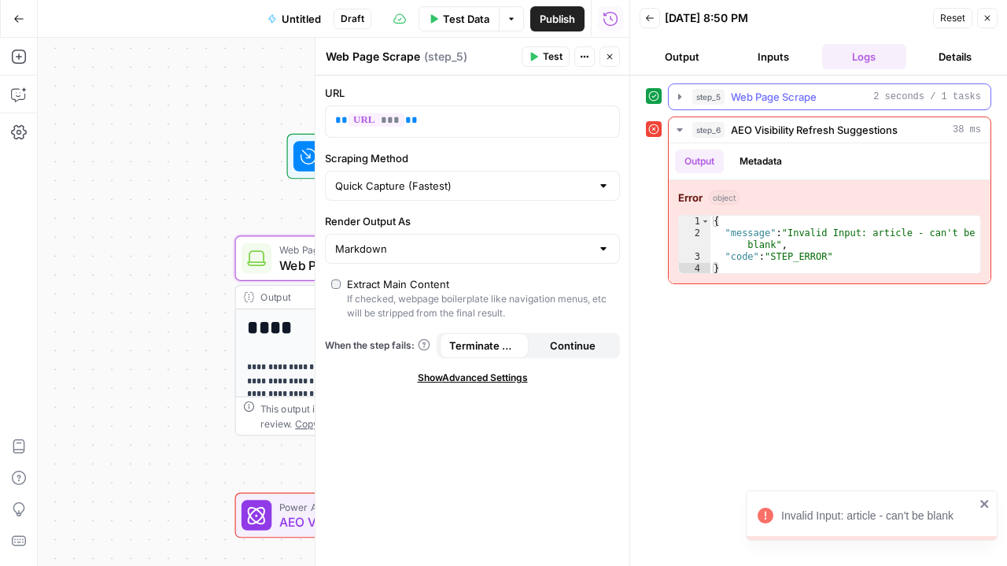
click at [685, 95] on icon "button" at bounding box center [680, 96] width 13 height 13
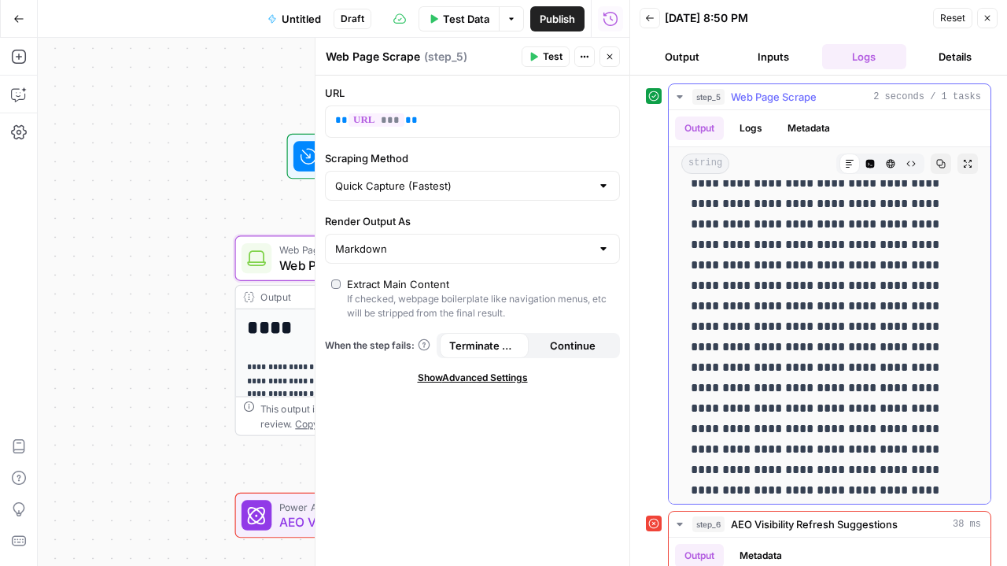
scroll to position [1490, 0]
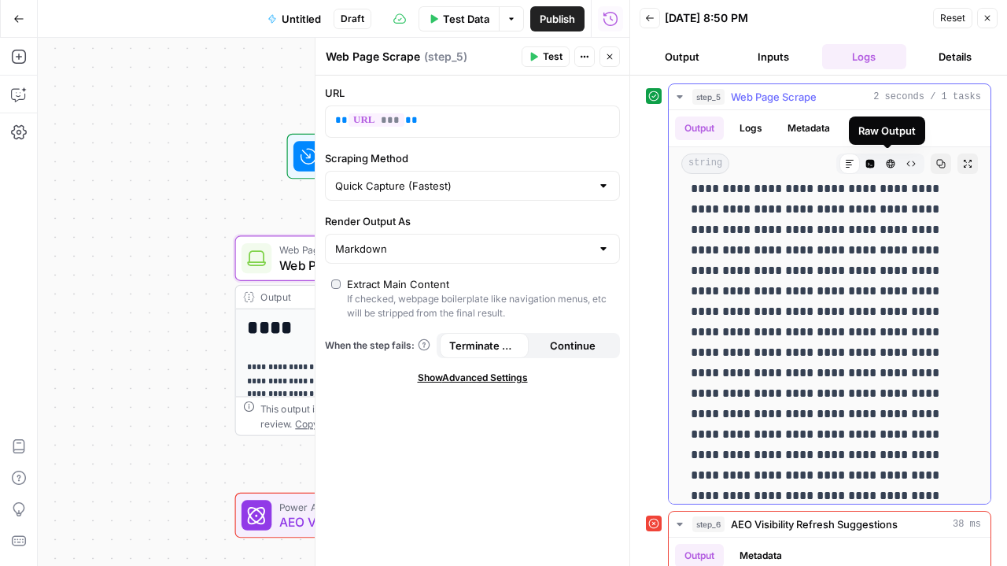
click at [906, 161] on icon "button" at bounding box center [910, 163] width 9 height 9
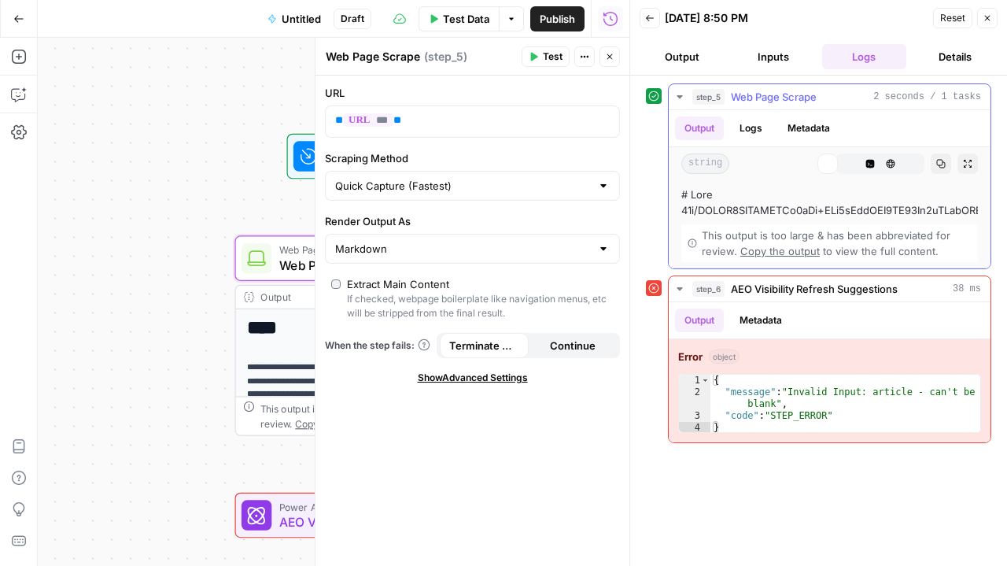
scroll to position [0, 0]
click at [841, 168] on button "Markdown" at bounding box center [850, 163] width 20 height 20
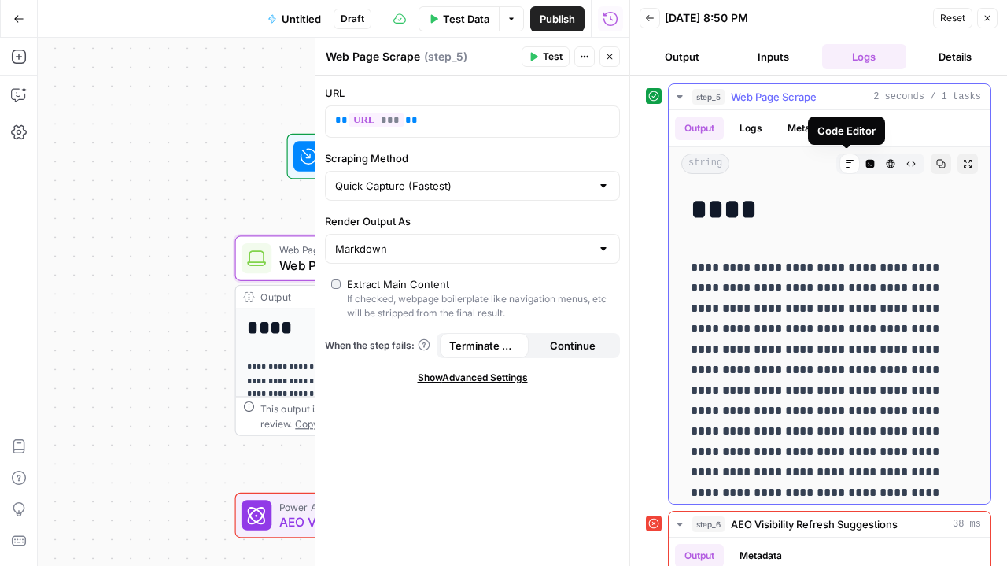
click at [866, 164] on icon "button" at bounding box center [870, 164] width 9 height 9
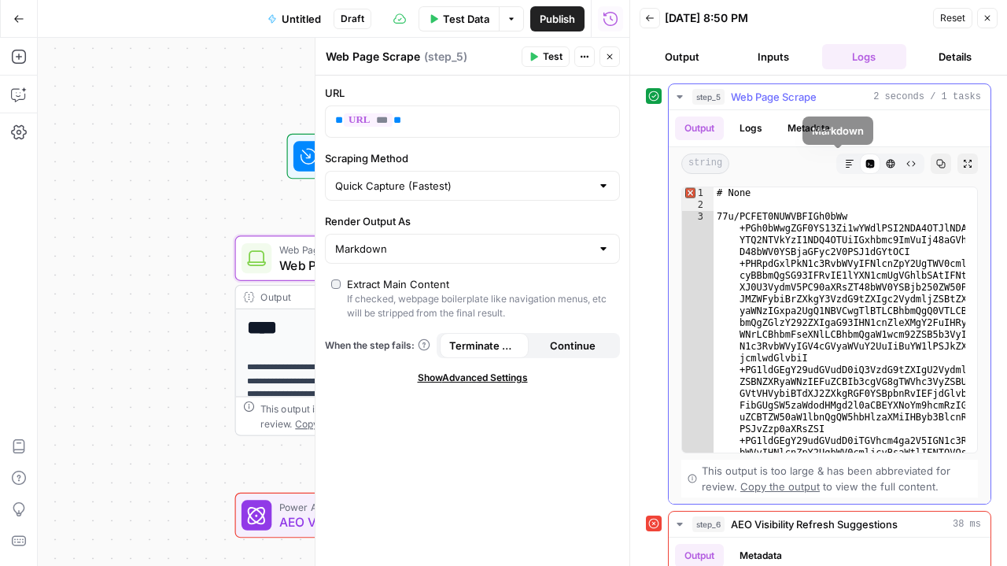
click at [845, 159] on icon "button" at bounding box center [849, 163] width 9 height 9
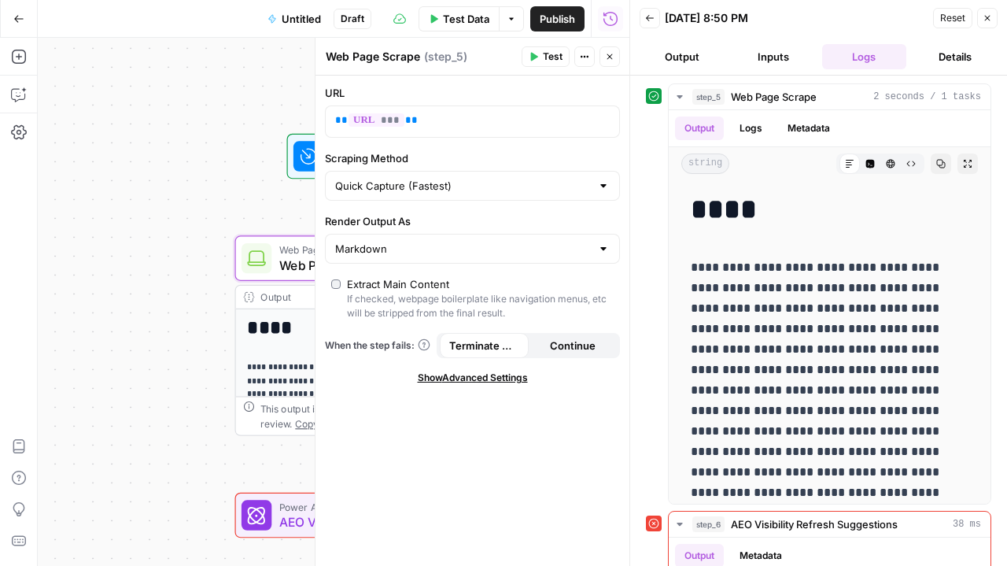
click at [983, 18] on icon "button" at bounding box center [987, 17] width 9 height 9
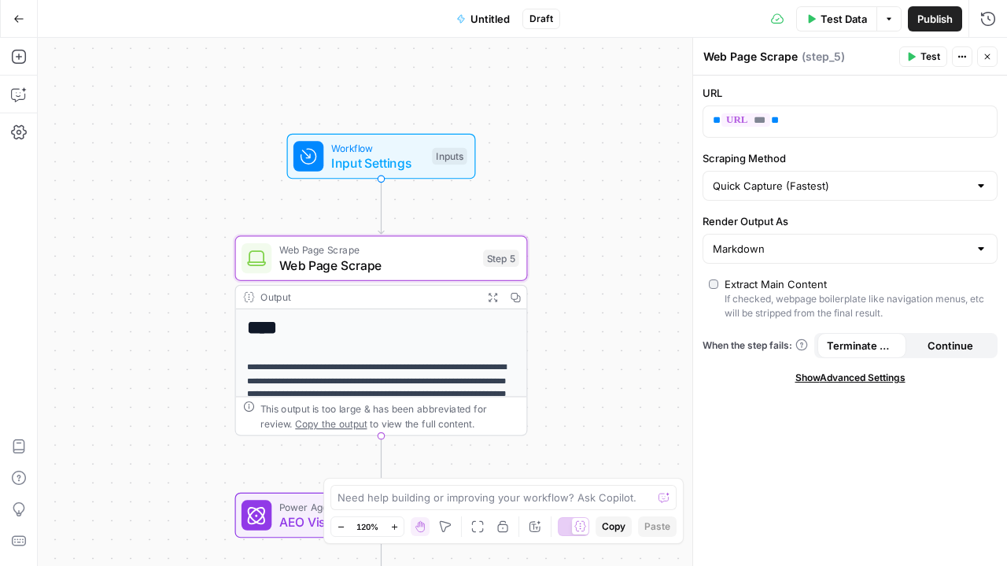
click at [271, 520] on div "Power Agent AEO Visibility Refresh Suggestions Step 6 Copy step Delete step Add…" at bounding box center [381, 515] width 278 height 32
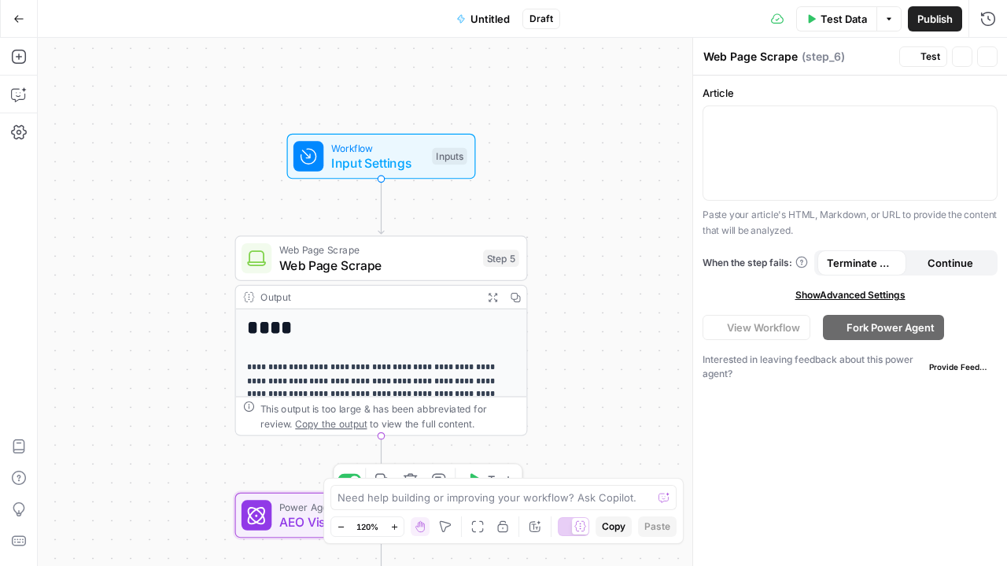
type textarea "AEO Visibility Refresh Suggestions"
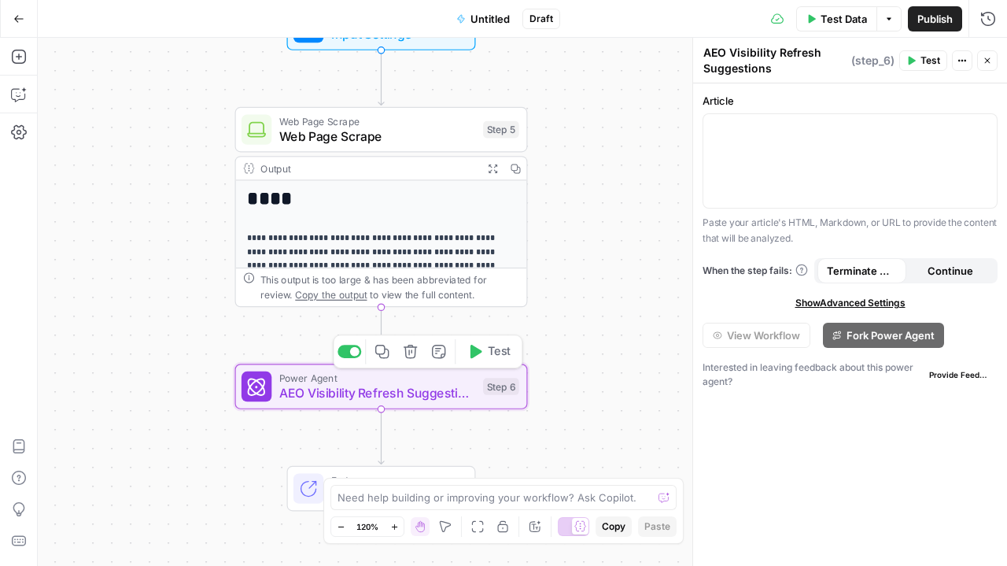
click at [413, 347] on icon "button" at bounding box center [410, 351] width 13 height 13
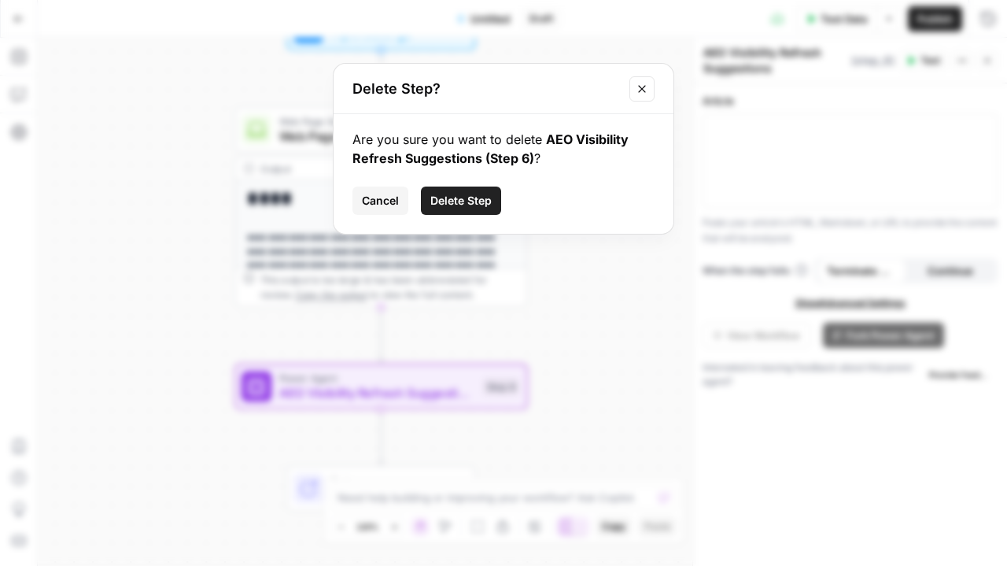
click at [466, 184] on div "Are you sure you want to delete AEO Visibility Refresh Suggestions (Step 6) ? C…" at bounding box center [504, 174] width 340 height 120
click at [466, 197] on span "Delete Step" at bounding box center [460, 201] width 61 height 16
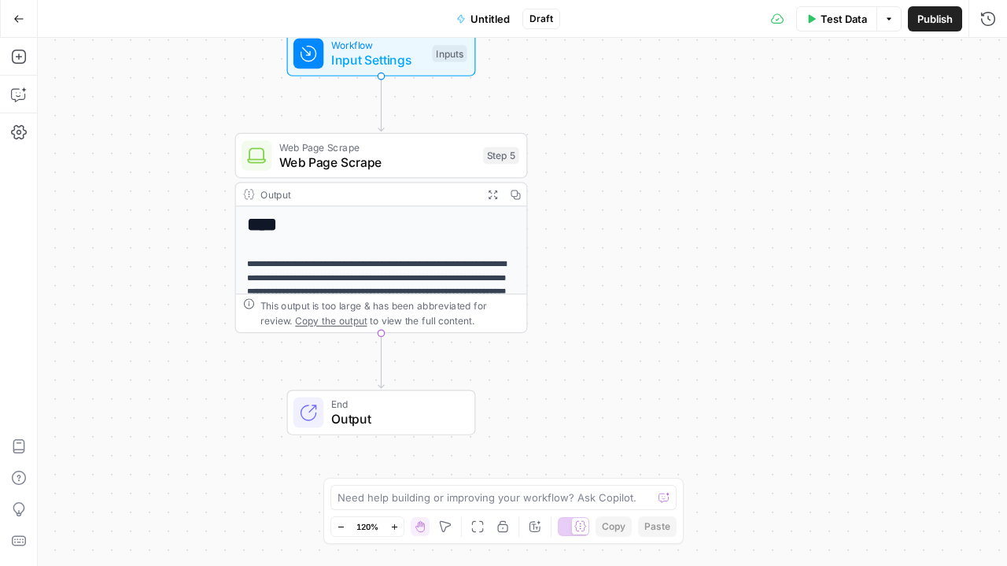
click at [452, 235] on div "**********" at bounding box center [381, 249] width 291 height 87
click at [426, 158] on span "Web Page Scrape" at bounding box center [377, 162] width 197 height 19
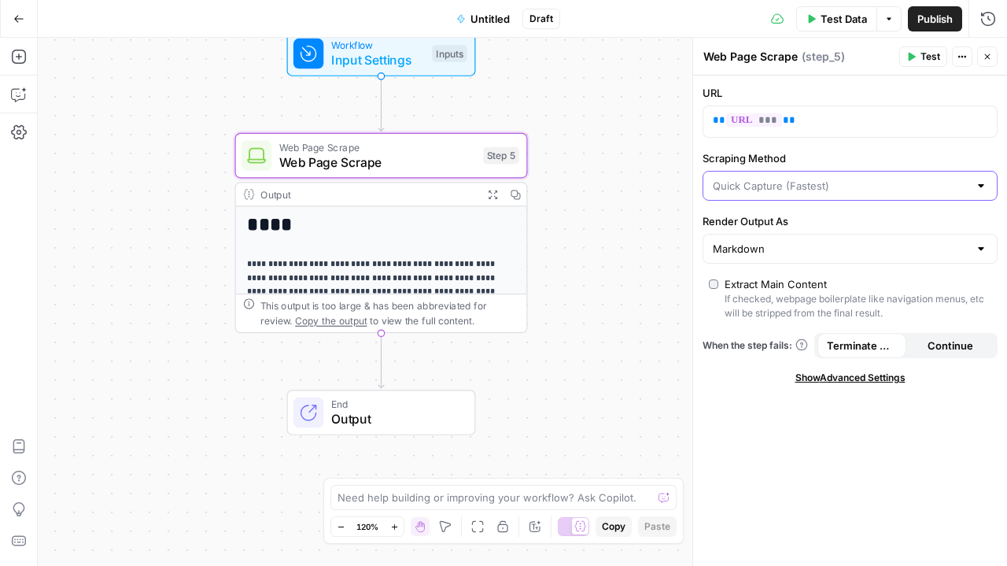
click at [866, 185] on input "Scraping Method" at bounding box center [841, 186] width 256 height 16
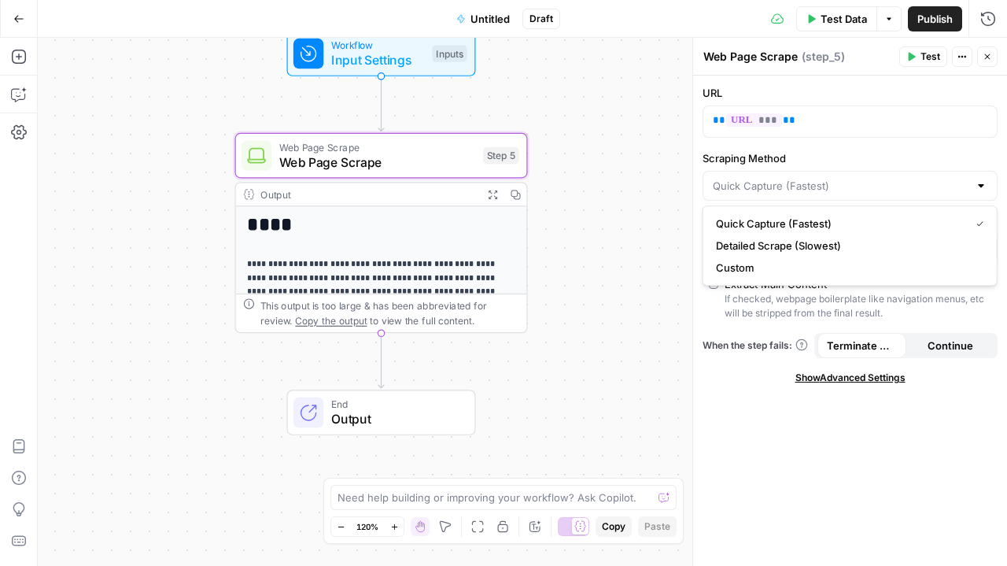
type input "Quick Capture (Fastest)"
click at [766, 412] on div "URL ** *** ** Scraping Method Quick Capture (Fastest) Render Output As Markdown…" at bounding box center [850, 321] width 314 height 490
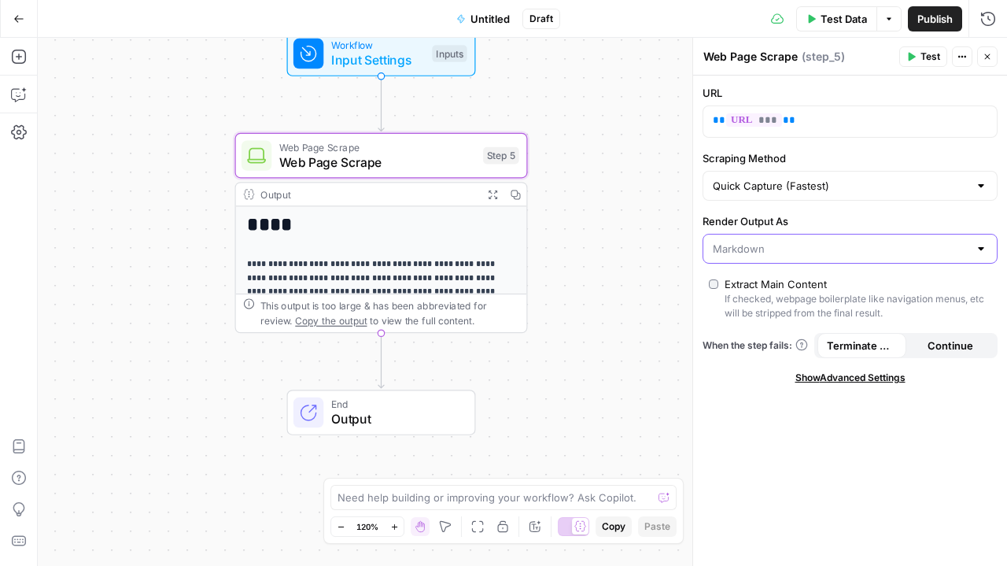
click at [770, 246] on input "Render Output As" at bounding box center [841, 249] width 256 height 16
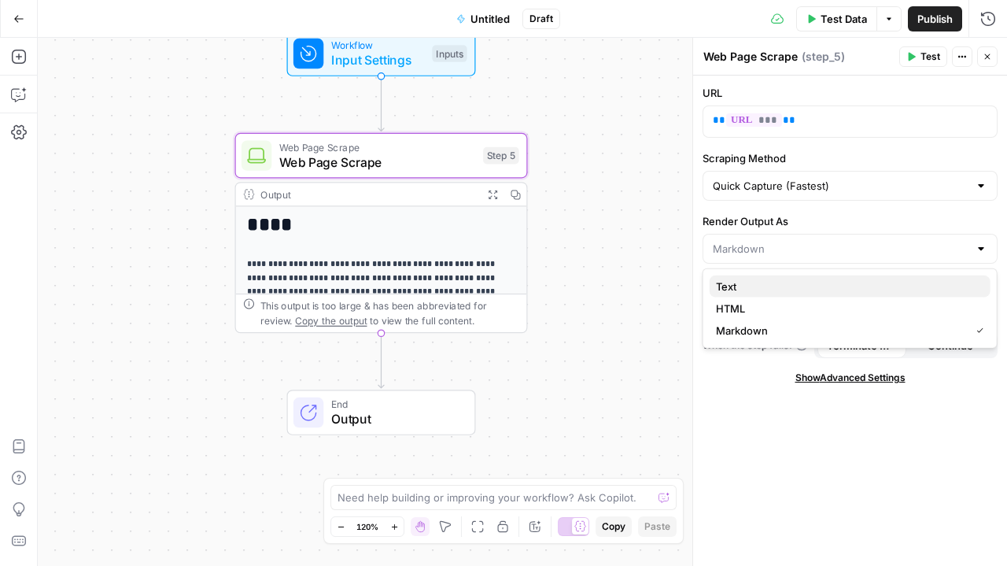
click at [743, 287] on span "Text" at bounding box center [847, 287] width 262 height 16
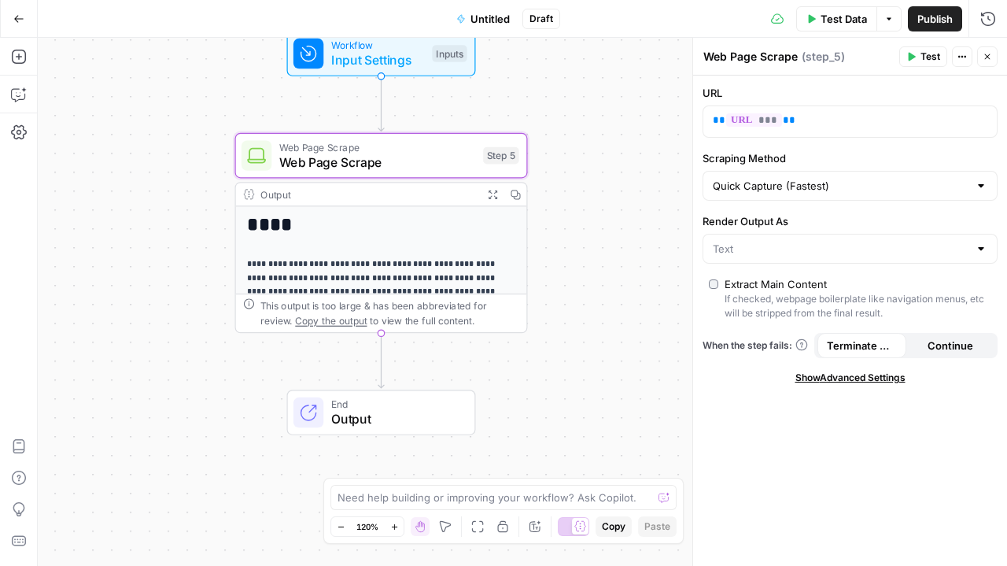
type input "Text"
click at [795, 251] on input "Render Output As" at bounding box center [841, 249] width 256 height 16
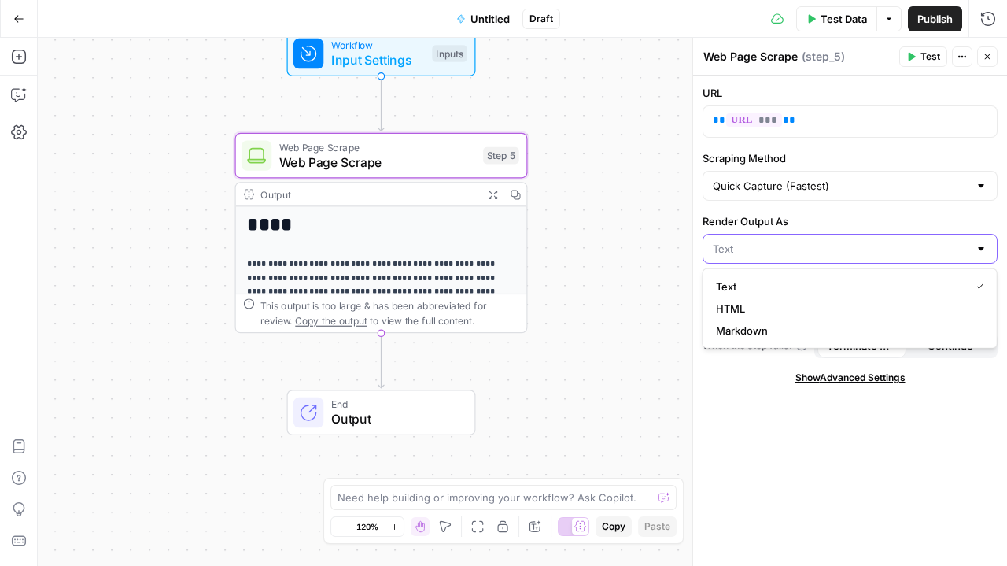
click at [795, 251] on input "Render Output As" at bounding box center [841, 249] width 256 height 16
click at [740, 305] on span "HTML" at bounding box center [847, 309] width 262 height 16
type input "HTML"
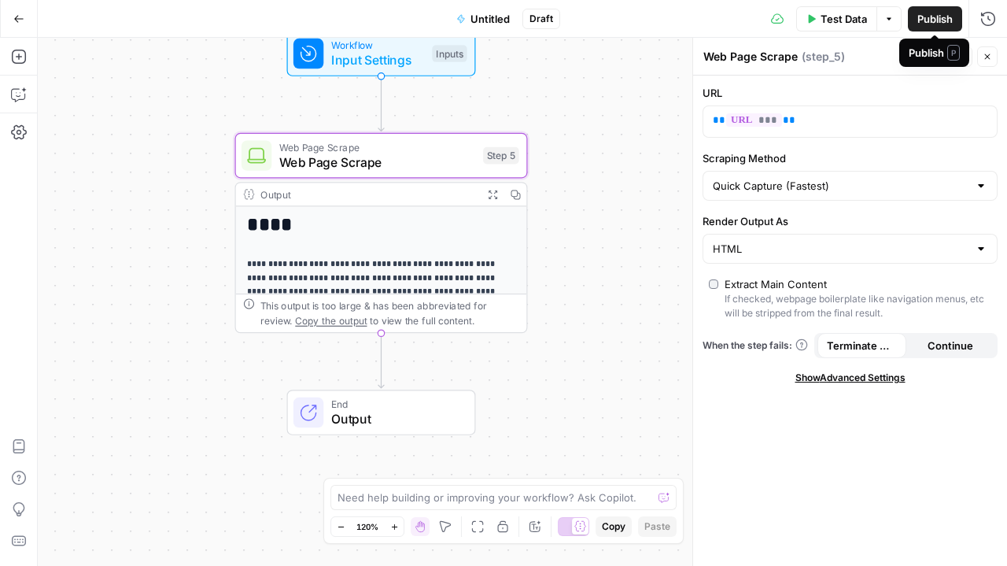
click at [909, 62] on div "Publish P" at bounding box center [934, 53] width 70 height 28
click at [867, 64] on div "Web Page Scrape Web Page Scrape ( step_5 )" at bounding box center [799, 56] width 192 height 17
click at [910, 64] on button "Test" at bounding box center [923, 56] width 48 height 20
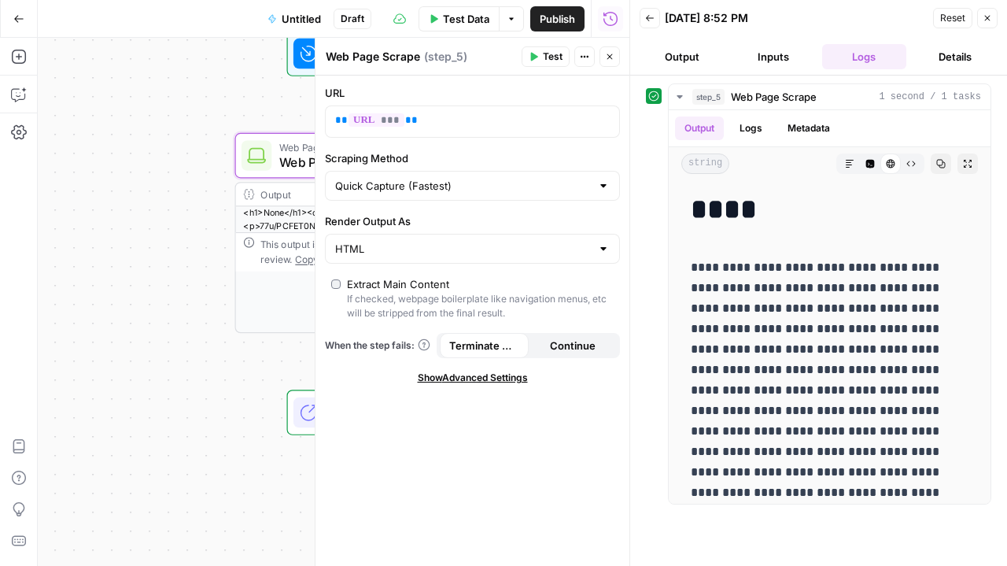
click at [601, 243] on div at bounding box center [603, 249] width 13 height 16
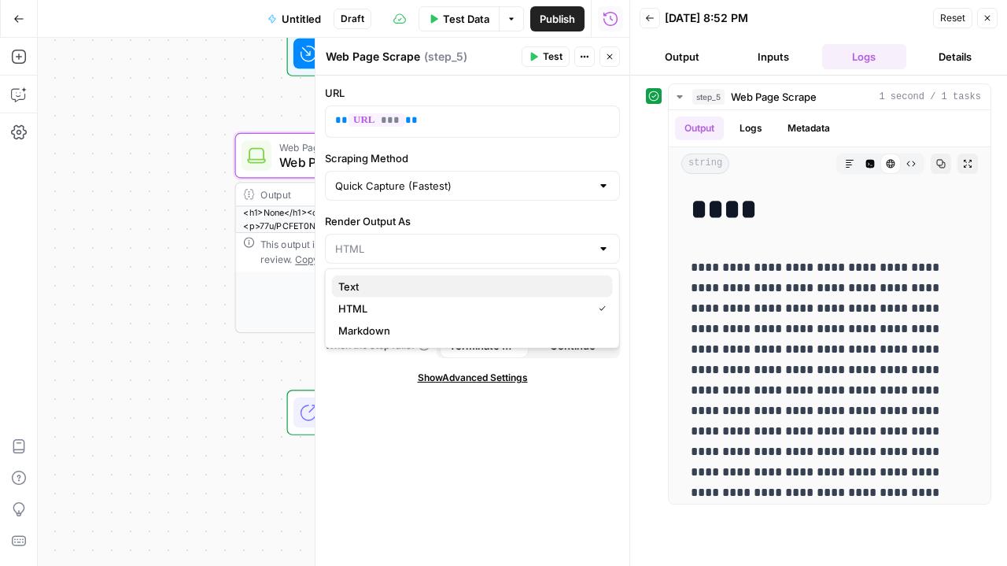
click at [469, 275] on button "Text" at bounding box center [472, 286] width 281 height 22
type input "Text"
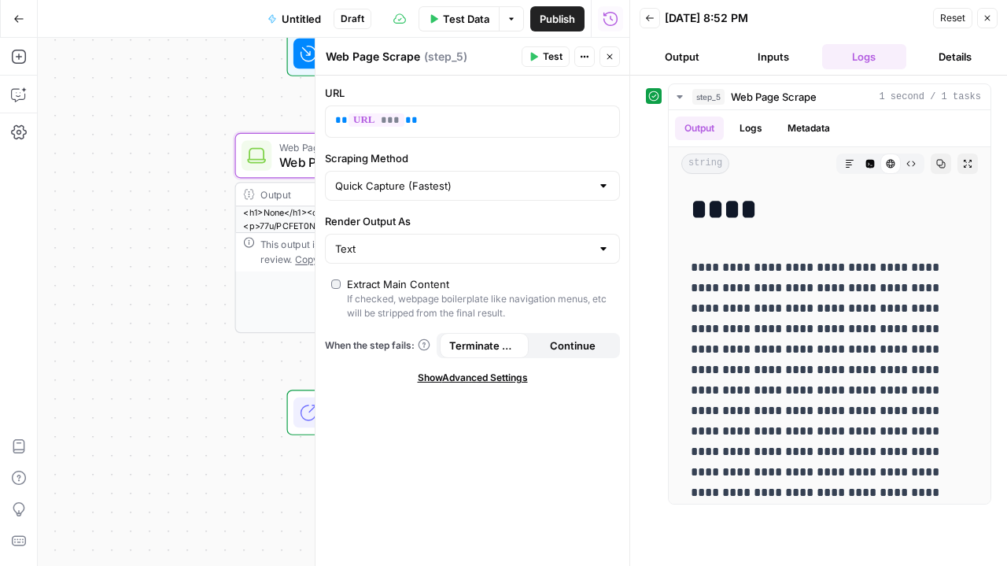
click at [963, 20] on span "Reset" at bounding box center [952, 18] width 25 height 14
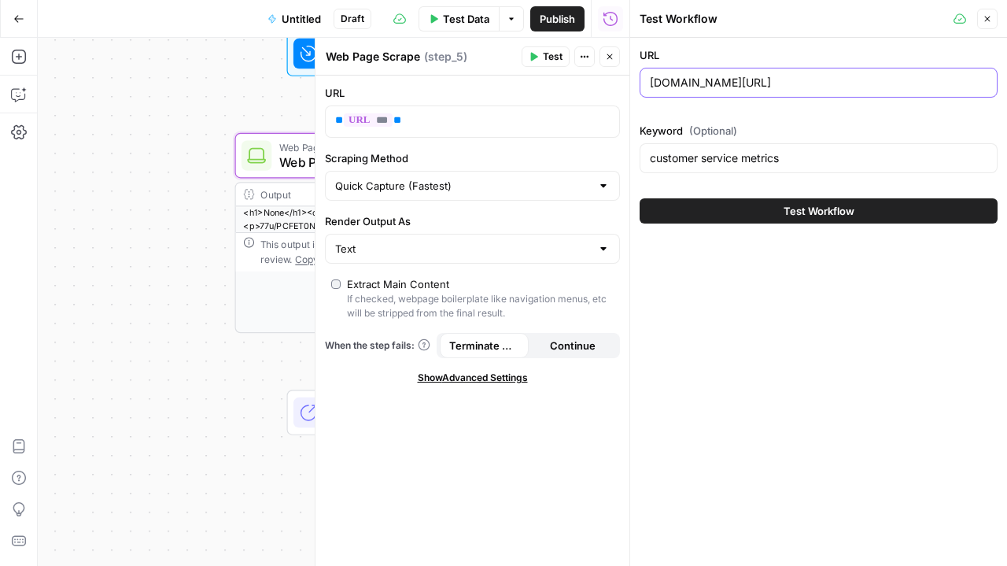
click at [655, 84] on input "[DOMAIN_NAME][URL]" at bounding box center [819, 83] width 338 height 16
click at [651, 84] on input "[DOMAIN_NAME][URL]" at bounding box center [819, 83] width 338 height 16
type input "[URL][DOMAIN_NAME]"
click at [604, 254] on div at bounding box center [603, 249] width 13 height 16
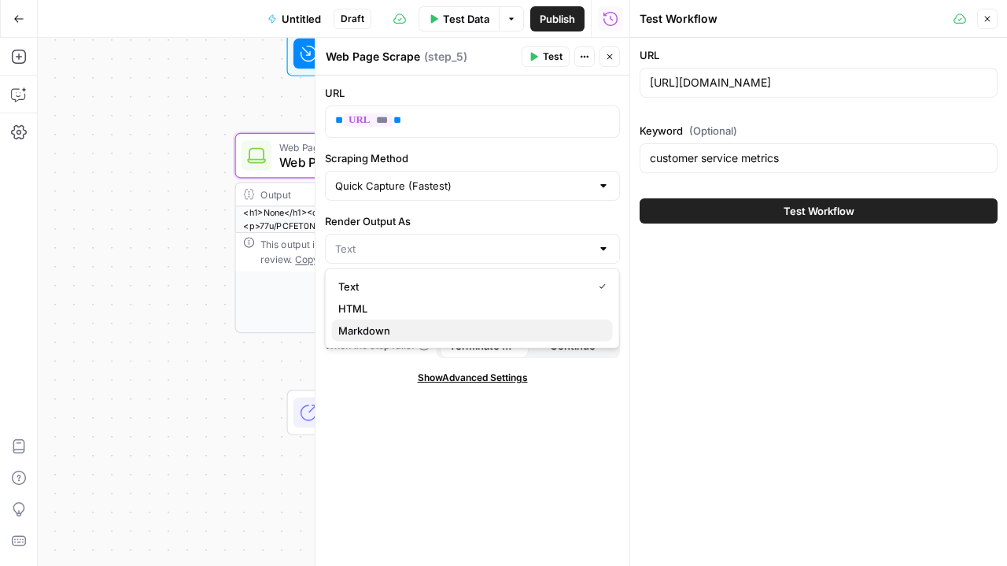
click at [500, 331] on span "Markdown" at bounding box center [469, 331] width 262 height 16
type input "Markdown"
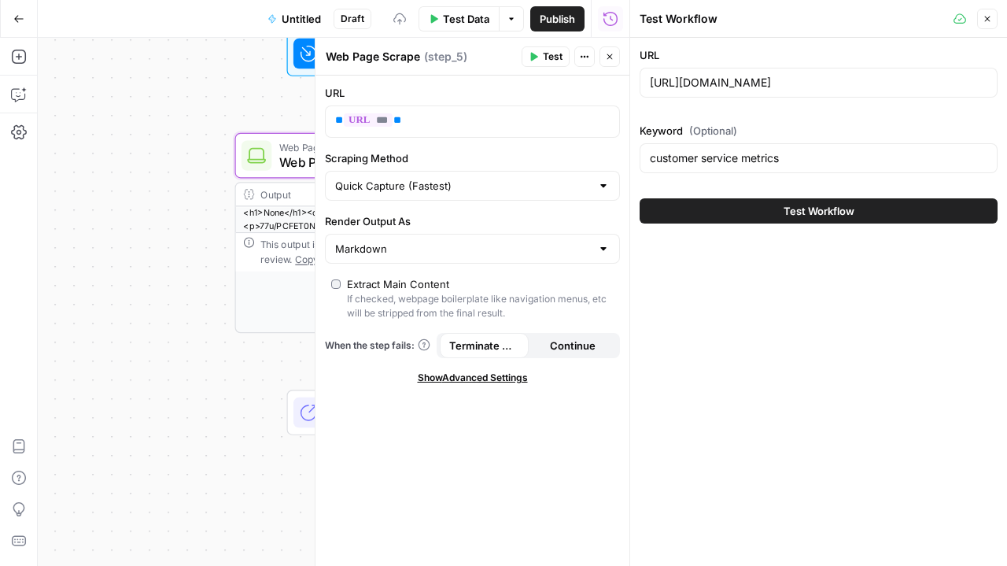
click at [765, 213] on button "Test Workflow" at bounding box center [819, 210] width 358 height 25
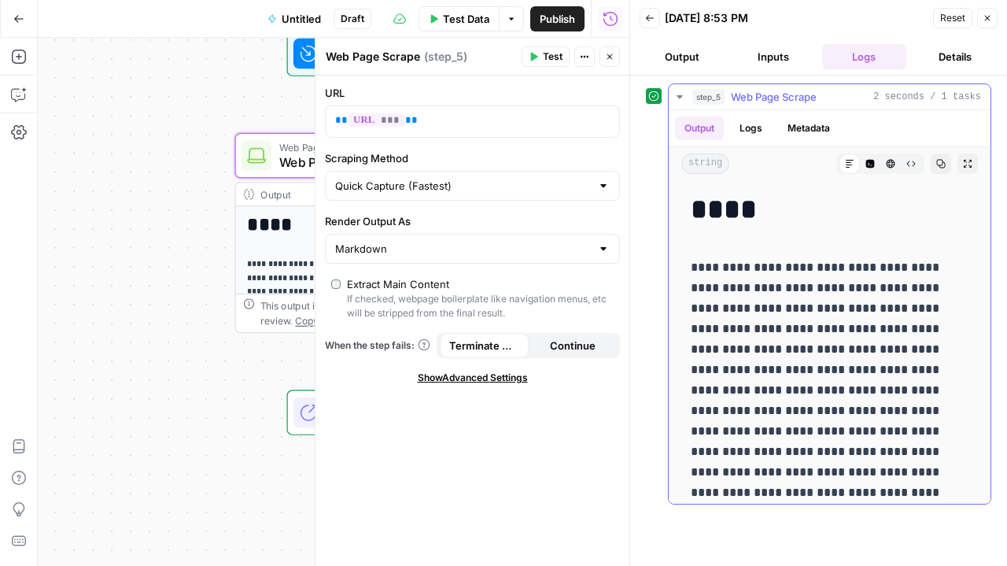
click at [777, 93] on span "Web Page Scrape" at bounding box center [774, 97] width 86 height 16
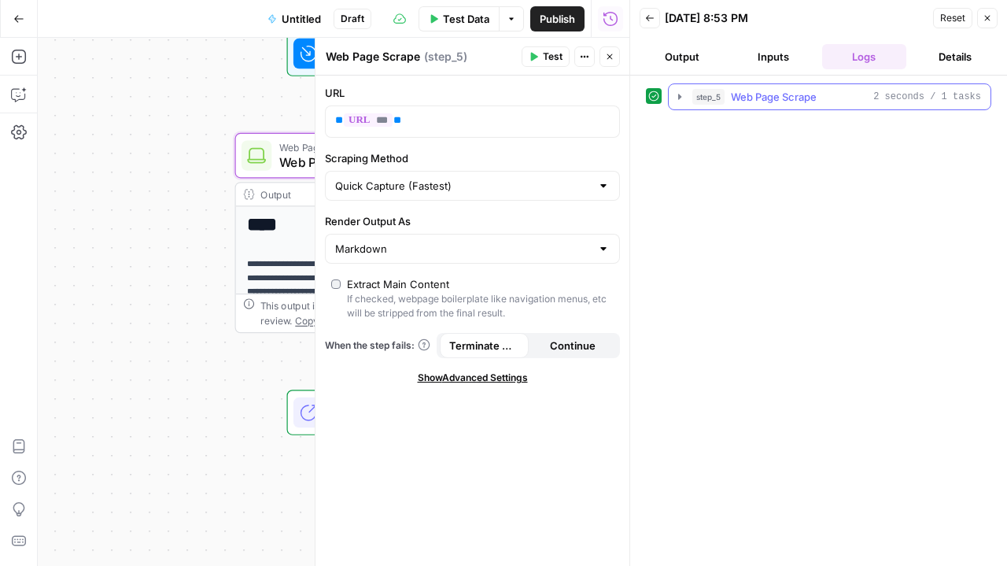
click at [777, 93] on span "Web Page Scrape" at bounding box center [774, 97] width 86 height 16
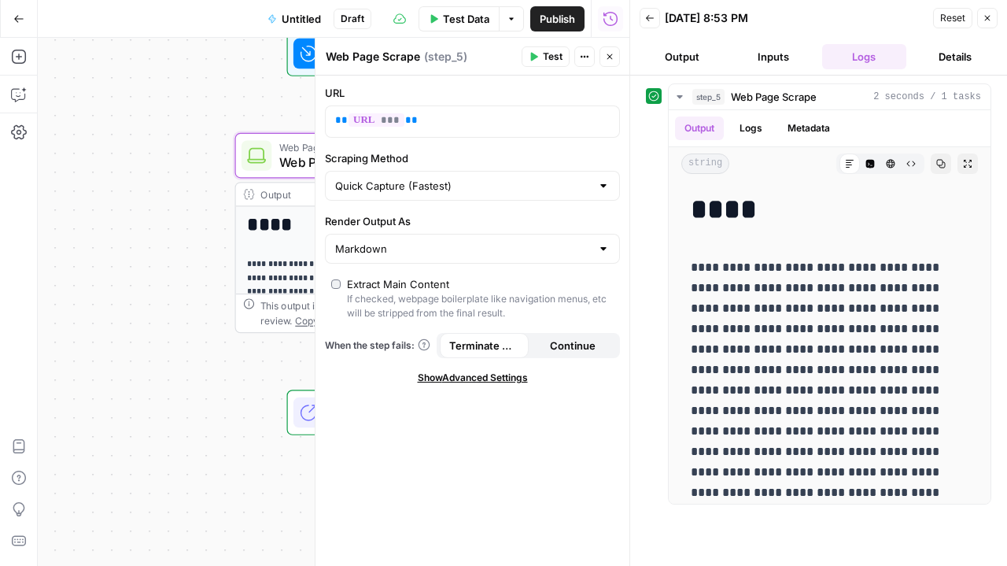
click at [614, 245] on div "Markdown" at bounding box center [472, 249] width 295 height 30
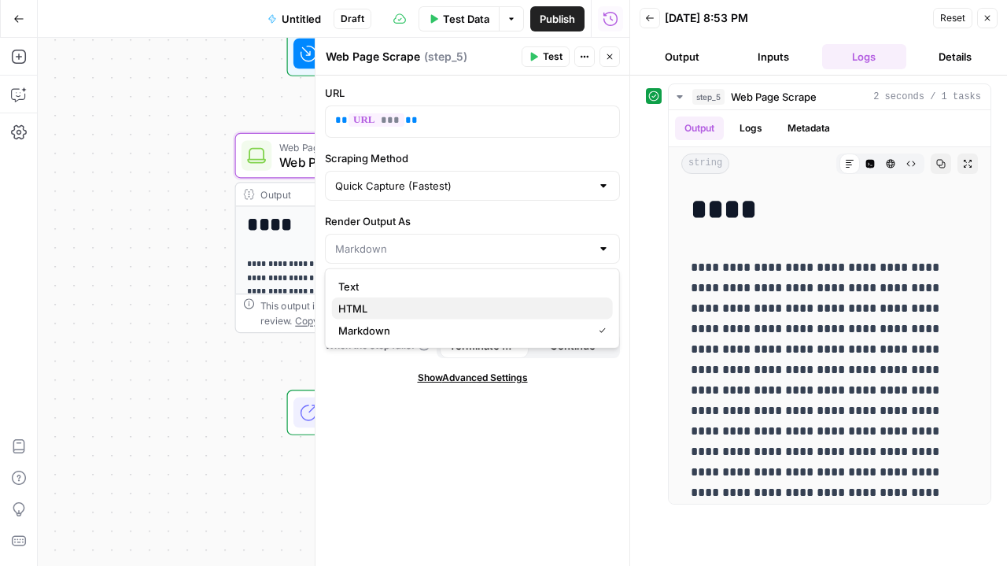
click at [493, 299] on button "HTML" at bounding box center [472, 308] width 281 height 22
type input "HTML"
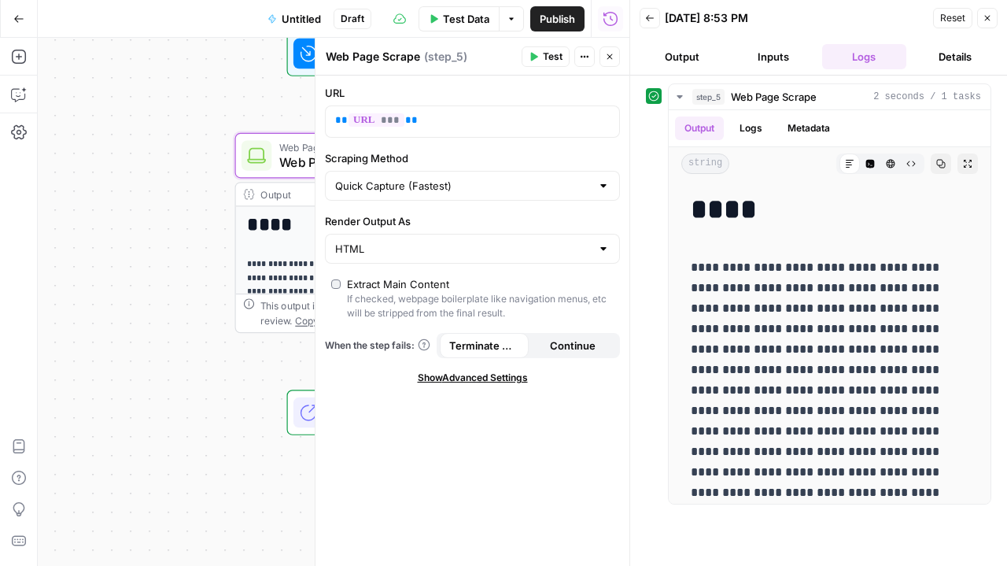
click at [987, 17] on icon "button" at bounding box center [988, 19] width 6 height 6
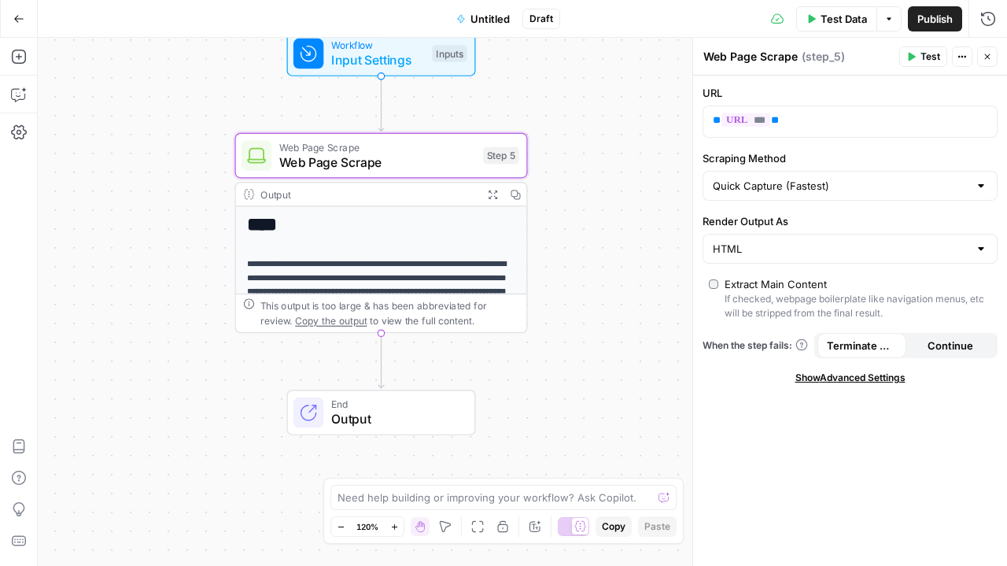
click at [402, 68] on span "Input Settings" at bounding box center [378, 59] width 94 height 19
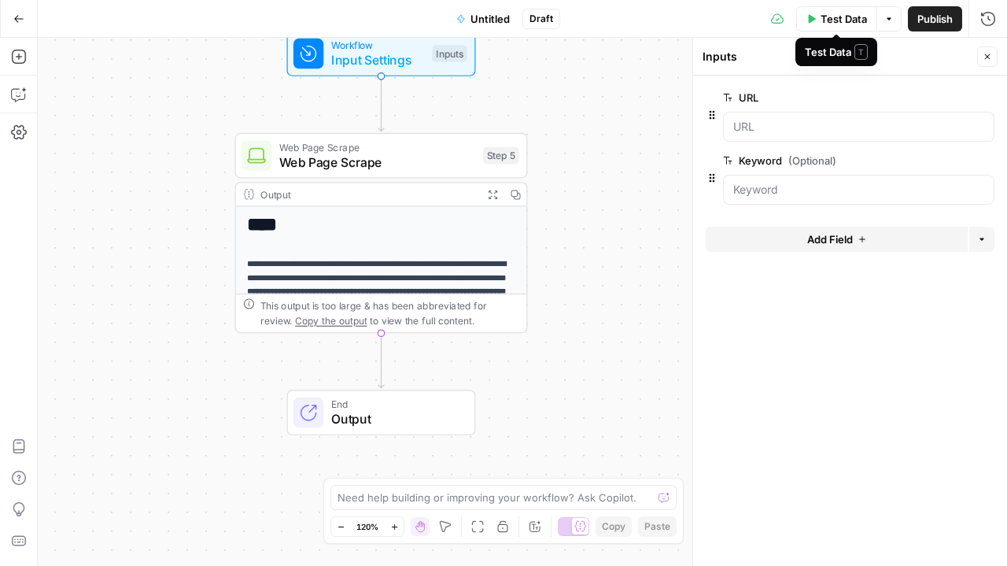
click at [829, 28] on button "Test Data" at bounding box center [836, 18] width 80 height 25
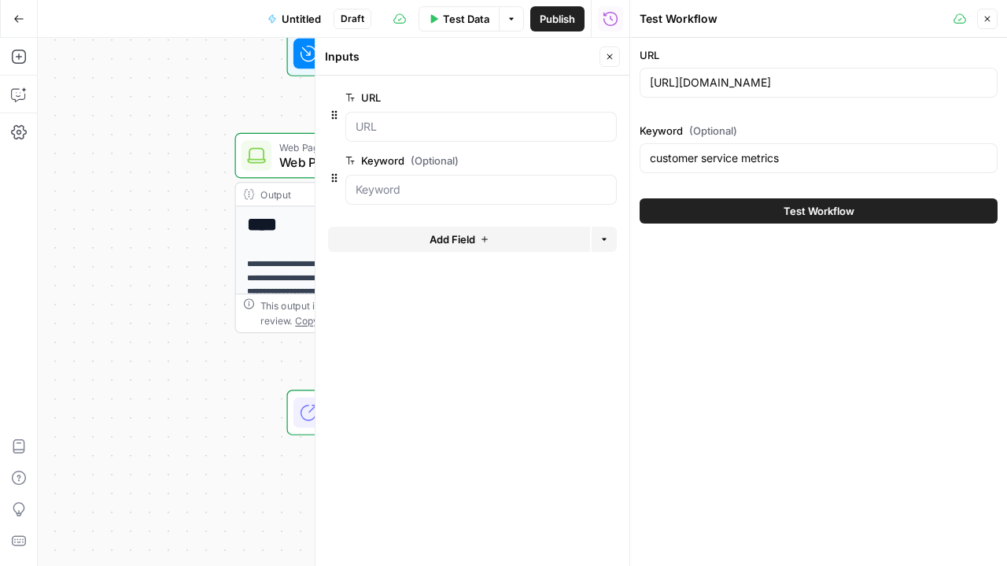
click at [830, 207] on span "Test Workflow" at bounding box center [819, 211] width 71 height 16
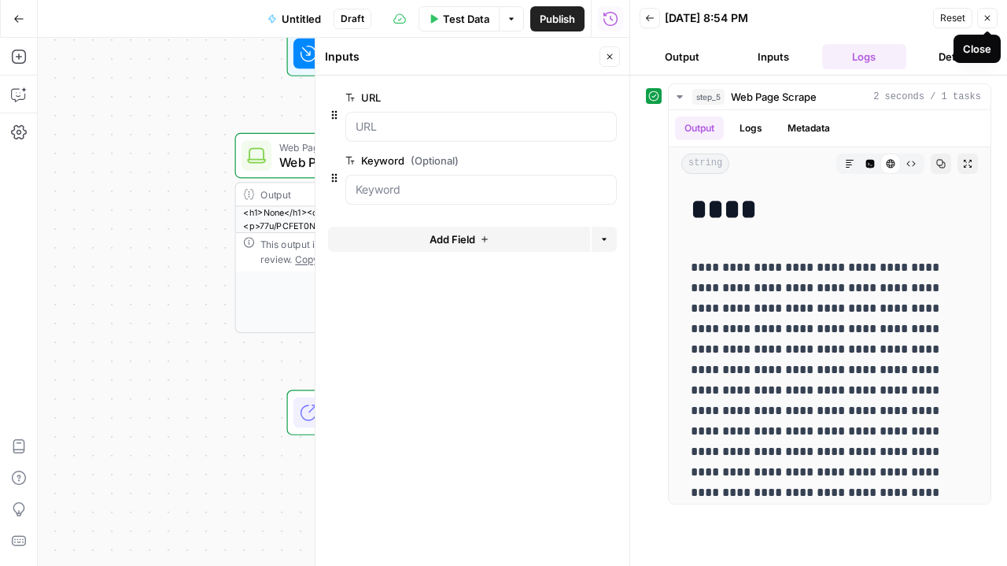
click at [987, 15] on icon "button" at bounding box center [987, 17] width 9 height 9
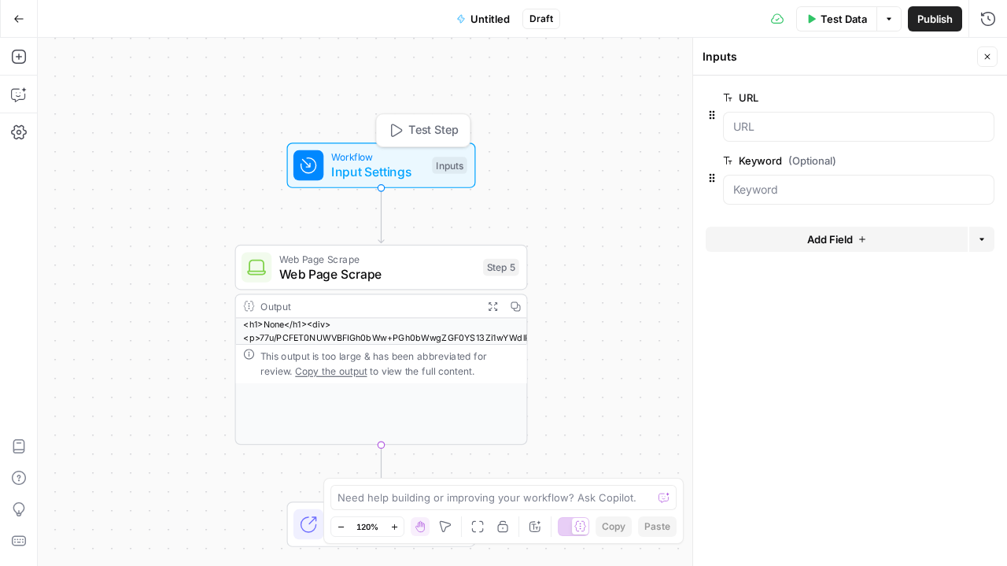
click at [377, 180] on span "Input Settings" at bounding box center [378, 171] width 94 height 19
click at [407, 130] on button "Test Step" at bounding box center [423, 130] width 86 height 24
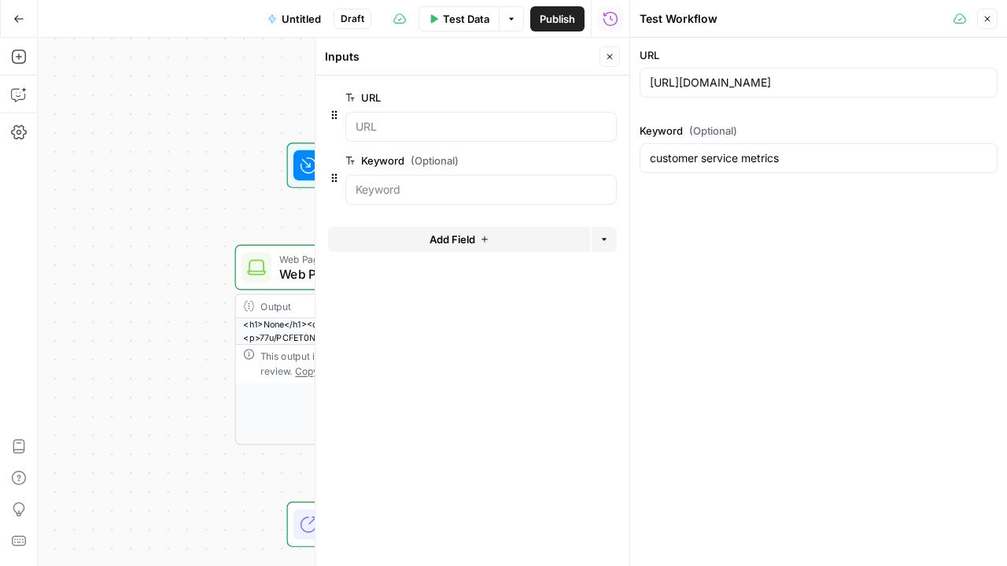
click at [860, 90] on div "[URL][DOMAIN_NAME]" at bounding box center [819, 83] width 358 height 30
paste input "[DOMAIN_NAME][URL]"
type input "[URL][DOMAIN_NAME]"
drag, startPoint x: 812, startPoint y: 163, endPoint x: 595, endPoint y: 174, distance: 217.4
click at [595, 174] on body "S SmartSurvey New Home Browse Insights Opportunities Your Data Recent Grids Run…" at bounding box center [503, 283] width 1007 height 566
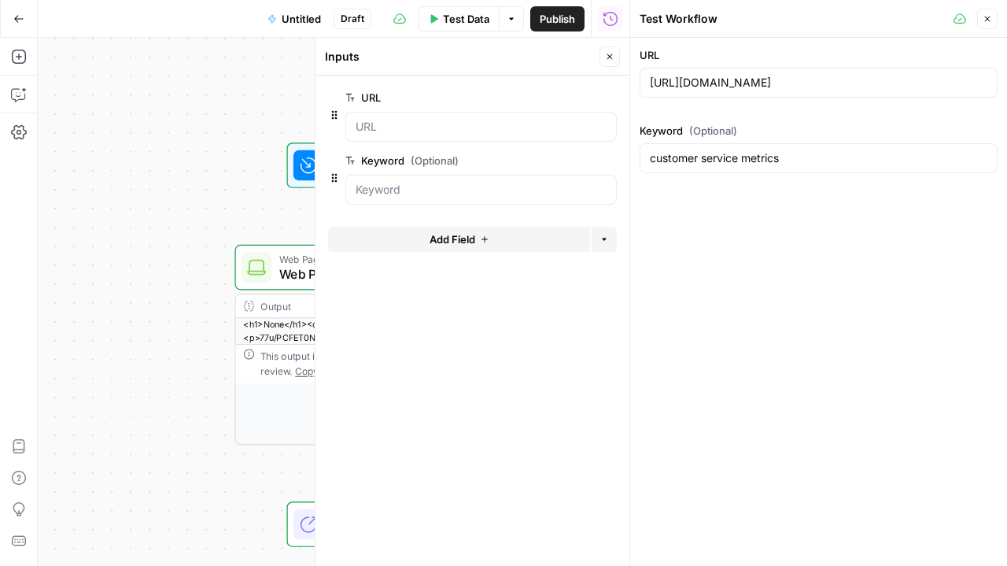
click at [595, 175] on div at bounding box center [480, 190] width 271 height 30
click at [772, 164] on input "customer service metrics" at bounding box center [819, 158] width 338 height 16
drag, startPoint x: 782, startPoint y: 164, endPoint x: 560, endPoint y: 128, distance: 224.7
click at [560, 128] on body "S SmartSurvey New Home Browse Insights Opportunities Your Data Recent Grids Run…" at bounding box center [503, 283] width 1007 height 566
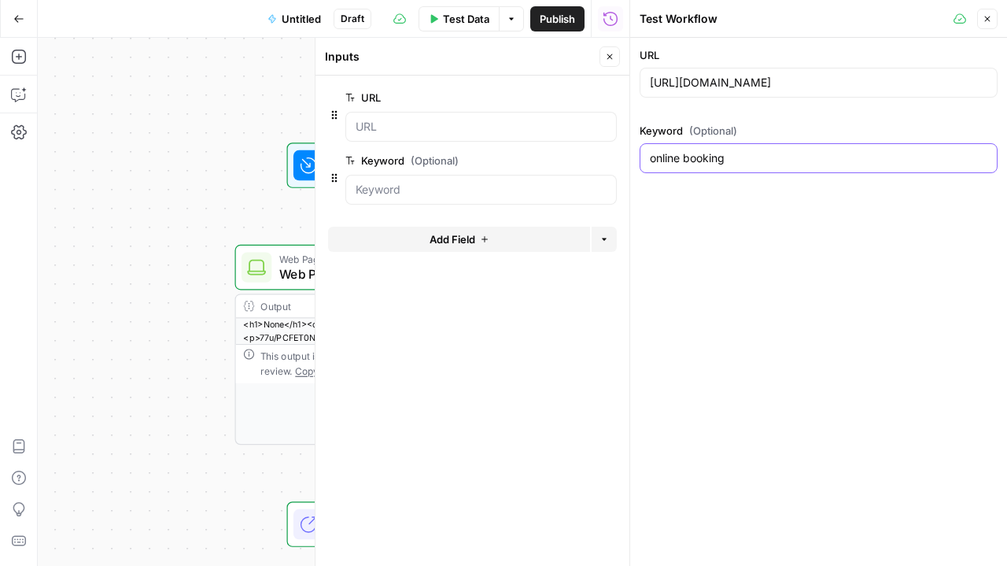
type input "online booking"
click at [460, 17] on span "Test Data" at bounding box center [466, 19] width 46 height 16
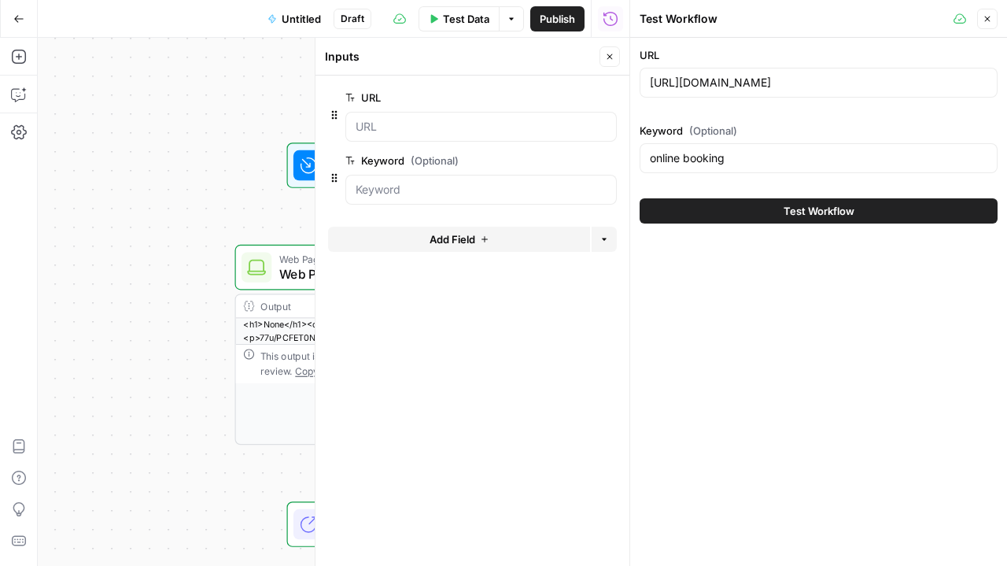
click at [768, 199] on button "Test Workflow" at bounding box center [819, 210] width 358 height 25
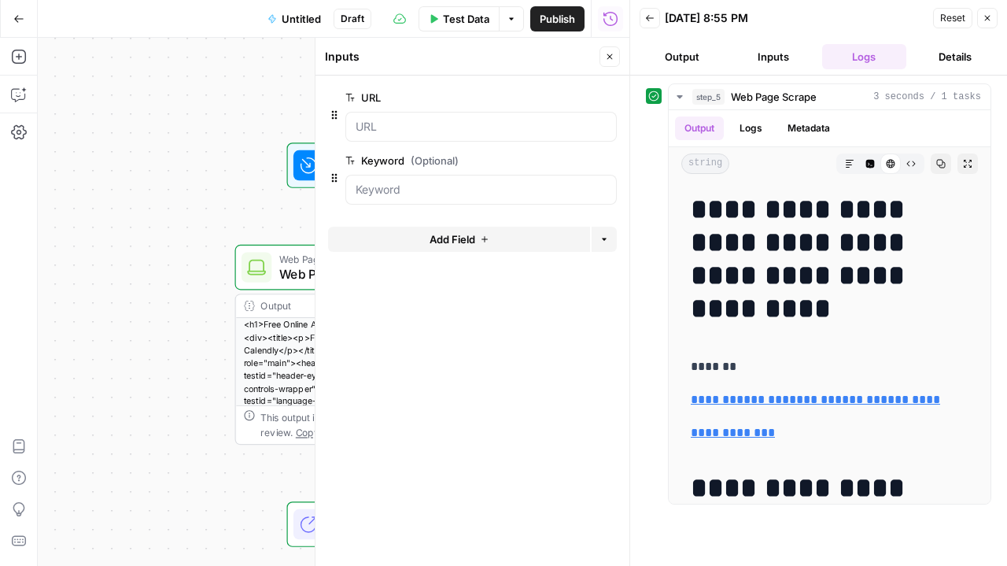
click at [464, 17] on span "Test Data" at bounding box center [466, 19] width 46 height 16
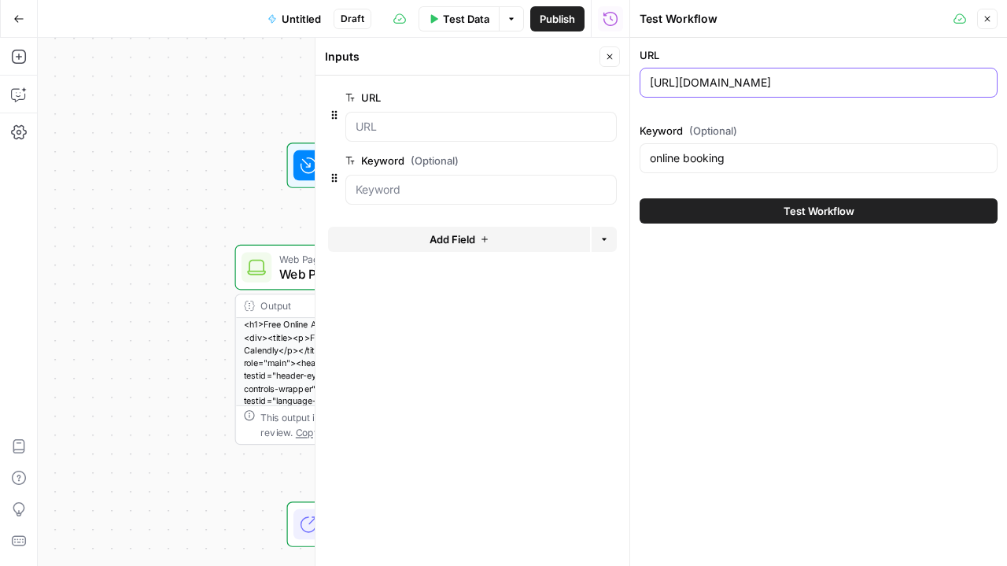
drag, startPoint x: 802, startPoint y: 86, endPoint x: 542, endPoint y: -15, distance: 278.5
click at [542, 0] on html "S SmartSurvey New Home Browse Insights Opportunities Your Data Recent Grids Run…" at bounding box center [503, 283] width 1007 height 566
click at [795, 87] on input "[URL][DOMAIN_NAME]" at bounding box center [819, 83] width 338 height 16
paste input "[DOMAIN_NAME][URL]"
type input "[URL][DOMAIN_NAME]"
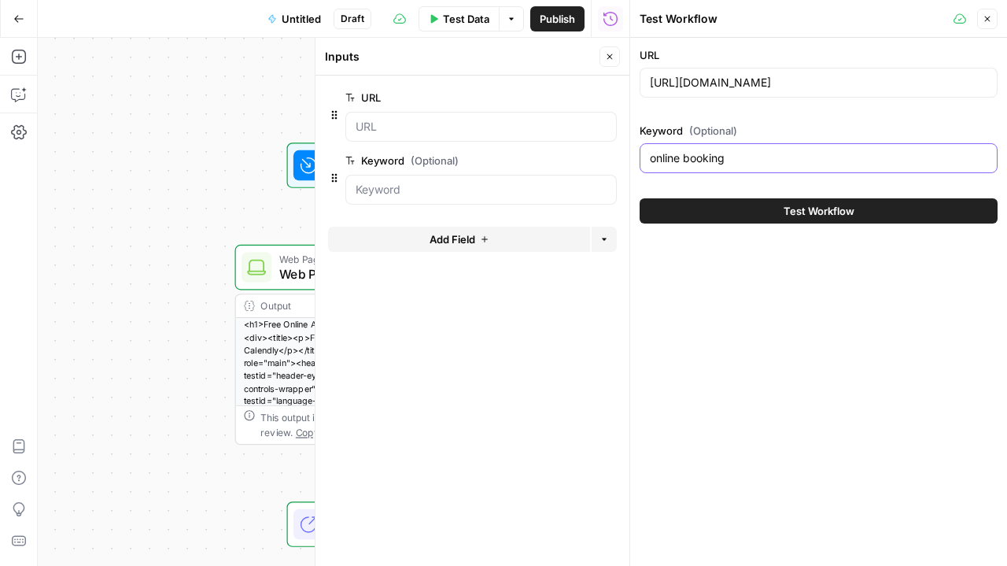
drag, startPoint x: 741, startPoint y: 158, endPoint x: 623, endPoint y: 138, distance: 119.8
click at [629, 138] on div "Test Workflow Close URL [URL][DOMAIN_NAME] Keyword (Optional) online booking Te…" at bounding box center [818, 283] width 378 height 566
type input "customer service"
click at [710, 212] on button "Test Workflow" at bounding box center [819, 210] width 358 height 25
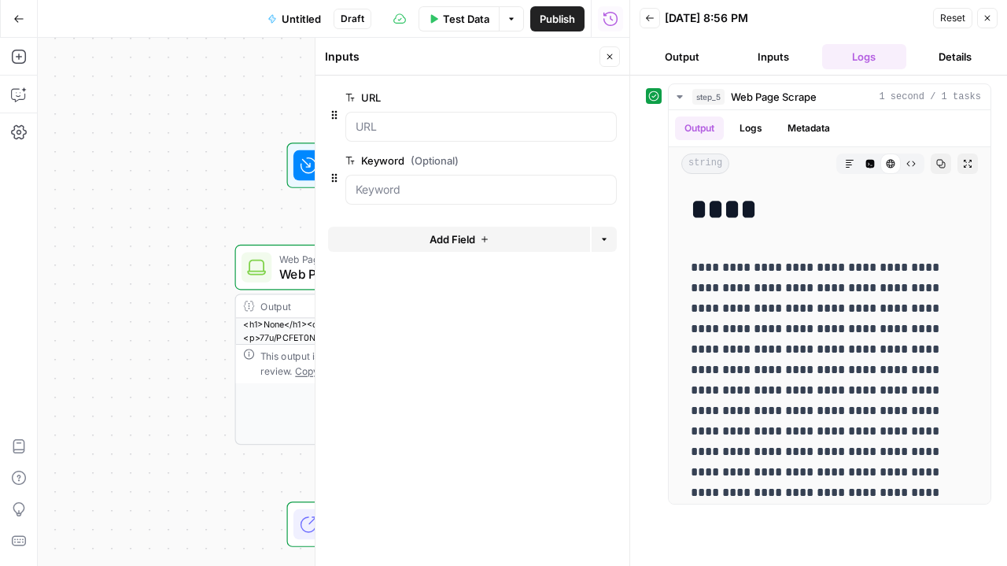
click at [711, 64] on button "Output" at bounding box center [682, 56] width 85 height 25
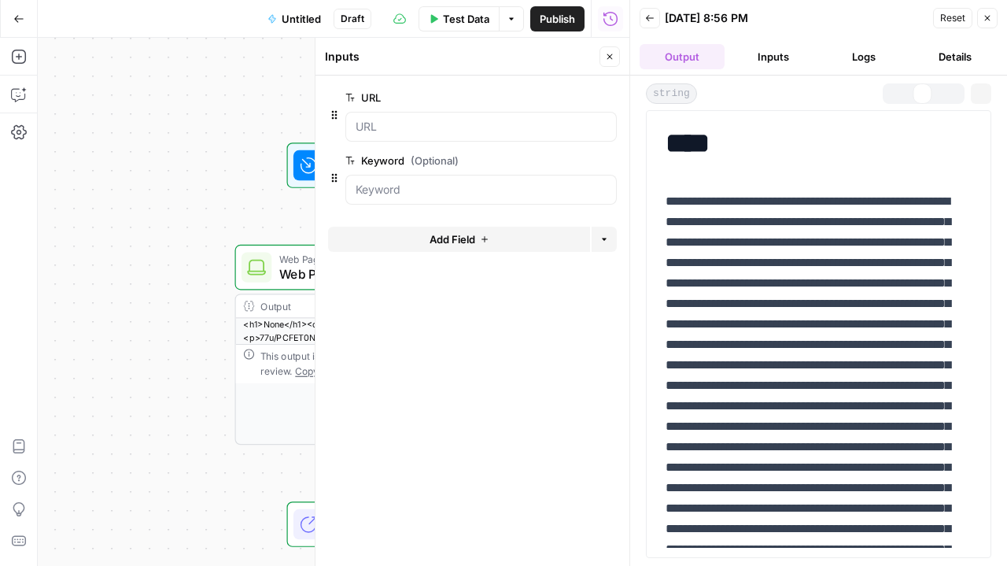
click at [787, 54] on button "Inputs" at bounding box center [773, 56] width 85 height 25
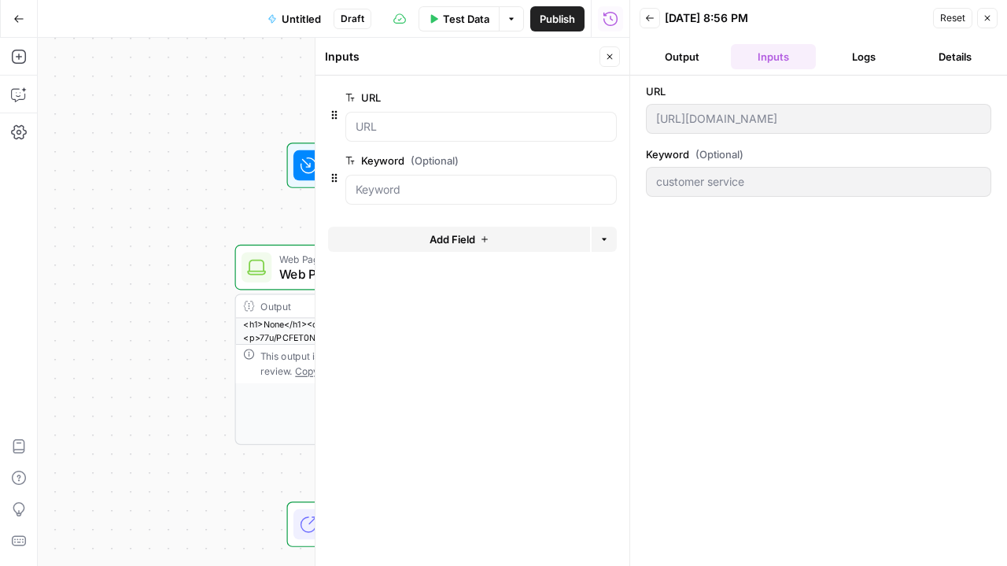
click at [447, 16] on span "Test Data" at bounding box center [466, 19] width 46 height 16
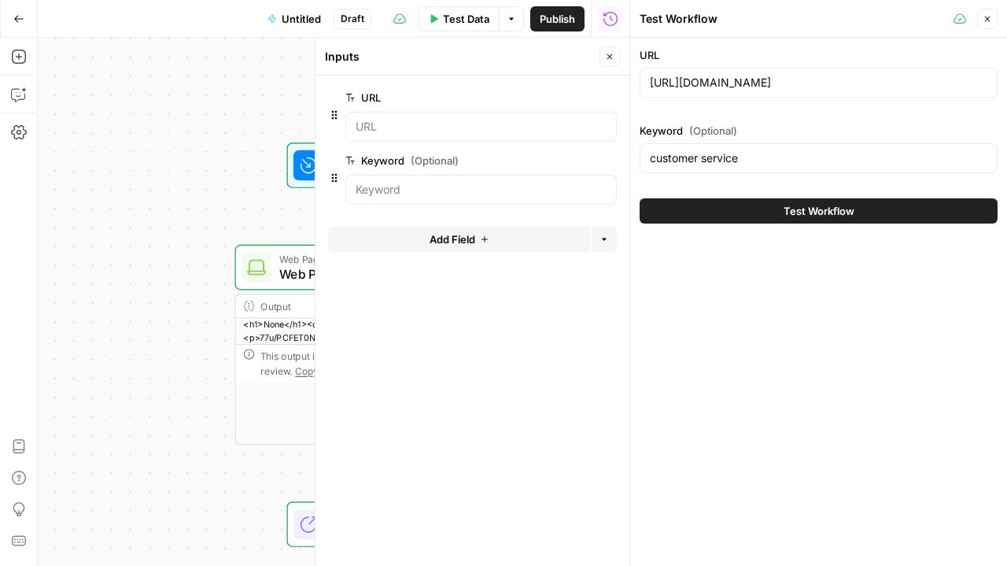
click at [749, 103] on div "URL [URL][DOMAIN_NAME] Keyword (Optional) customer service" at bounding box center [819, 113] width 358 height 132
click at [740, 95] on div "[URL][DOMAIN_NAME]" at bounding box center [819, 83] width 358 height 30
click at [740, 94] on div "[URL][DOMAIN_NAME]" at bounding box center [819, 83] width 358 height 30
click at [714, 84] on input "[URL][DOMAIN_NAME]" at bounding box center [819, 83] width 338 height 16
paste input "text"
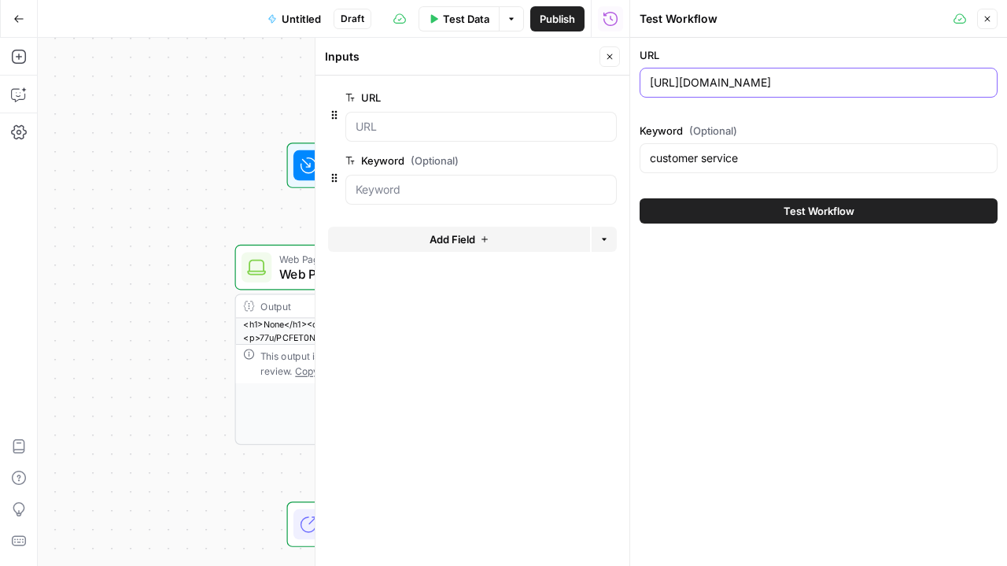
type input "[URL][DOMAIN_NAME]"
click at [755, 214] on button "Test Workflow" at bounding box center [819, 210] width 358 height 25
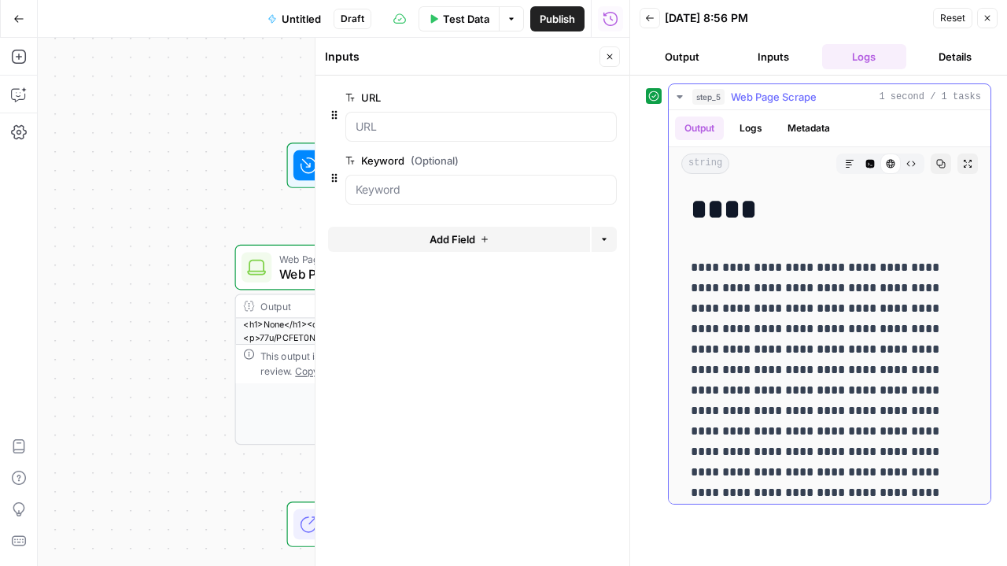
click at [936, 160] on icon "button" at bounding box center [940, 163] width 9 height 9
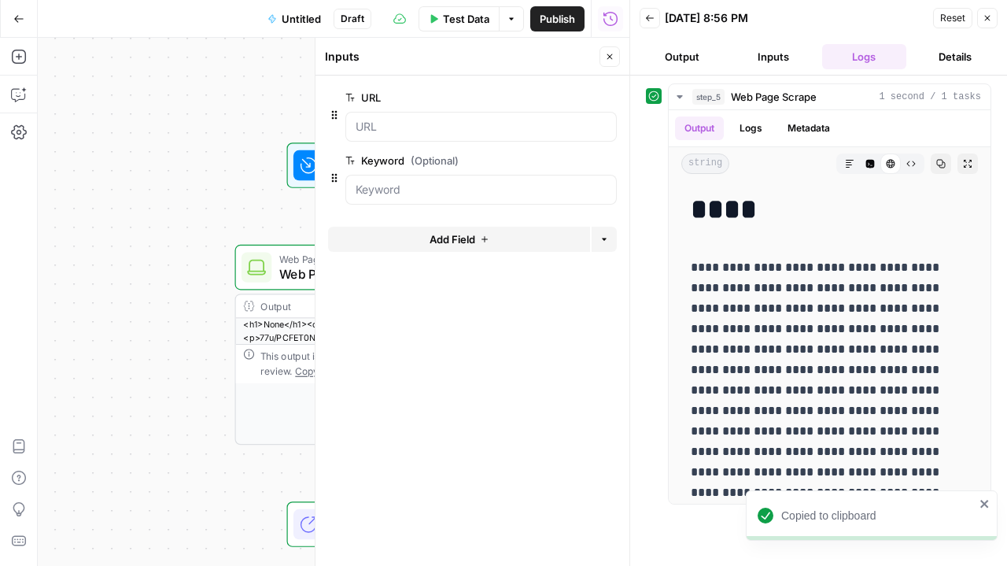
click at [460, 28] on button "Test Data" at bounding box center [459, 18] width 80 height 25
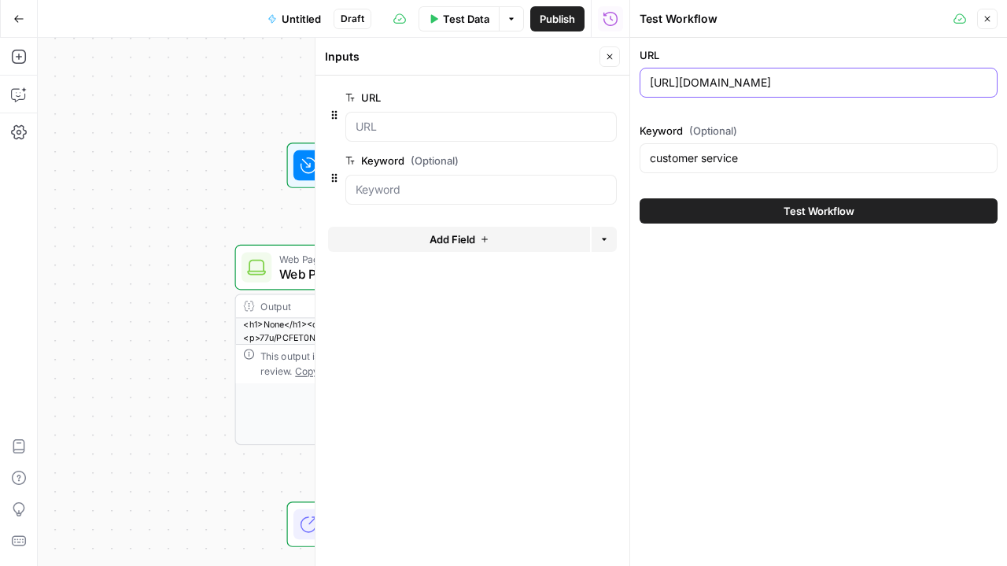
click at [858, 79] on input "[URL][DOMAIN_NAME]" at bounding box center [819, 83] width 338 height 16
type input "[URL][DOMAIN_NAME]"
drag, startPoint x: 751, startPoint y: 159, endPoint x: 545, endPoint y: 125, distance: 208.9
click at [545, 125] on body "S SmartSurvey New Home Browse Insights Opportunities Your Data Recent Grids Run…" at bounding box center [503, 283] width 1007 height 566
type input "contact"
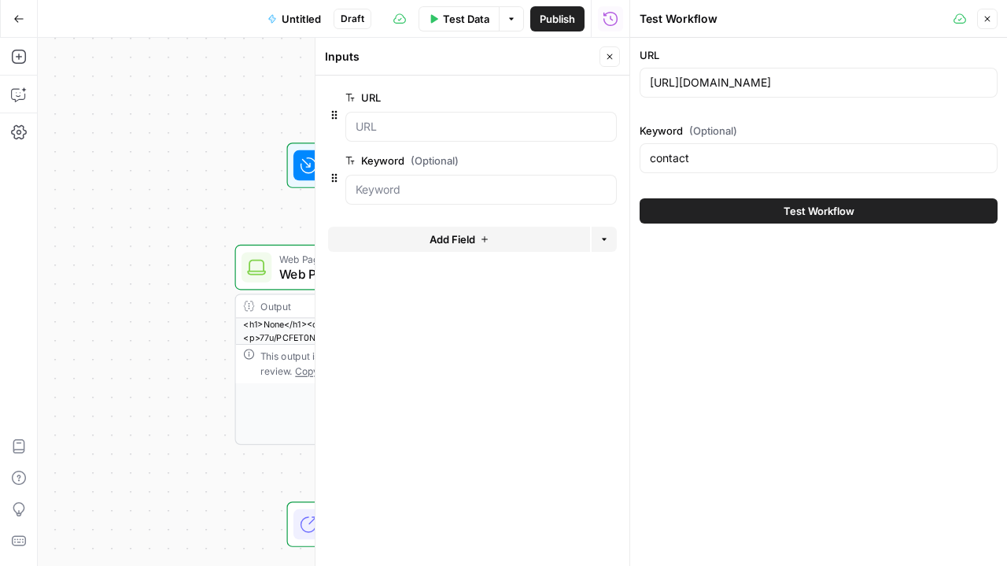
click at [723, 205] on button "Test Workflow" at bounding box center [819, 210] width 358 height 25
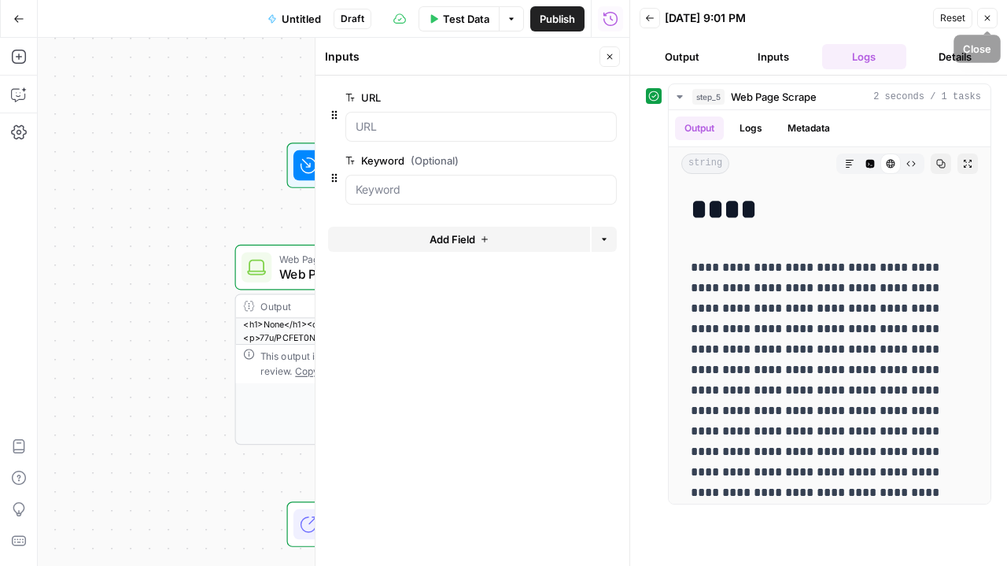
click at [985, 13] on icon "button" at bounding box center [987, 17] width 9 height 9
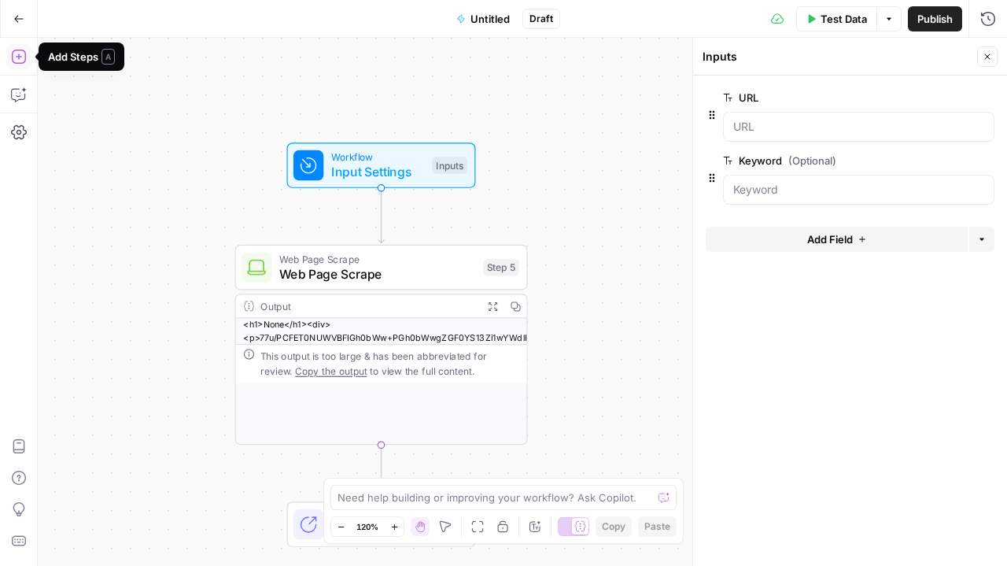
click at [17, 57] on icon "button" at bounding box center [19, 57] width 16 height 16
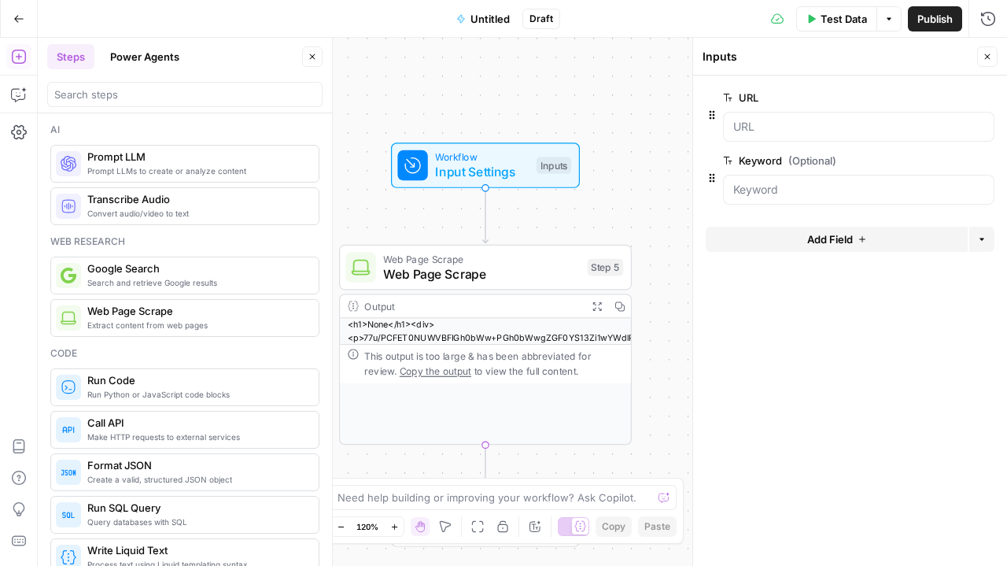
scroll to position [39, 0]
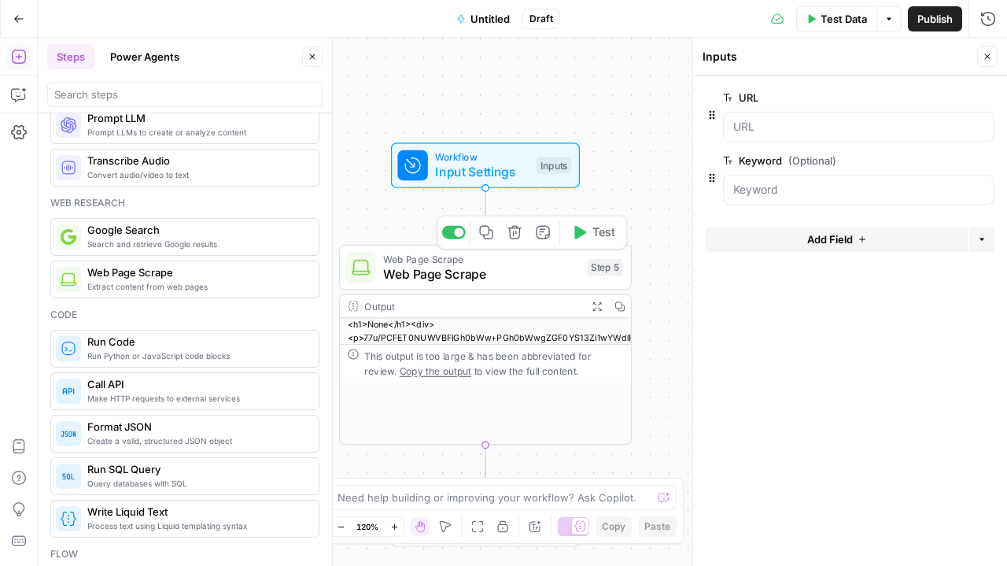
click at [521, 272] on span "Web Page Scrape" at bounding box center [481, 273] width 197 height 19
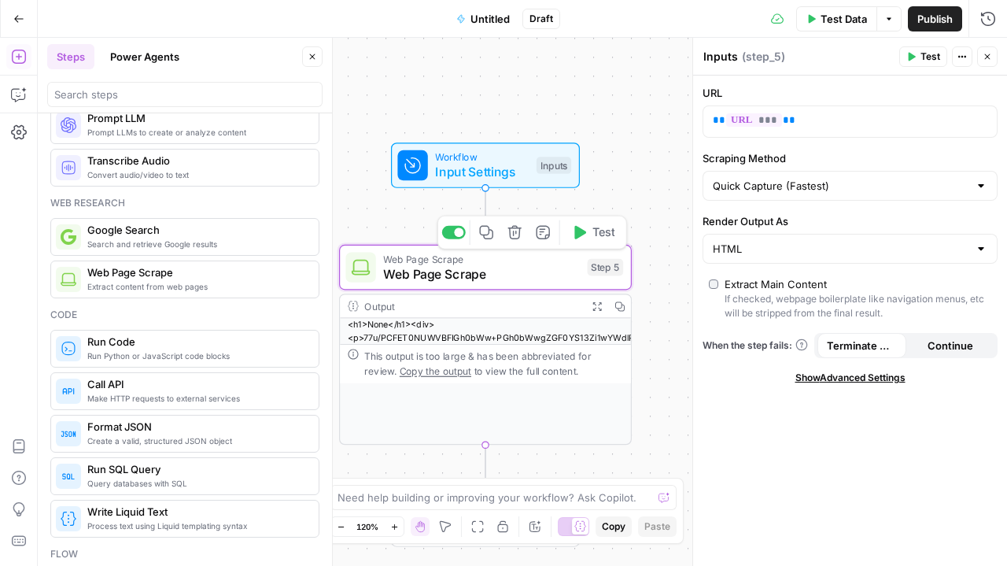
type textarea "Web Page Scrape"
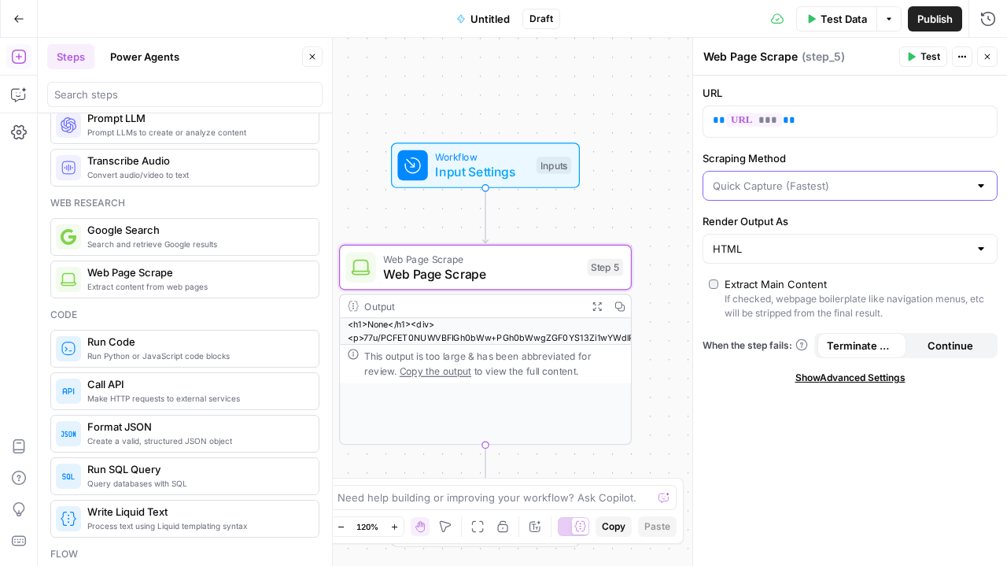
click at [869, 182] on input "Scraping Method" at bounding box center [841, 186] width 256 height 16
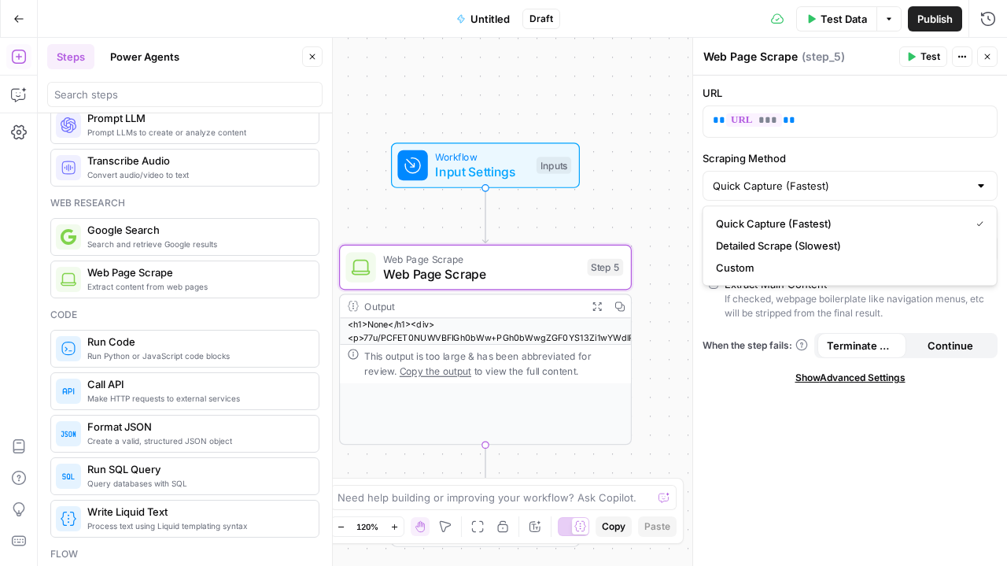
click at [763, 458] on div "URL ** *** ** Scraping Method Quick Capture (Fastest) Render Output As HTML Ext…" at bounding box center [850, 321] width 314 height 490
click at [836, 375] on span "Show Advanced Settings" at bounding box center [850, 378] width 110 height 14
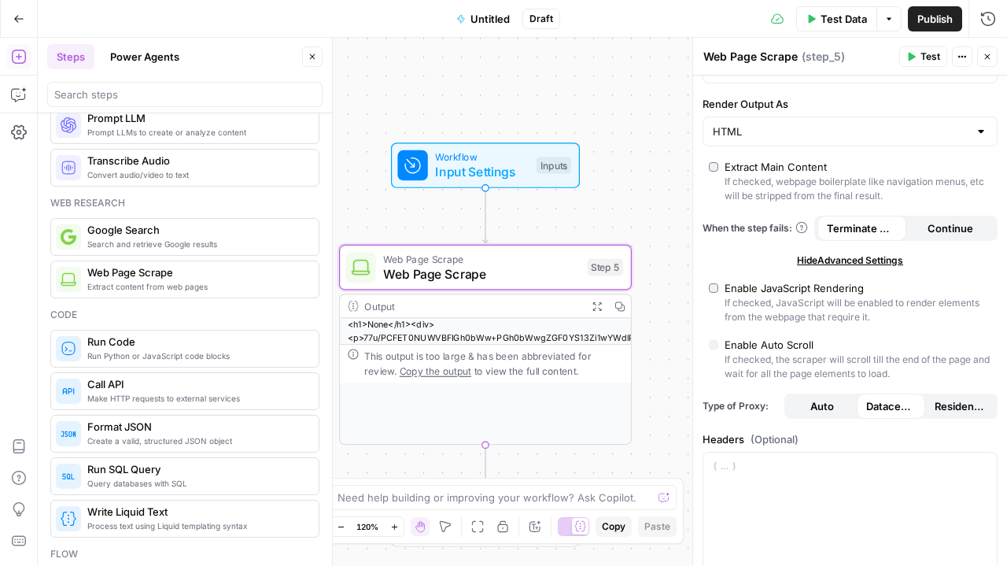
scroll to position [118, 0]
click at [723, 280] on label "Enable JavaScript Rendering If checked, JavaScript will be enabled to render el…" at bounding box center [850, 301] width 282 height 44
type input "Custom"
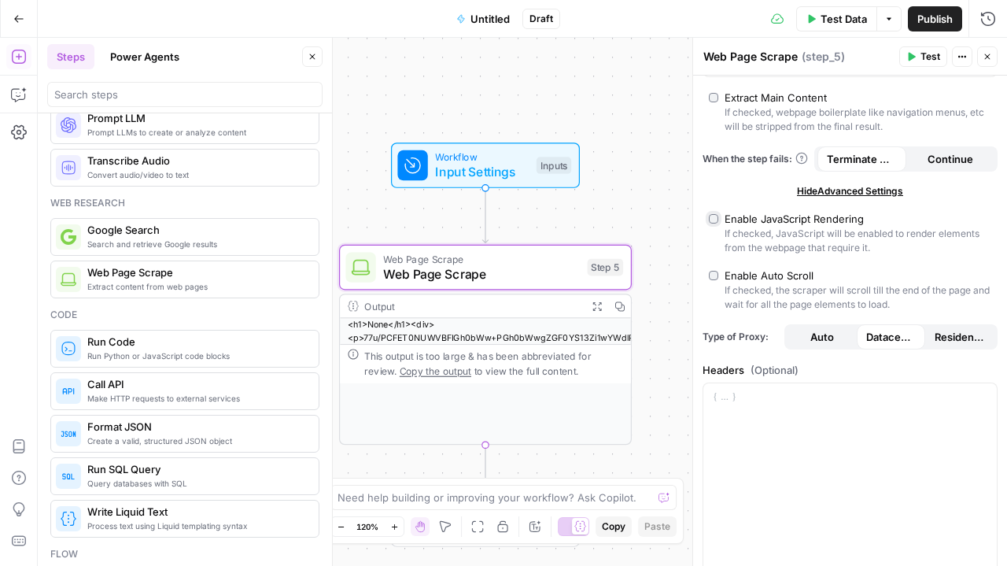
scroll to position [187, 0]
click at [793, 404] on div at bounding box center [849, 492] width 293 height 220
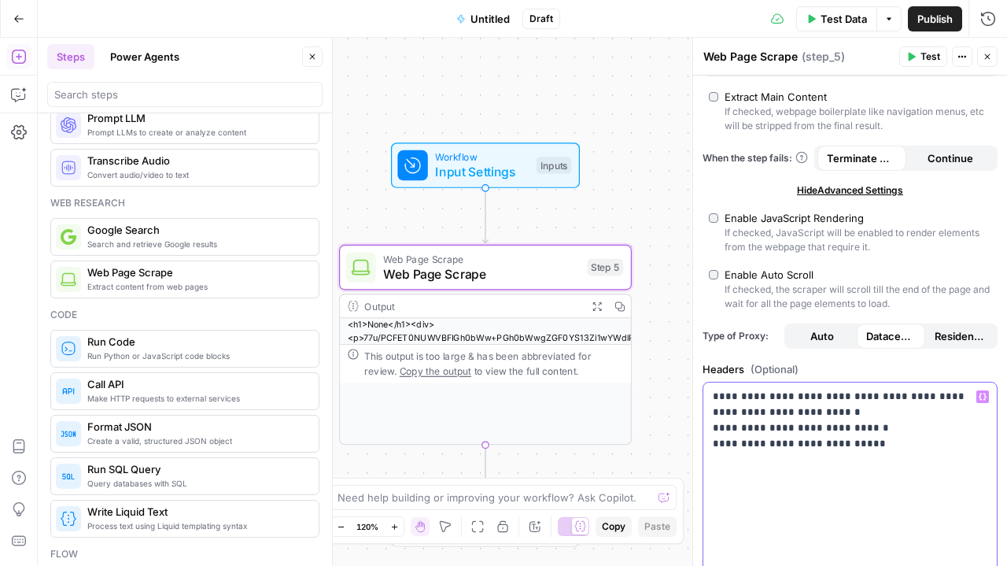
scroll to position [0, 0]
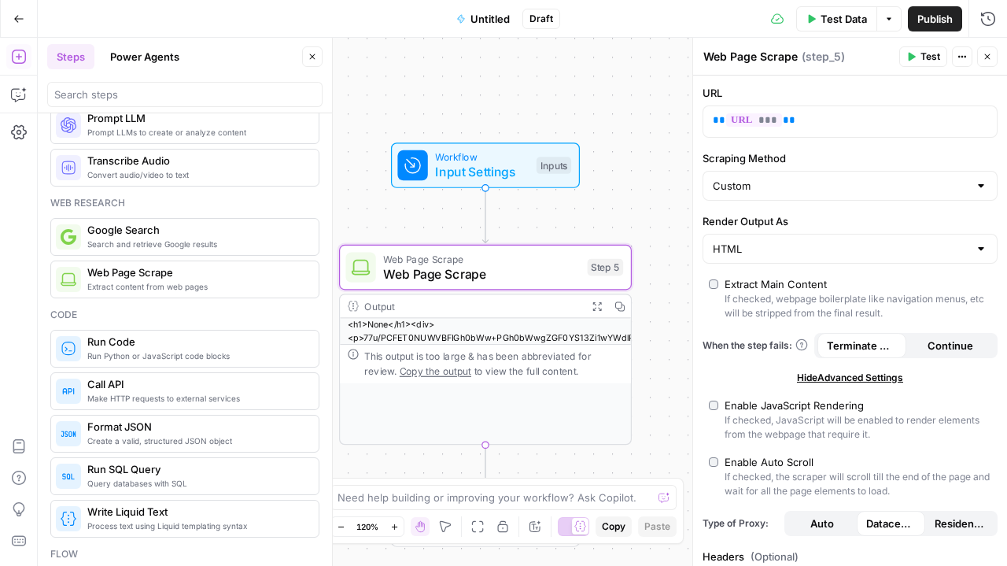
click at [823, 21] on span "Test Data" at bounding box center [844, 19] width 46 height 16
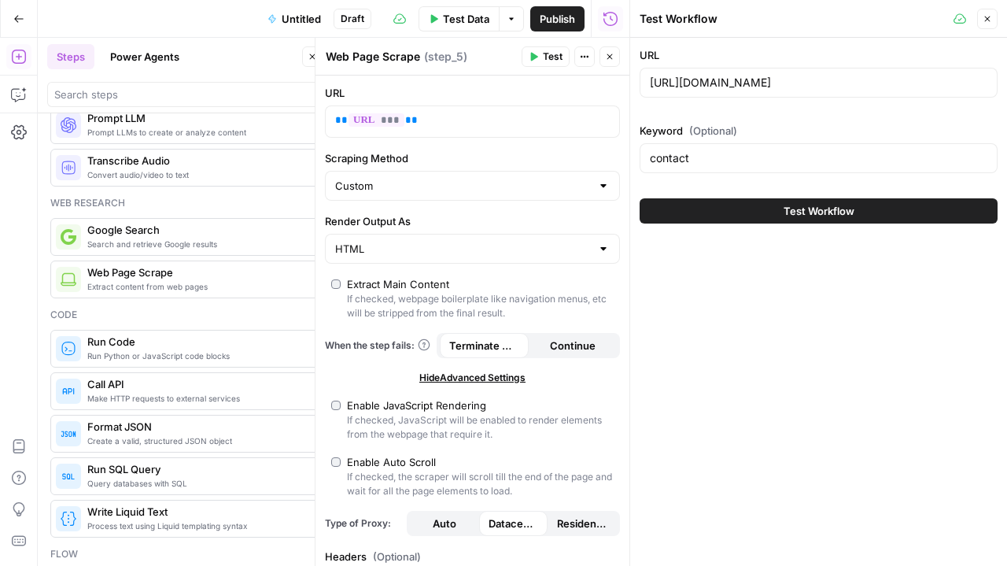
click at [759, 205] on button "Test Workflow" at bounding box center [819, 210] width 358 height 25
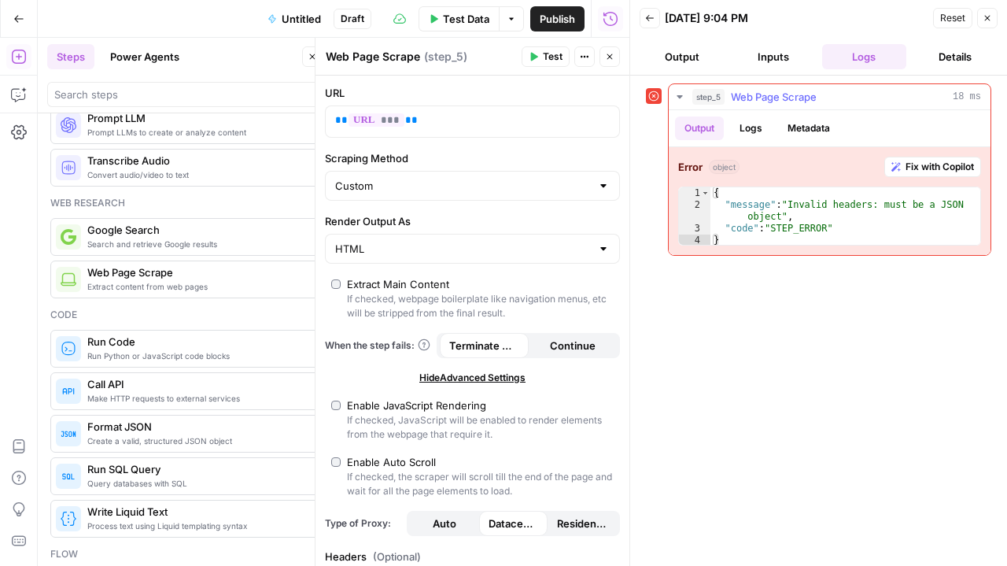
click at [937, 168] on span "Fix with Copilot" at bounding box center [940, 167] width 68 height 14
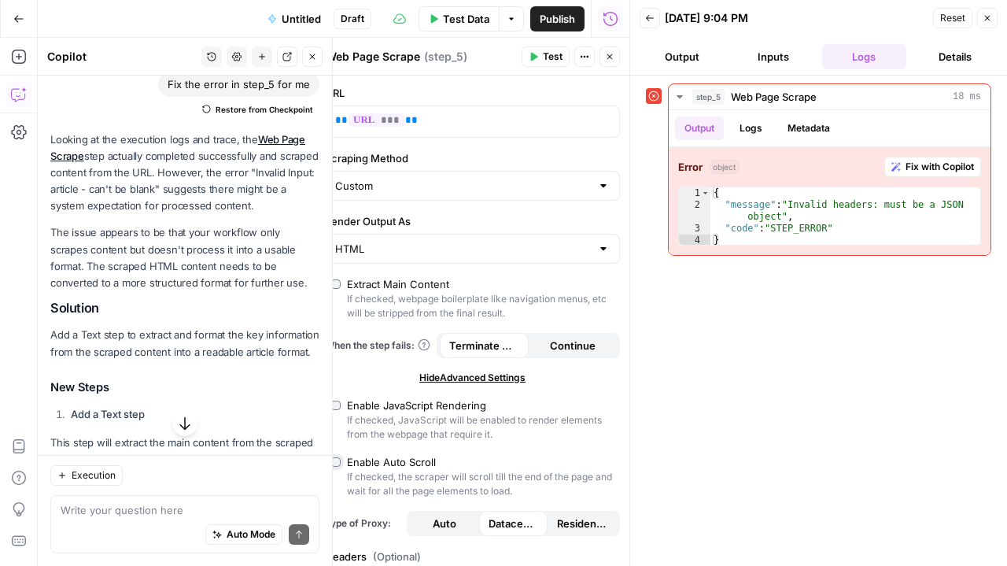
scroll to position [327, 0]
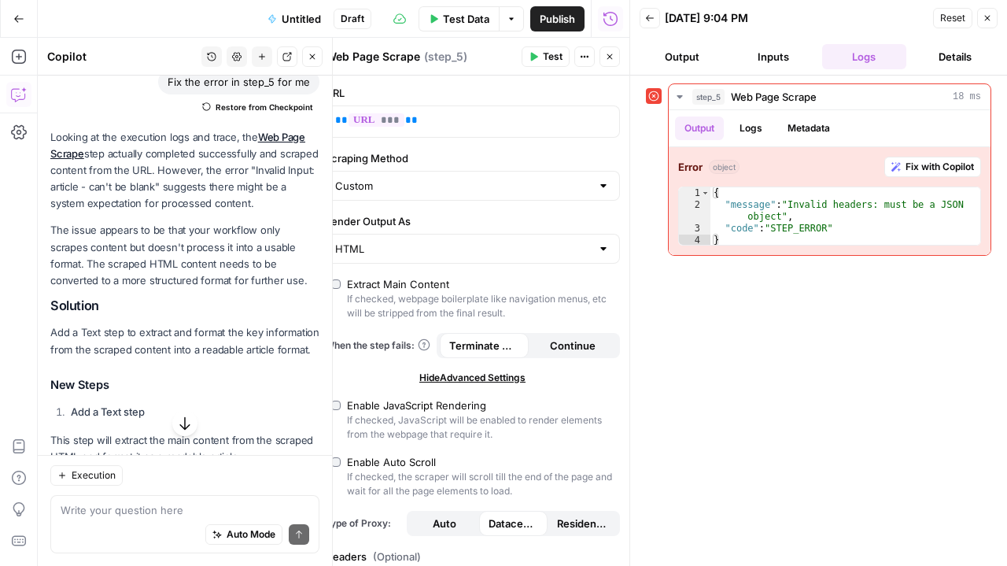
click at [232, 354] on p "Add a Text step to extract and format the key information from the scraped cont…" at bounding box center [184, 340] width 269 height 33
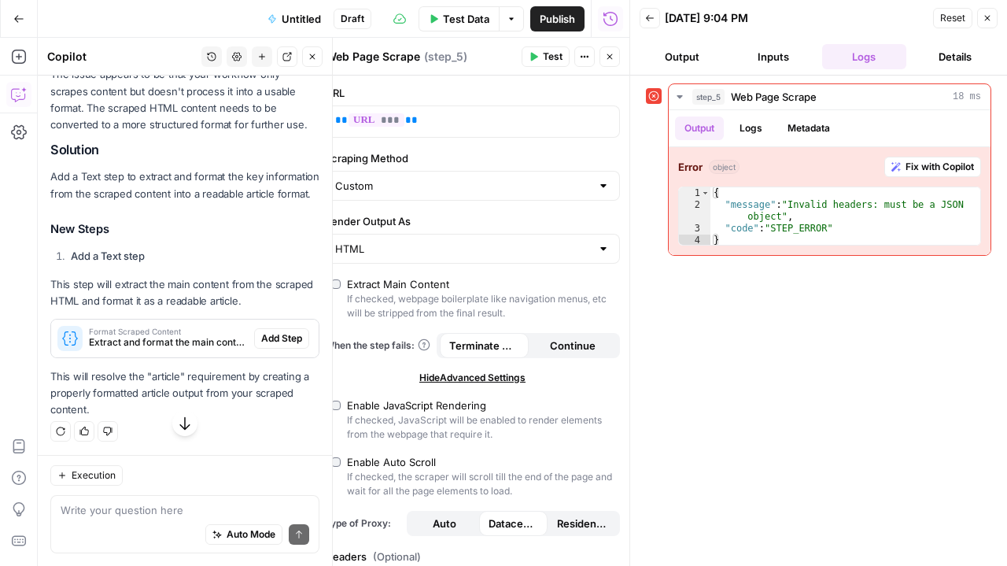
scroll to position [497, 0]
click at [652, 97] on icon at bounding box center [654, 96] width 10 height 10
click at [549, 53] on span "Test" at bounding box center [553, 57] width 20 height 14
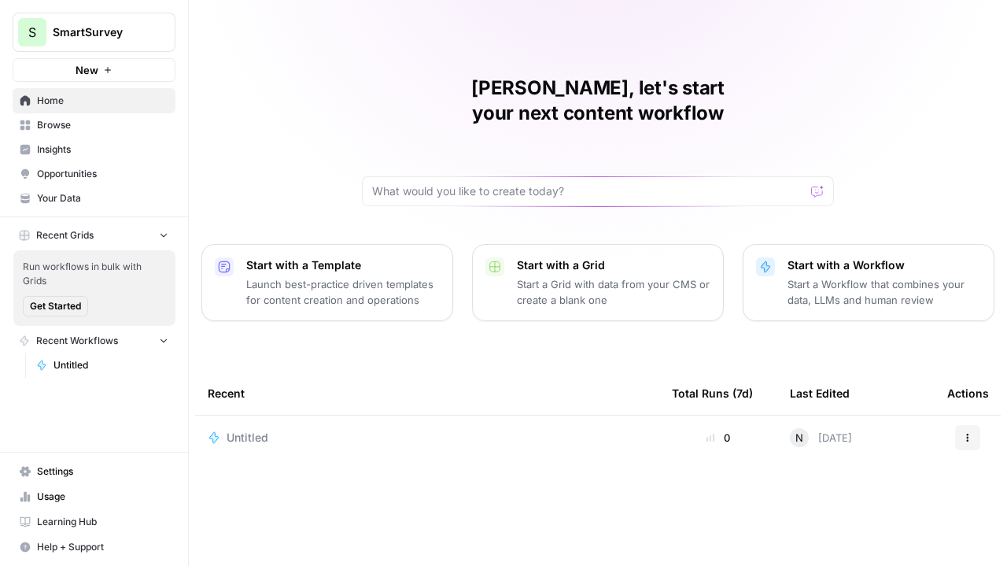
click at [343, 257] on p "Start with a Template" at bounding box center [343, 265] width 194 height 16
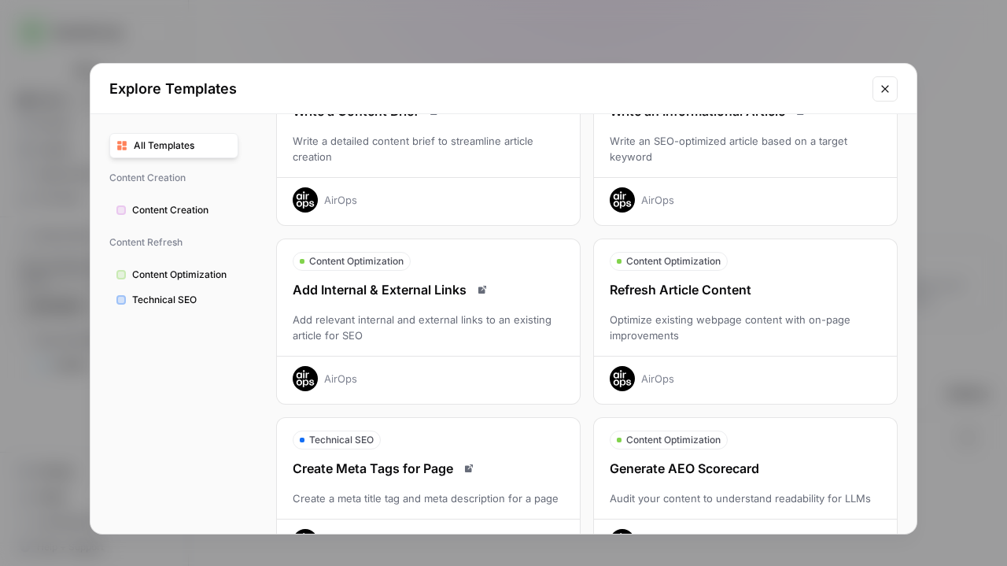
scroll to position [118, 0]
click at [703, 305] on div "Refresh Article Content Optimize existing webpage content with on-page improvem…" at bounding box center [745, 334] width 303 height 111
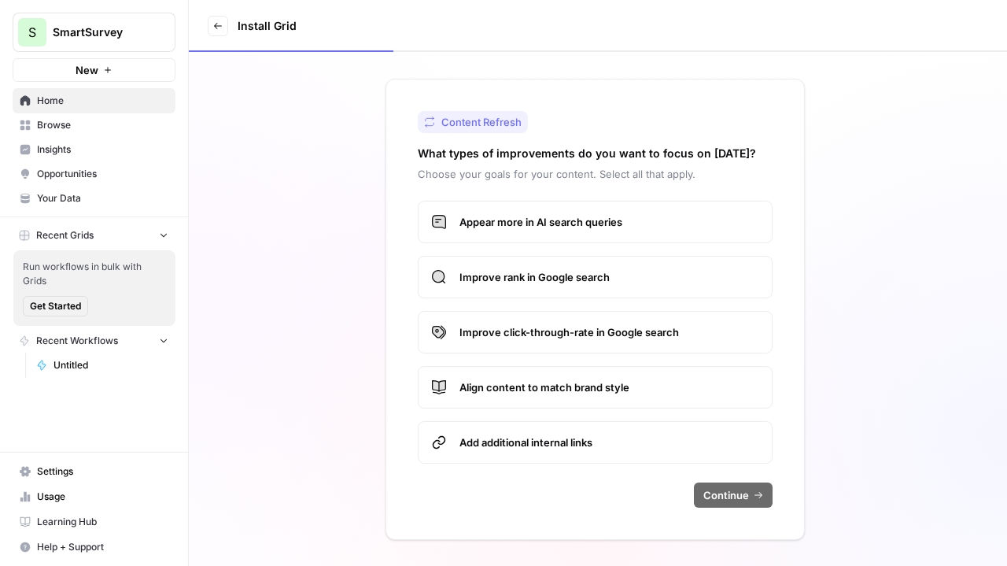
click at [622, 220] on span "Appear more in AI search queries" at bounding box center [610, 222] width 300 height 16
click at [534, 291] on label "Improve rank in Google search" at bounding box center [595, 277] width 355 height 42
click at [528, 350] on label "Improve click-through-rate in Google search" at bounding box center [595, 332] width 355 height 42
click at [524, 395] on label "Align content to match brand style" at bounding box center [595, 387] width 355 height 42
click at [522, 435] on span "Add additional internal links" at bounding box center [610, 442] width 300 height 16
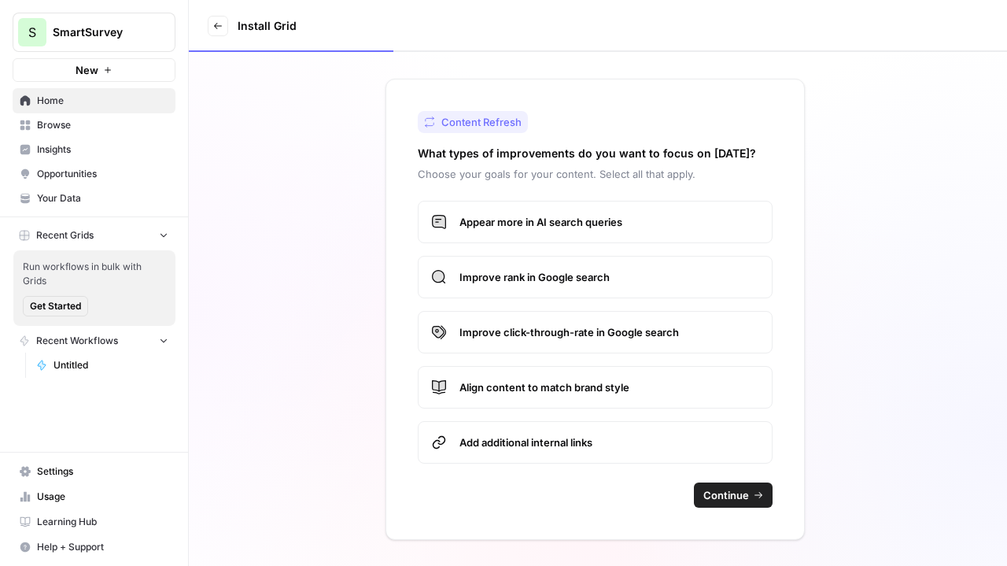
click at [732, 493] on span "Continue" at bounding box center [726, 495] width 46 height 16
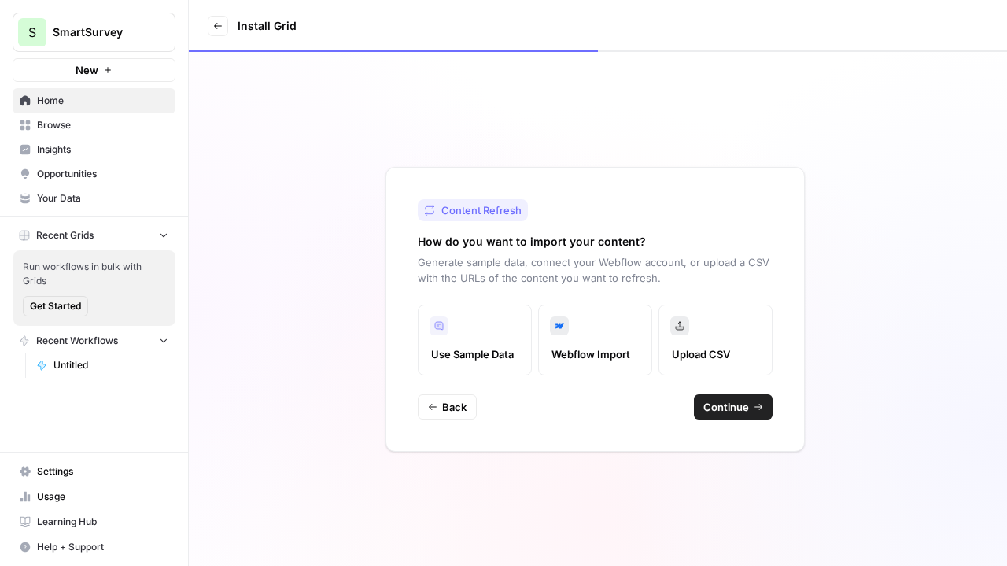
click at [604, 333] on label "Webflow Import" at bounding box center [595, 340] width 114 height 71
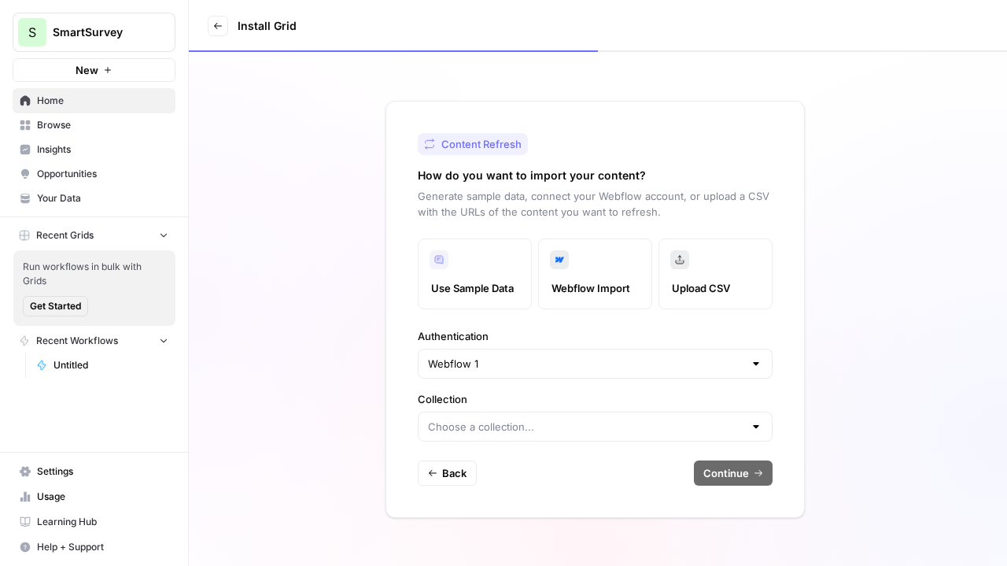
click at [754, 361] on div at bounding box center [756, 364] width 13 height 16
click at [714, 393] on button "Webflow 1" at bounding box center [594, 402] width 341 height 22
type input "Webflow 1"
click at [713, 412] on div at bounding box center [595, 427] width 355 height 30
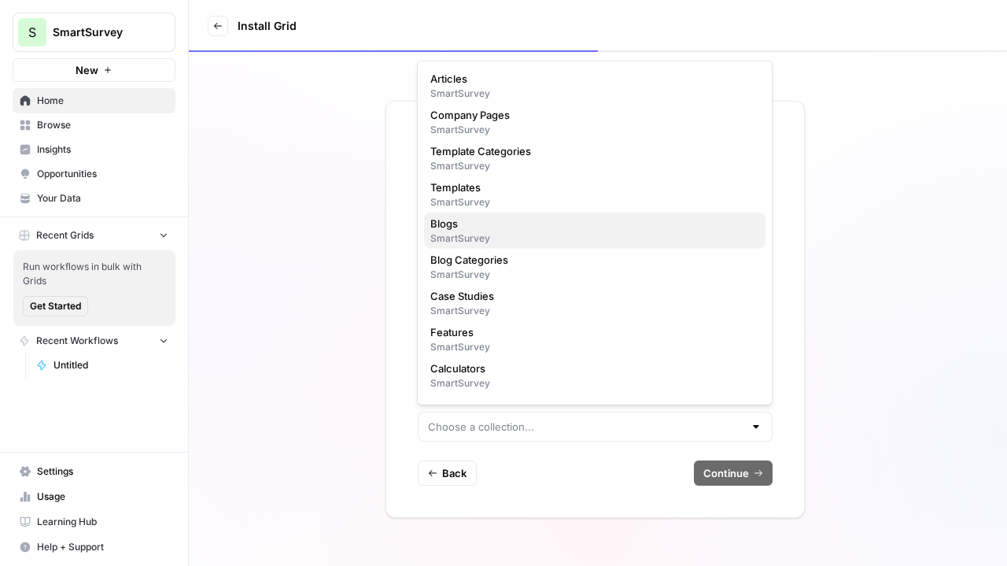
click at [590, 212] on button "Blogs SmartSurvey" at bounding box center [594, 230] width 341 height 36
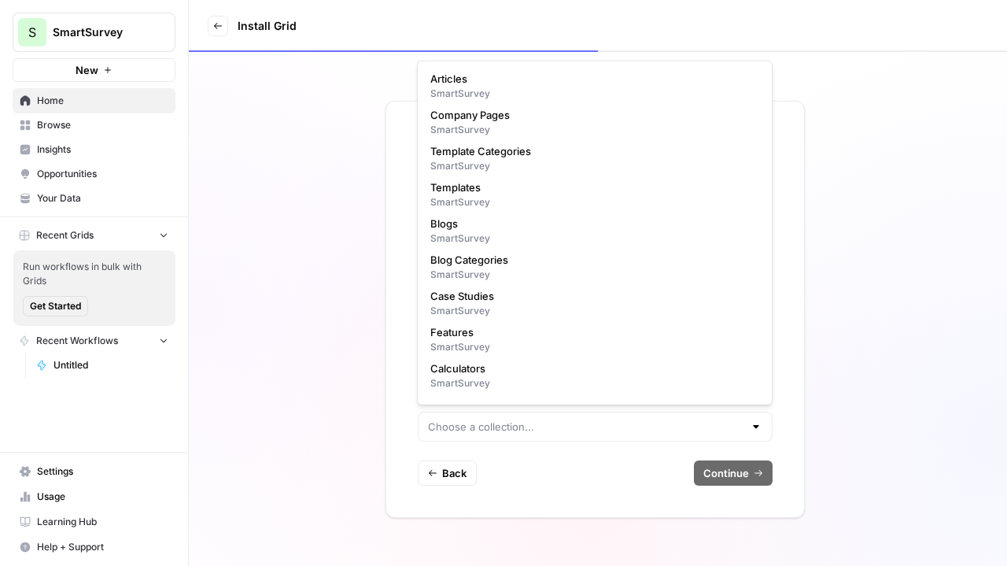
type input "Blogs"
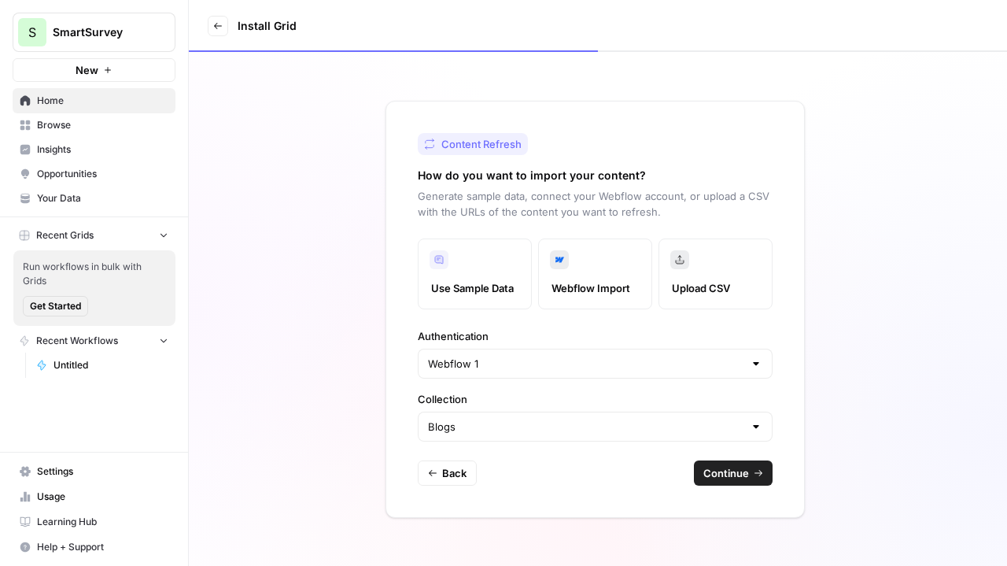
click at [718, 467] on span "Continue" at bounding box center [726, 473] width 46 height 16
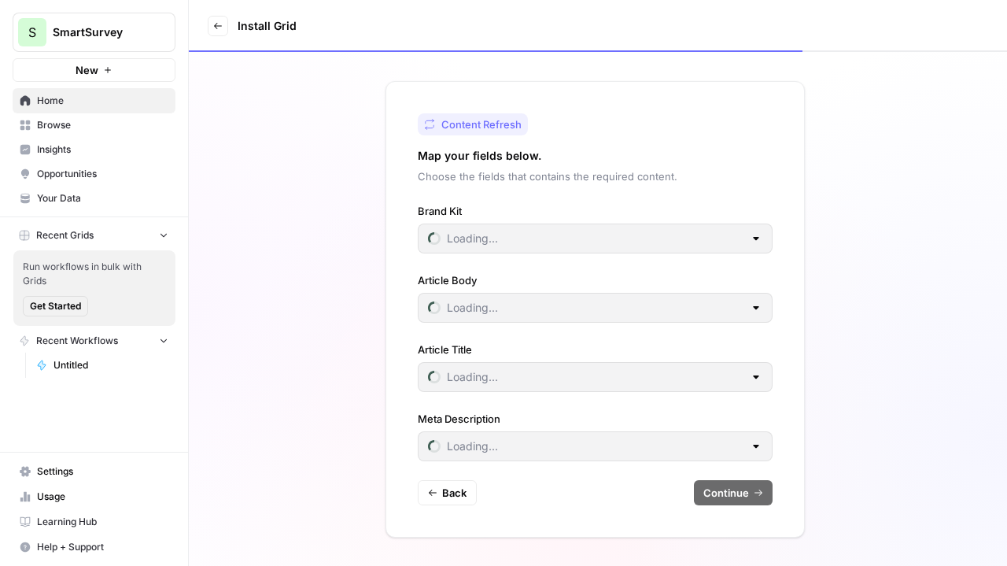
type input "SmartSurvey"
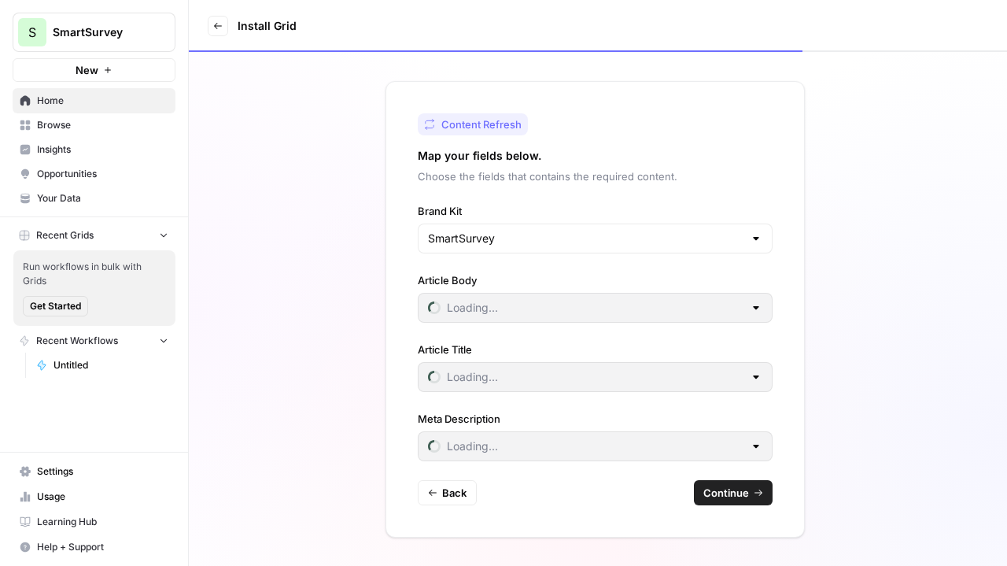
type input "Meta Description"
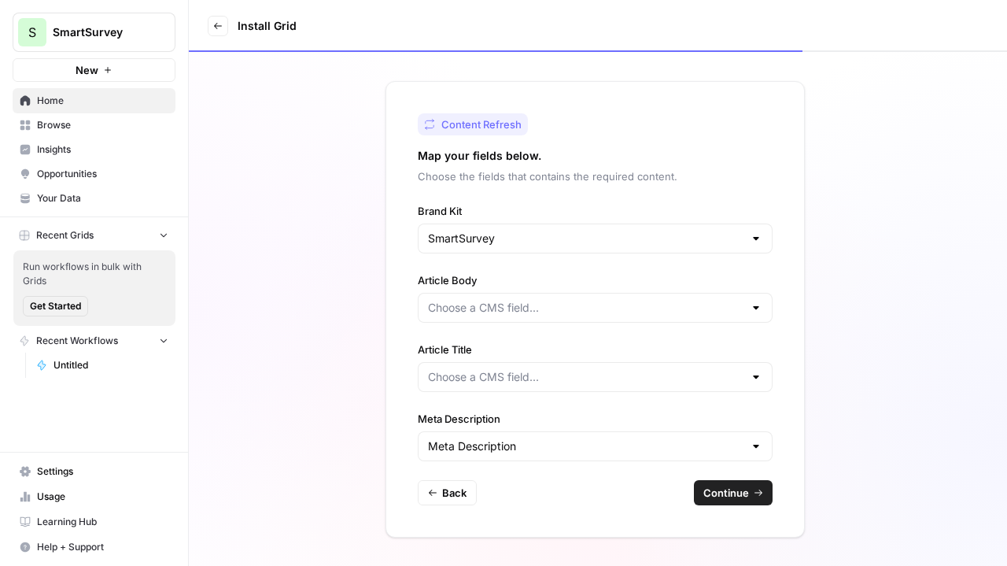
click at [752, 305] on div at bounding box center [756, 308] width 13 height 16
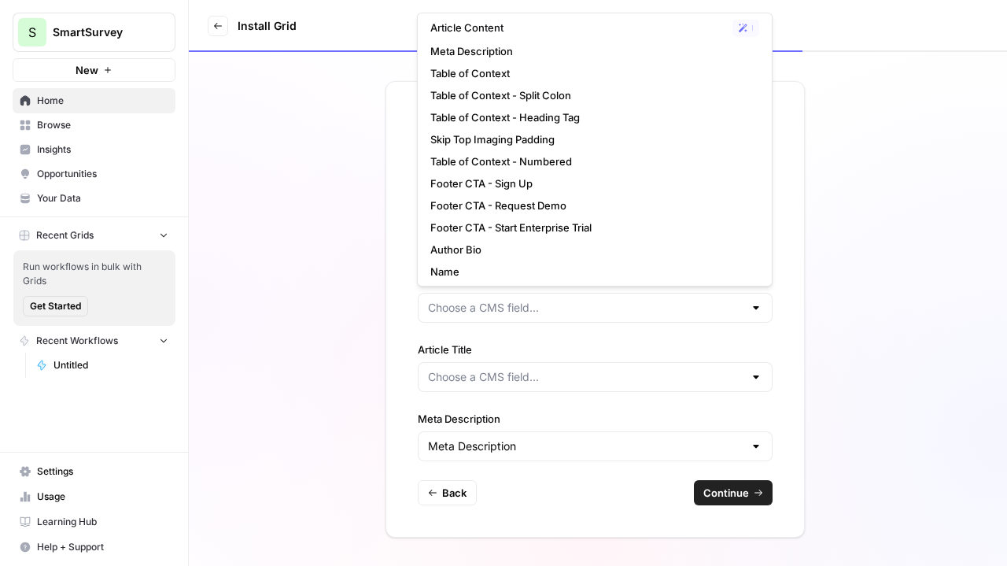
scroll to position [320, 0]
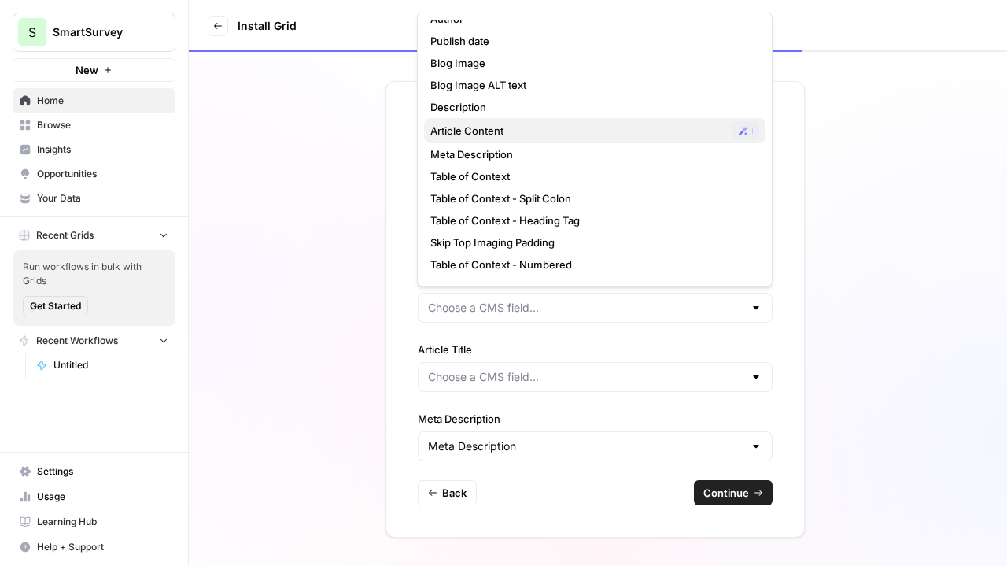
click at [555, 123] on span "Article Content" at bounding box center [578, 131] width 296 height 16
type input "Article Content"
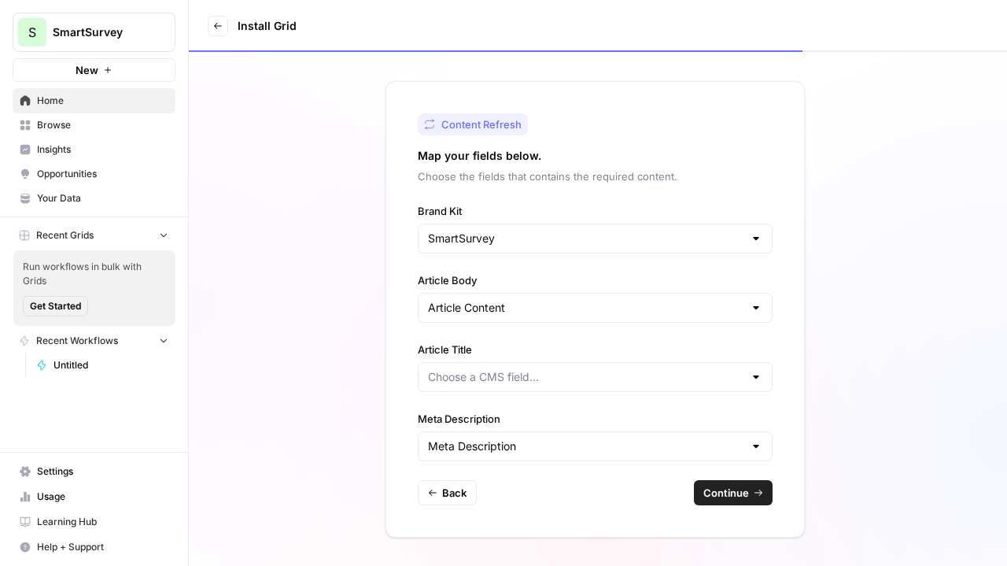
click at [555, 386] on div at bounding box center [595, 377] width 355 height 30
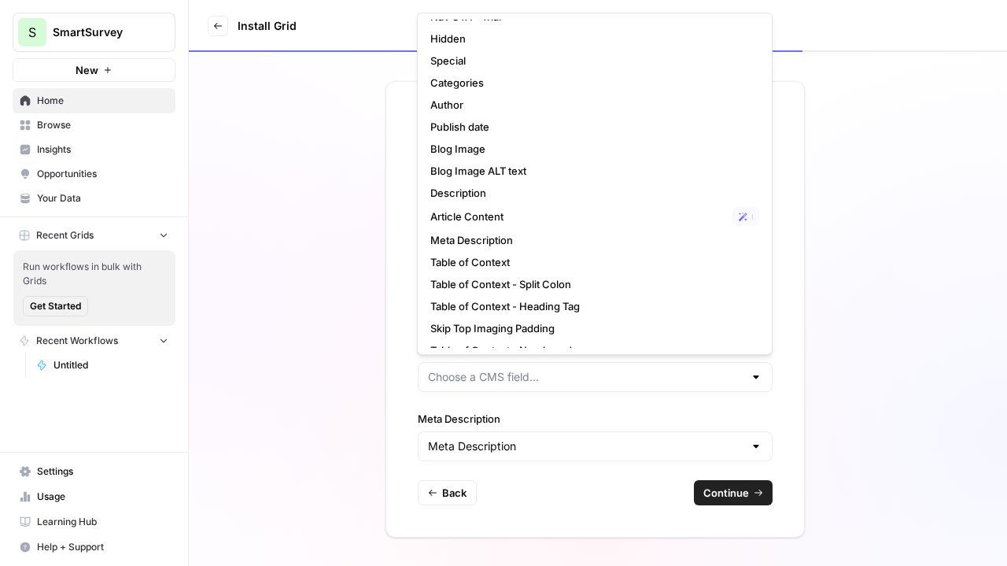
scroll to position [260, 0]
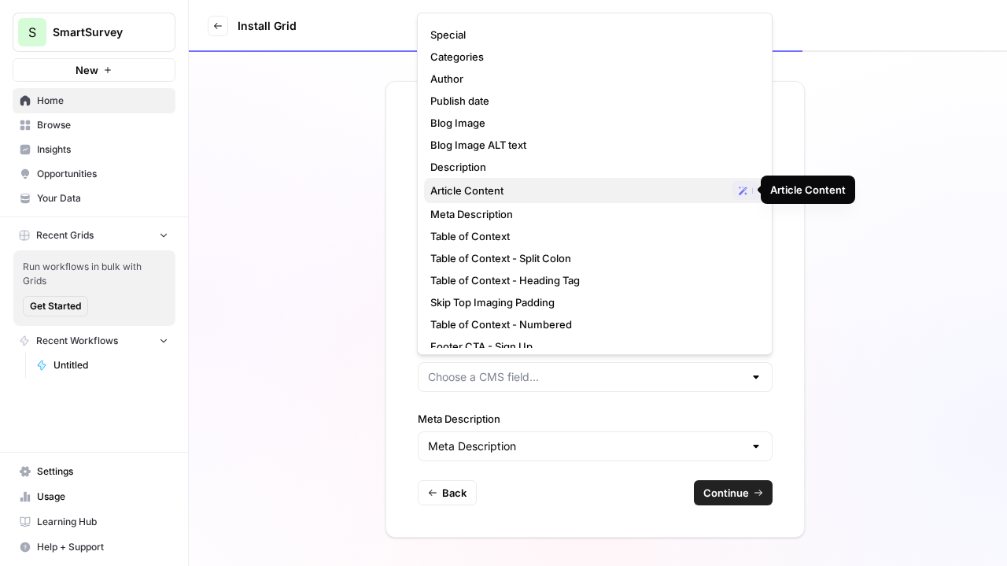
click at [558, 194] on span "Article Content" at bounding box center [578, 191] width 296 height 16
type input "Article Content"
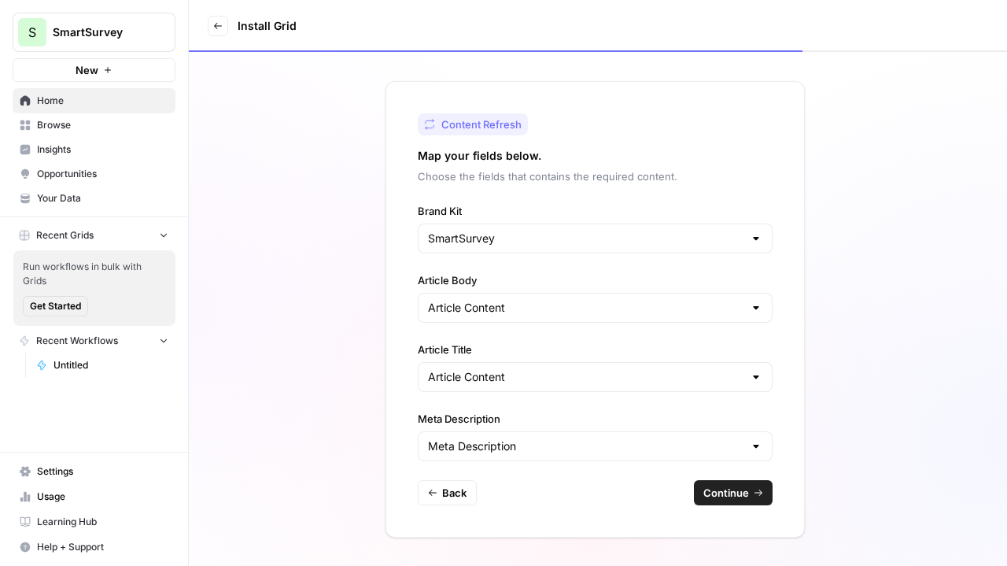
click at [759, 379] on div at bounding box center [756, 377] width 13 height 16
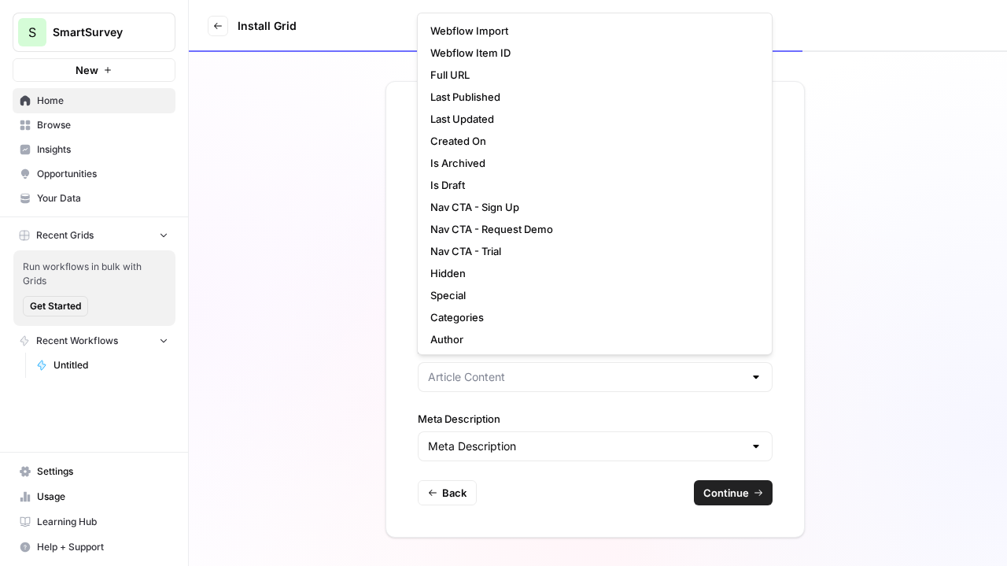
scroll to position [110, 0]
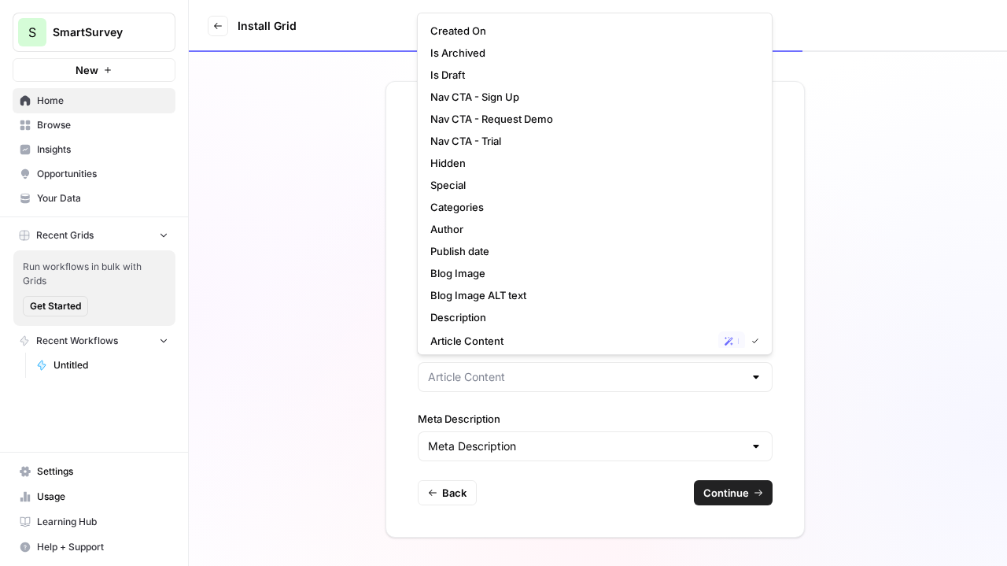
type input "Article Content"
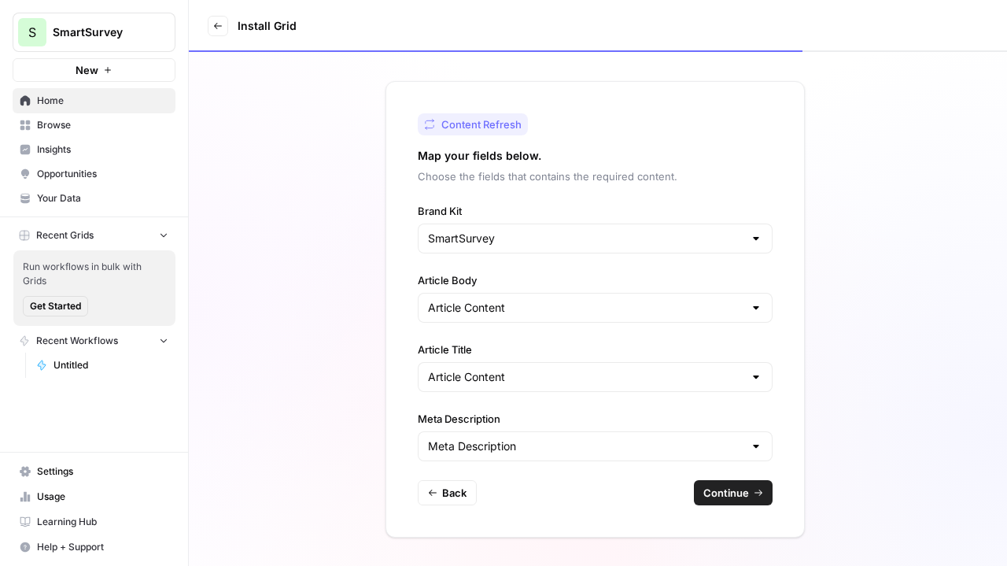
click at [820, 429] on div "Content Refresh Map your fields below. Choose the fields that contains the requ…" at bounding box center [598, 309] width 818 height 514
click at [740, 492] on span "Continue" at bounding box center [726, 493] width 46 height 16
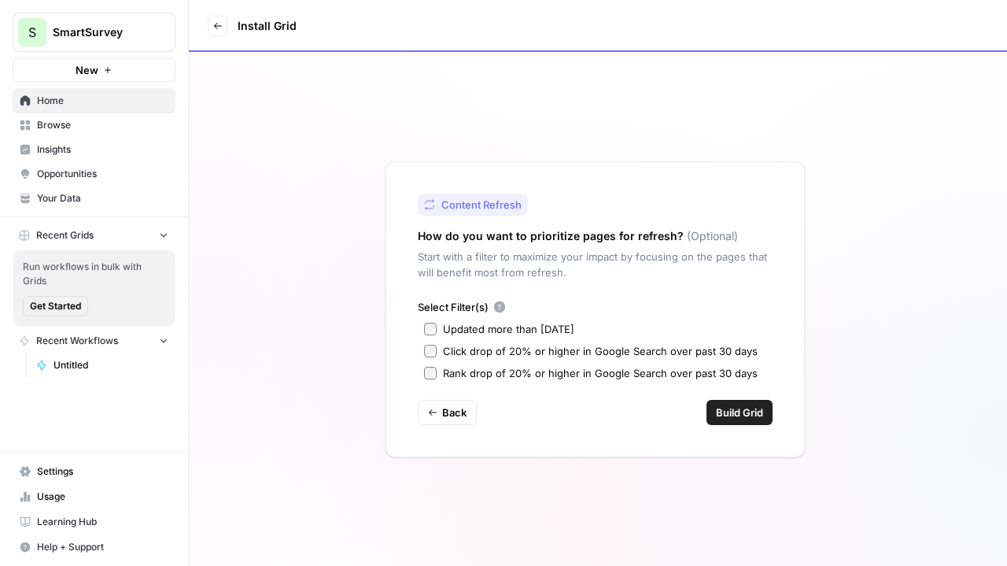
click at [465, 349] on div "Click drop of 20% or higher in Google Search over past 30 days" at bounding box center [600, 351] width 315 height 16
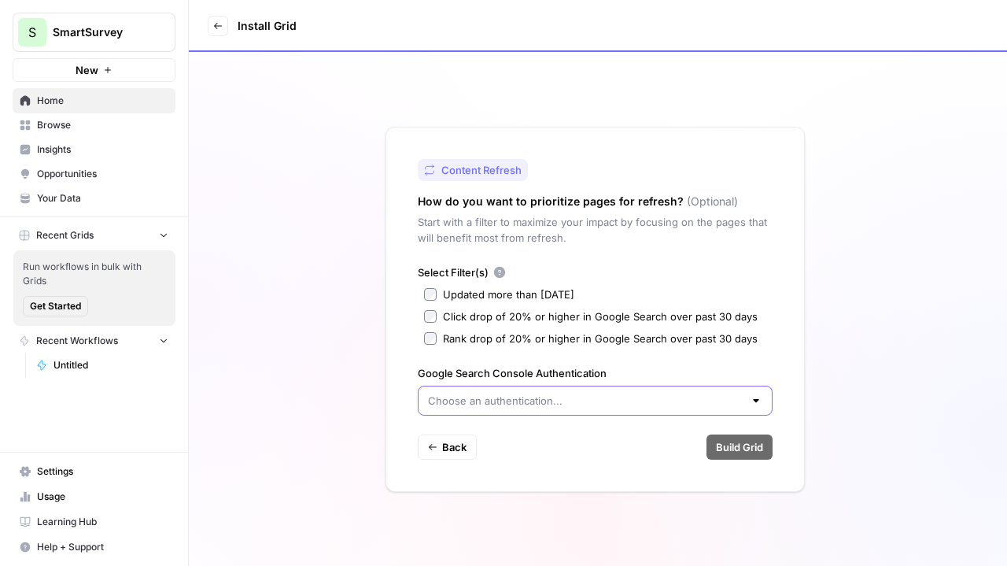
click at [648, 404] on input "Google Search Console Authentication" at bounding box center [586, 401] width 316 height 16
click at [552, 319] on div "Click drop of 20% or higher in Google Search over past 30 days" at bounding box center [600, 316] width 315 height 16
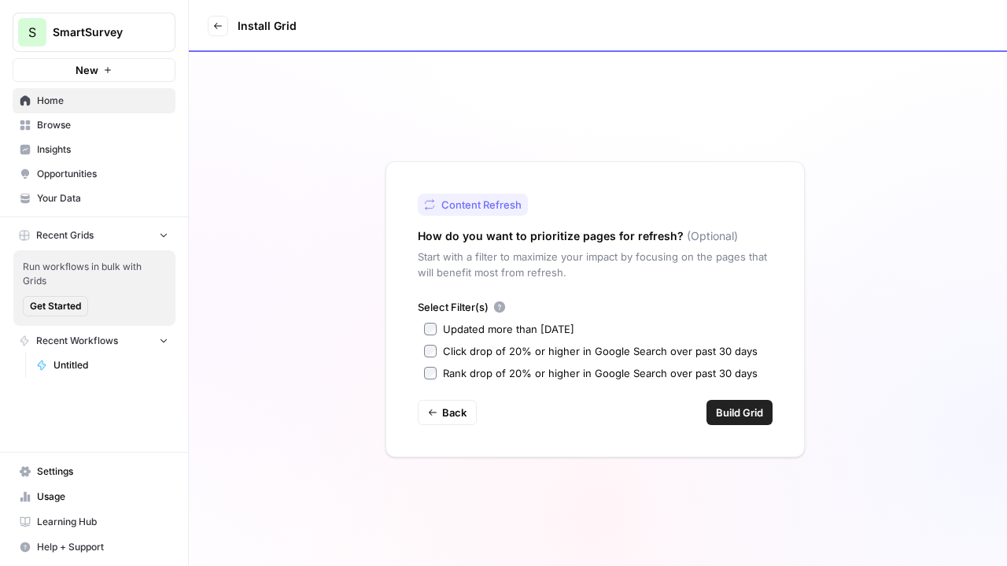
click at [504, 322] on div "Updated more than 90 days ago" at bounding box center [508, 329] width 131 height 16
click at [735, 415] on span "Build Grid" at bounding box center [739, 412] width 47 height 16
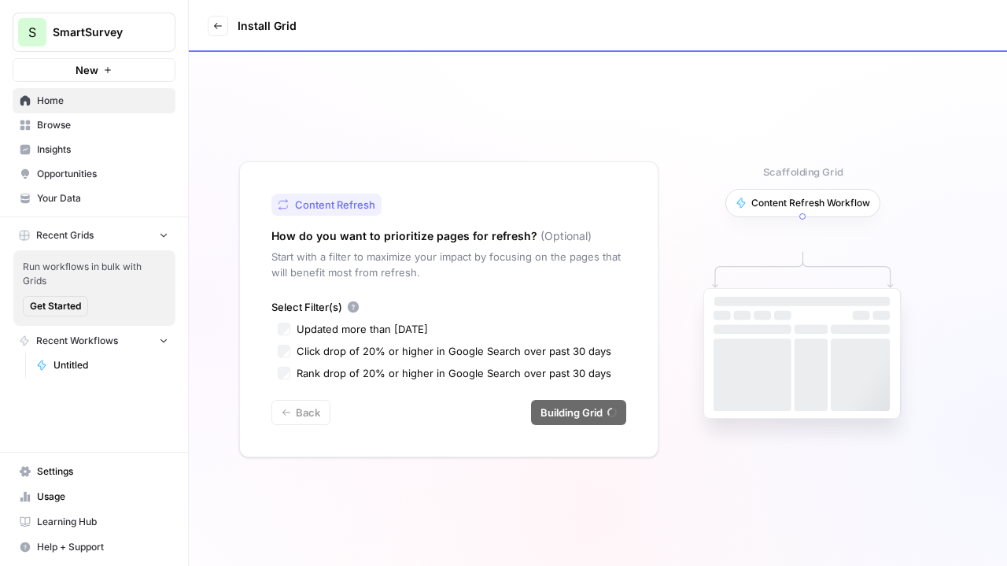
click at [735, 415] on rect at bounding box center [802, 354] width 197 height 130
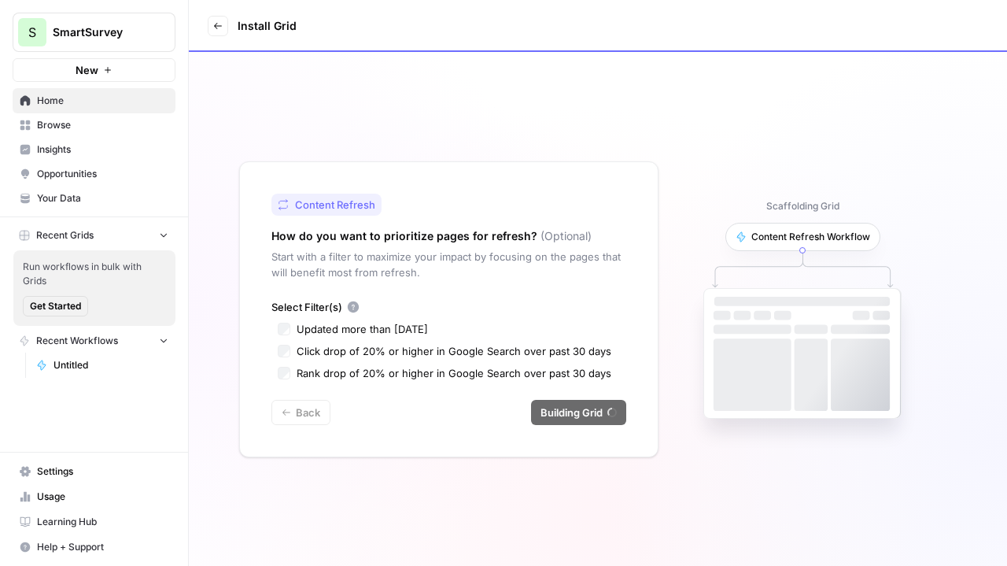
click at [735, 415] on rect at bounding box center [802, 354] width 197 height 130
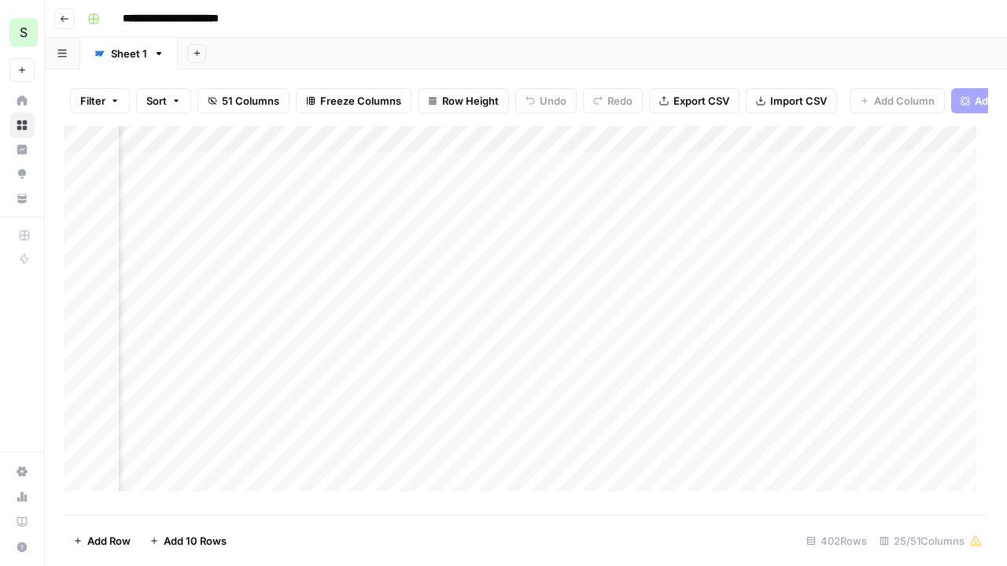
scroll to position [0, 455]
click at [862, 287] on div "Add Column" at bounding box center [526, 314] width 925 height 377
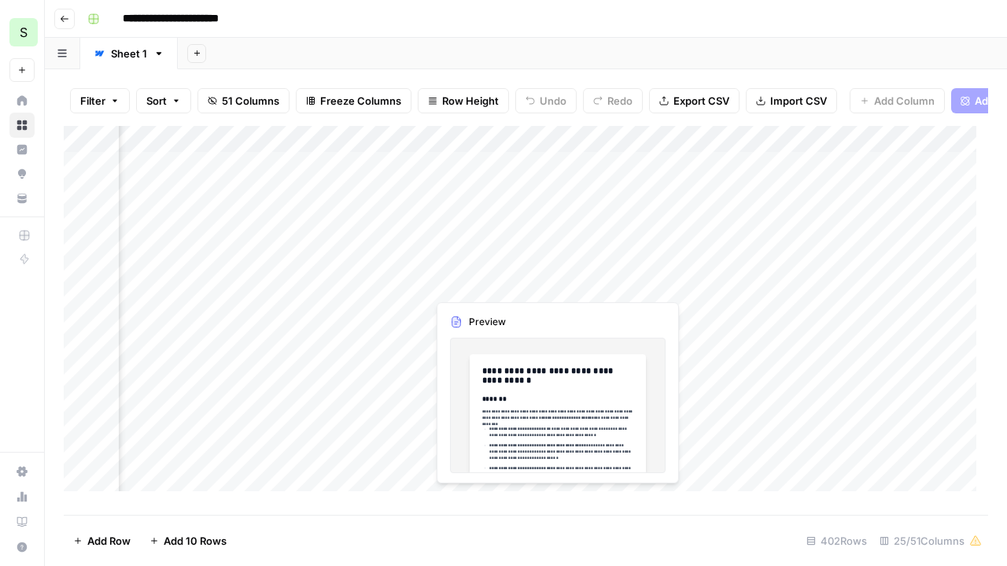
click at [506, 284] on div "Add Column" at bounding box center [526, 314] width 925 height 377
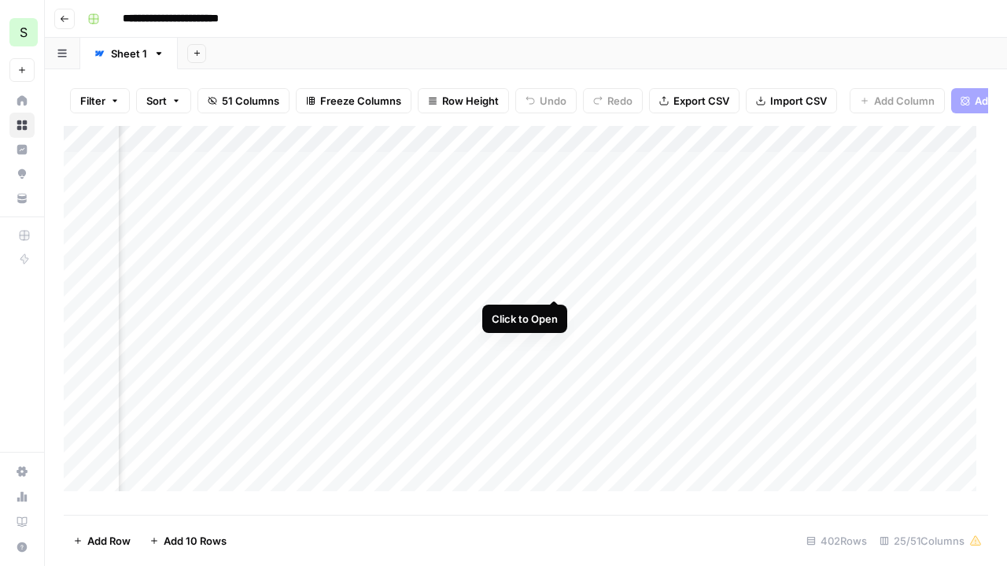
click at [553, 282] on div "Add Column" at bounding box center [526, 314] width 925 height 377
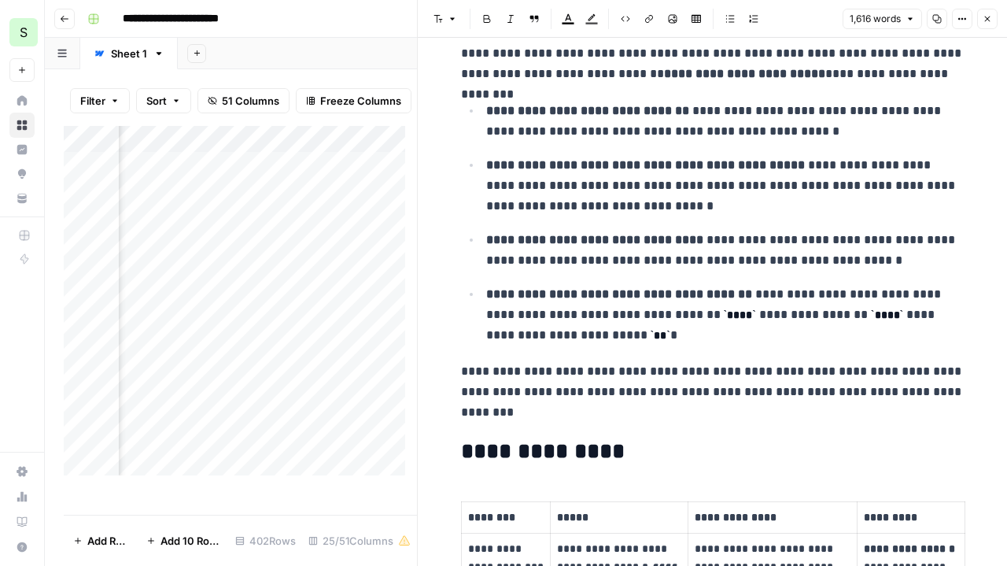
scroll to position [174, 0]
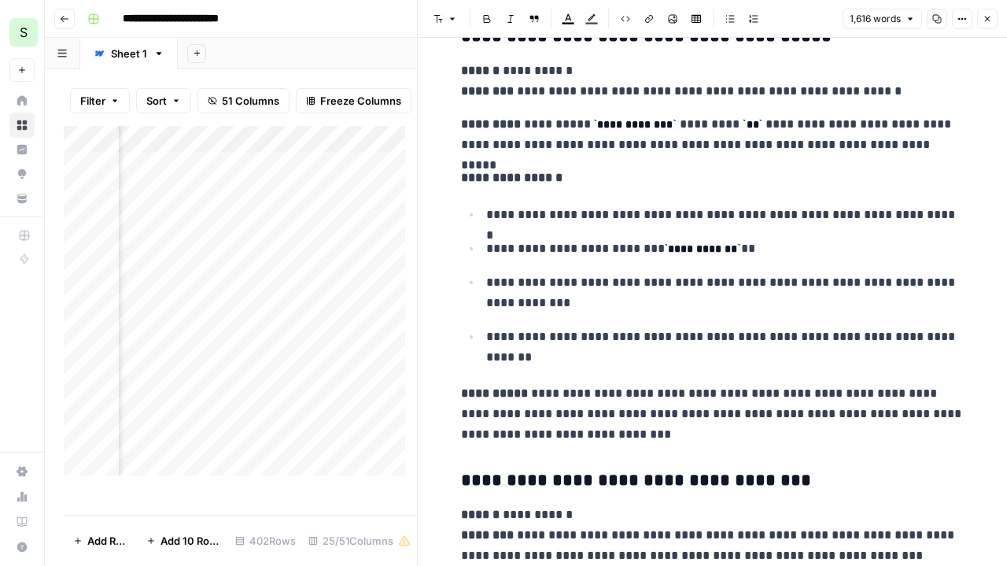
scroll to position [5325, 0]
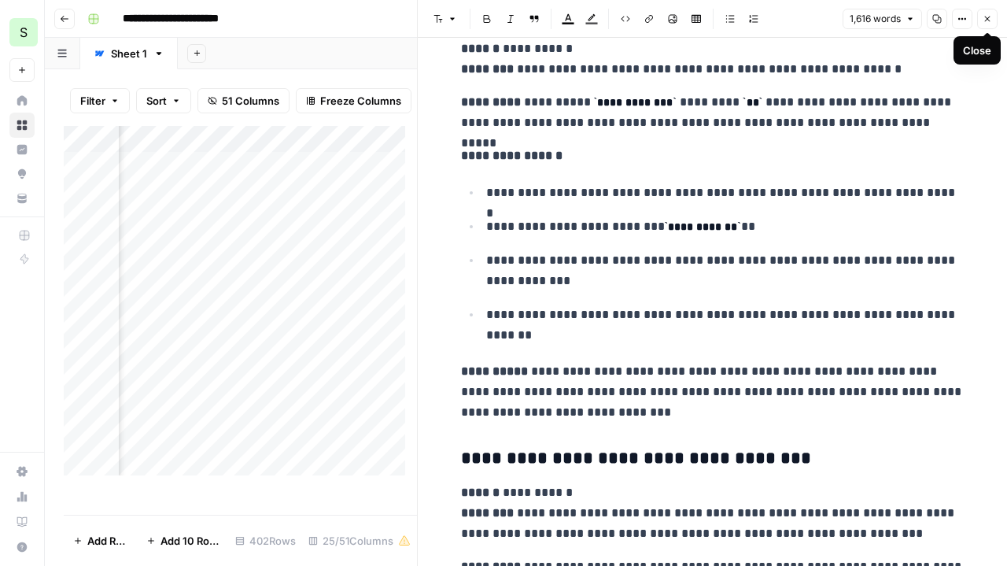
click at [991, 18] on icon "button" at bounding box center [987, 18] width 9 height 9
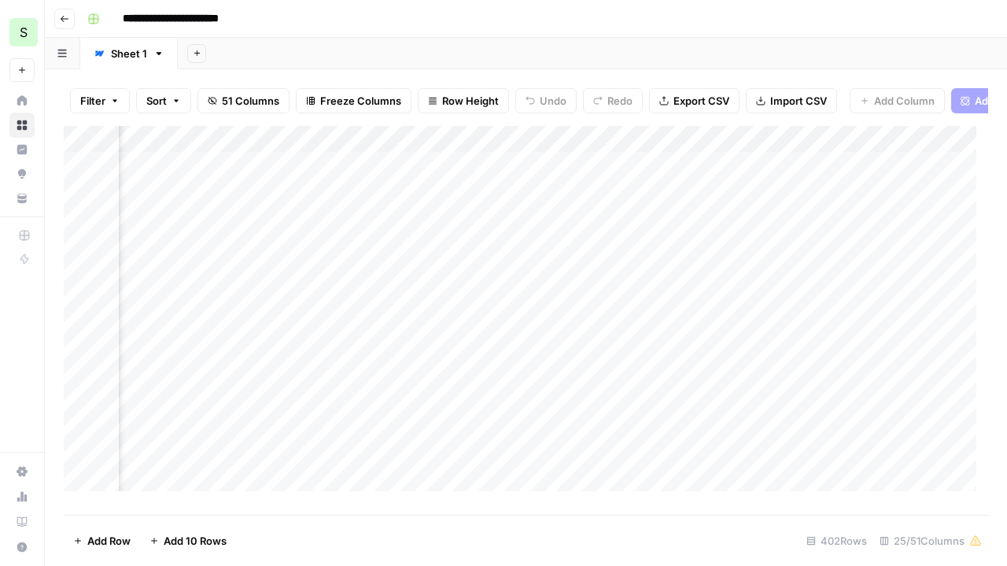
scroll to position [0, 1337]
click at [404, 279] on div "Add Column" at bounding box center [526, 314] width 925 height 377
click at [660, 283] on div "Add Column" at bounding box center [526, 314] width 925 height 377
